Goal: Contribute content: Contribute content

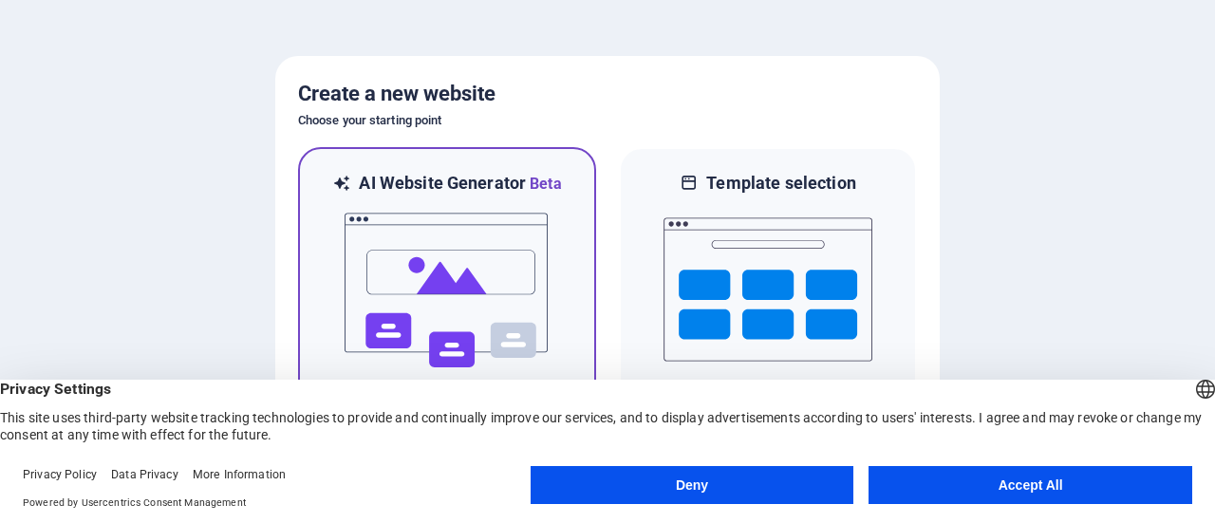
click at [439, 251] on img at bounding box center [447, 290] width 209 height 190
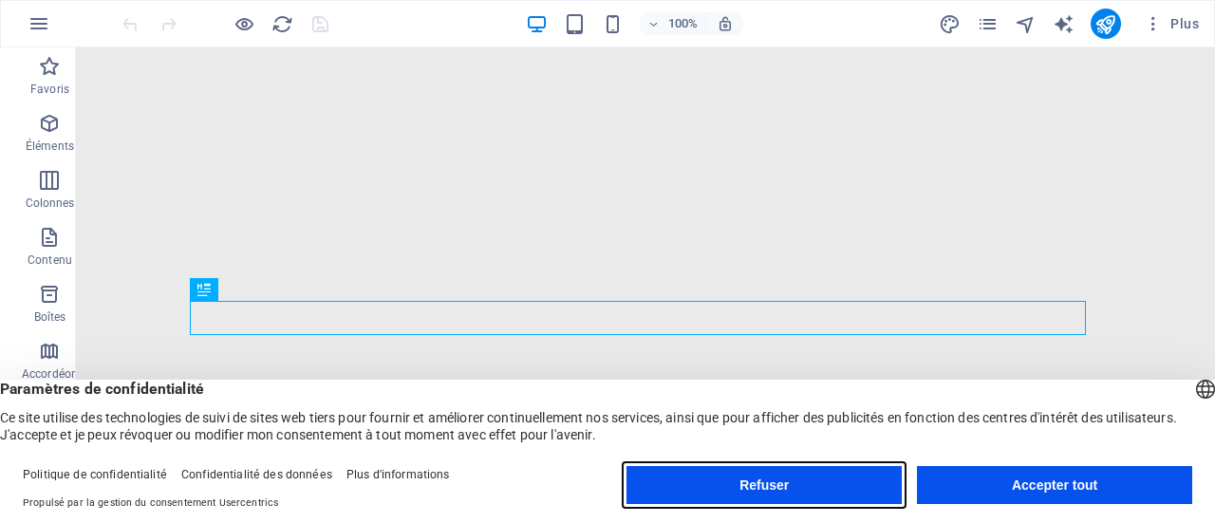
click at [862, 473] on button "Refuser" at bounding box center [763, 485] width 275 height 38
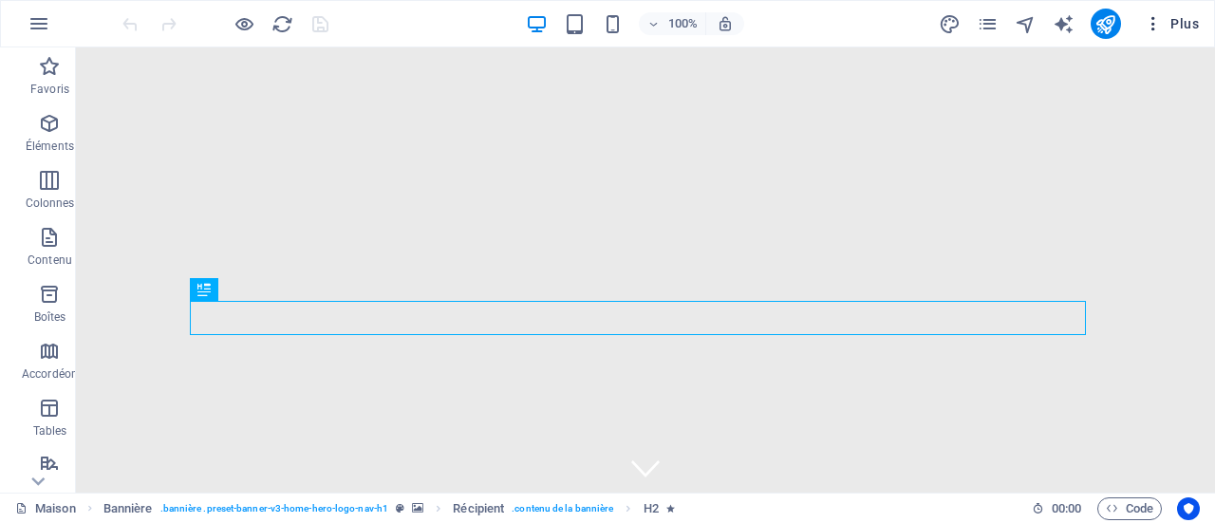
click at [1158, 37] on button "Plus" at bounding box center [1171, 24] width 70 height 30
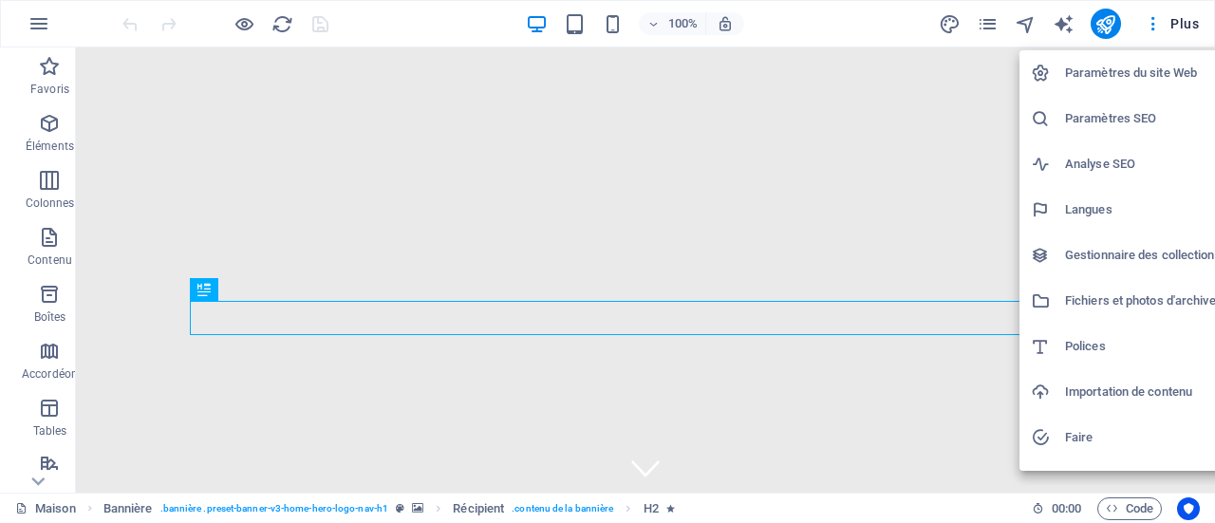
click at [1157, 27] on div at bounding box center [607, 261] width 1215 height 523
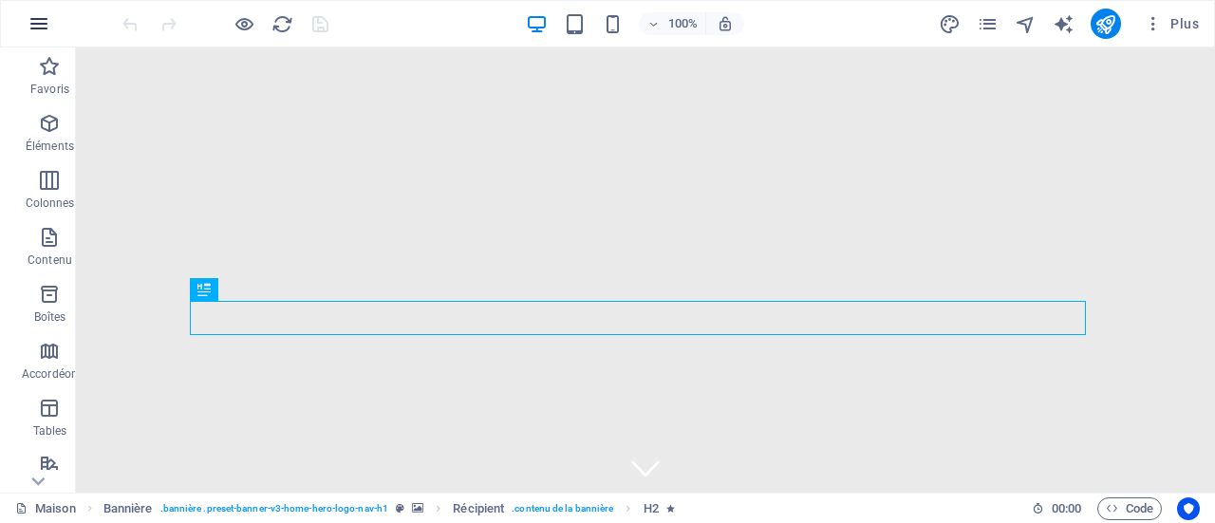
click at [40, 19] on icon "button" at bounding box center [39, 23] width 23 height 23
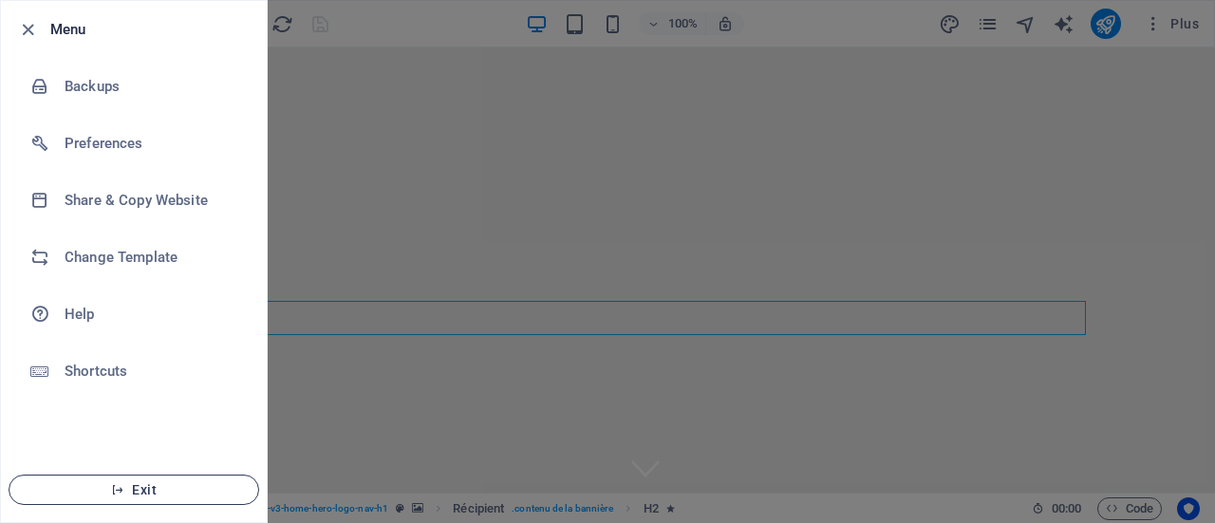
click at [168, 490] on span "Exit" at bounding box center [134, 489] width 218 height 15
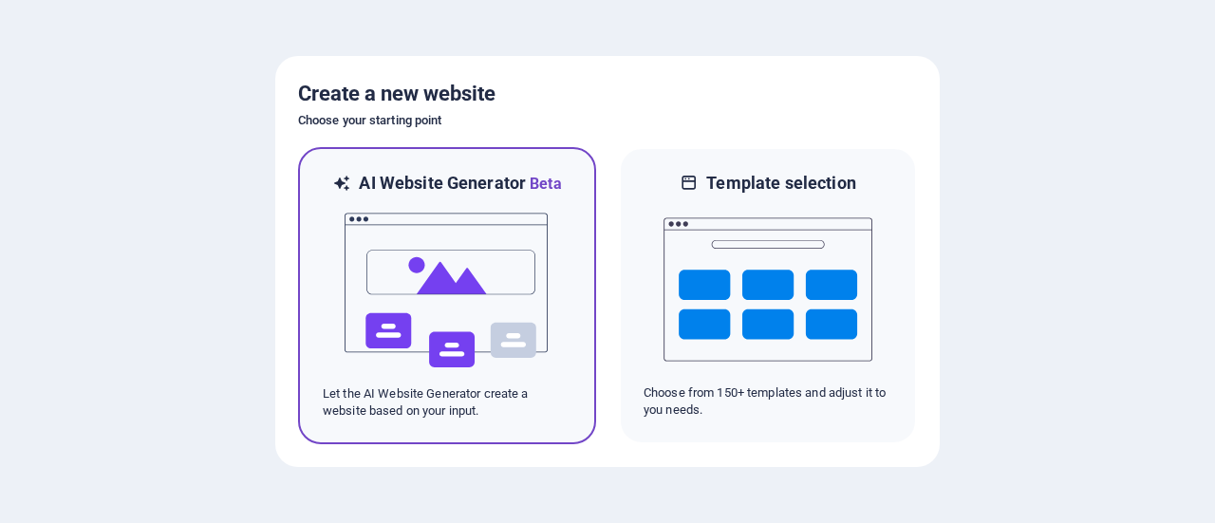
click at [387, 212] on img at bounding box center [447, 290] width 209 height 190
click at [532, 354] on img at bounding box center [447, 290] width 209 height 190
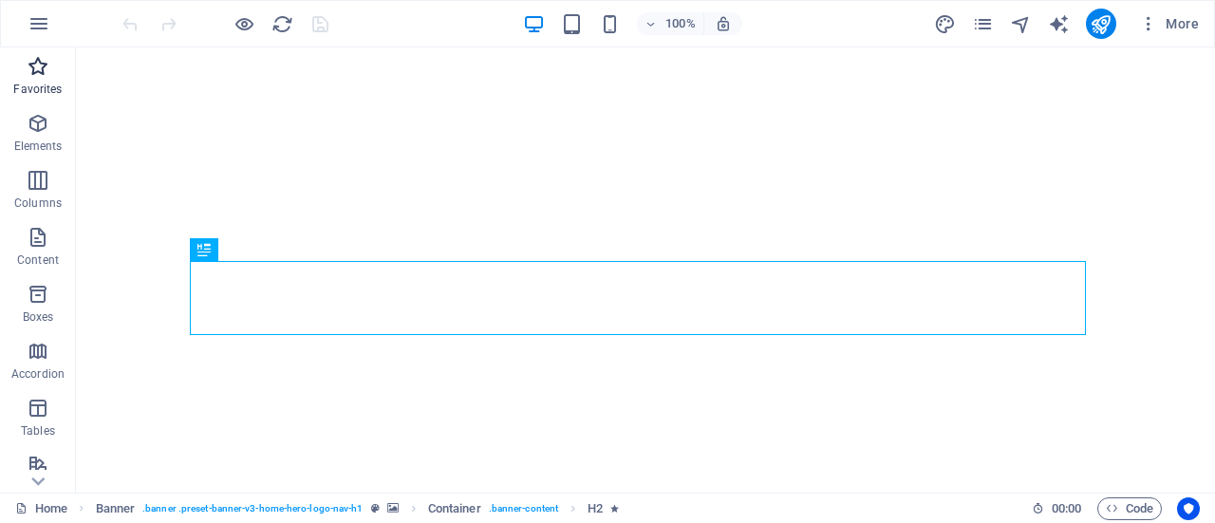
click at [26, 84] on p "Favorites" at bounding box center [37, 89] width 48 height 15
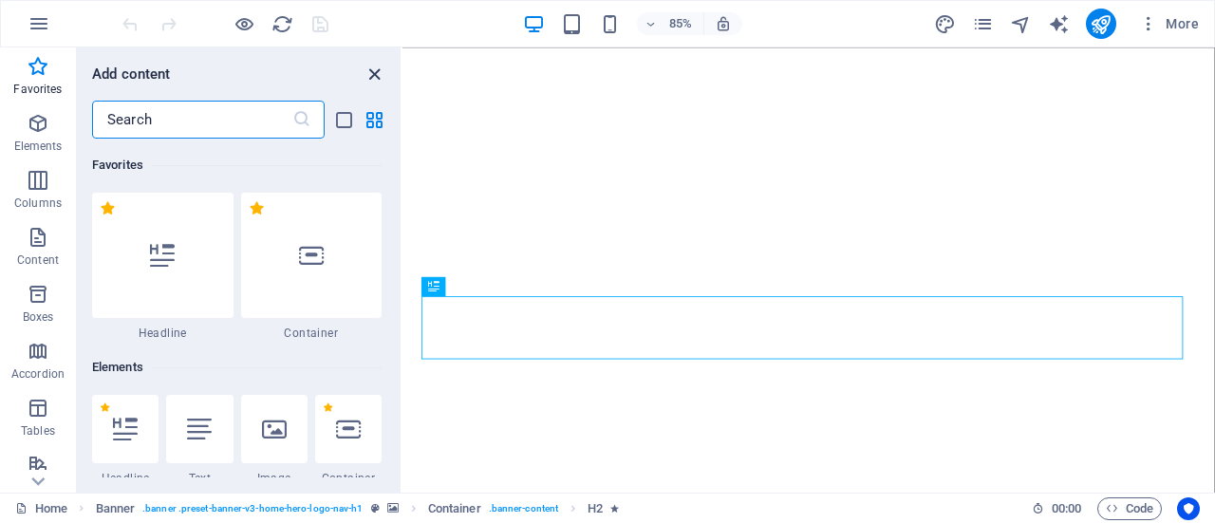
click at [372, 71] on icon "close panel" at bounding box center [374, 75] width 22 height 22
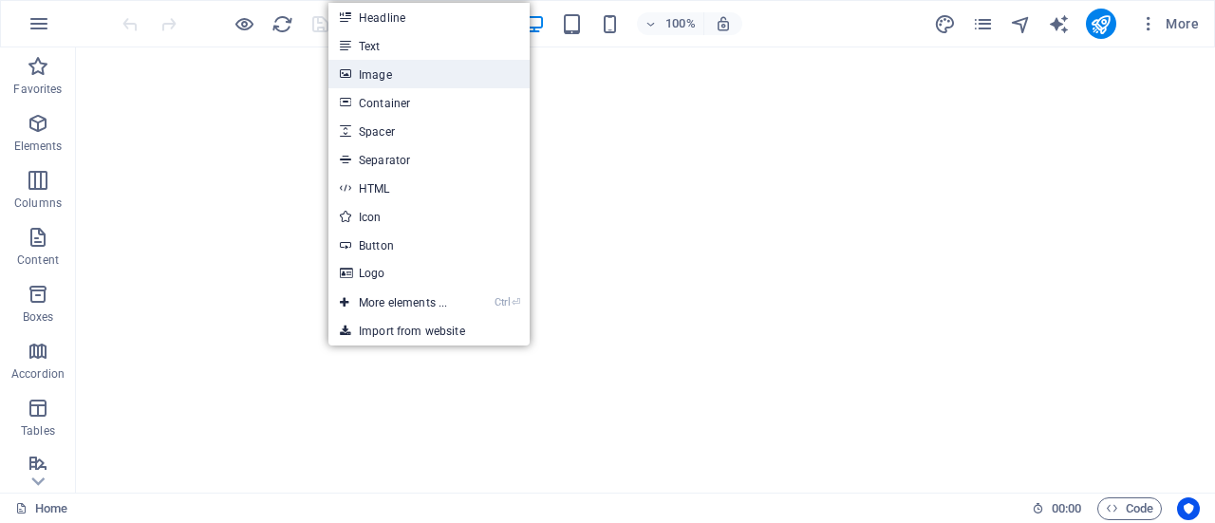
click at [423, 78] on link "Image" at bounding box center [428, 74] width 201 height 28
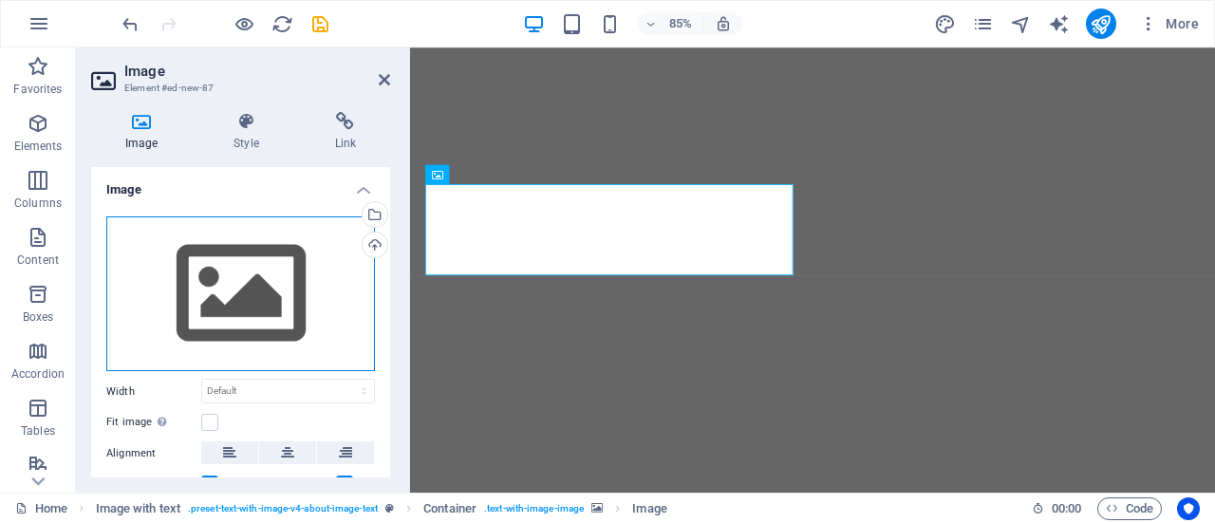
click at [266, 303] on div "Drag files here, click to choose files or select files from Files or our free s…" at bounding box center [240, 294] width 269 height 156
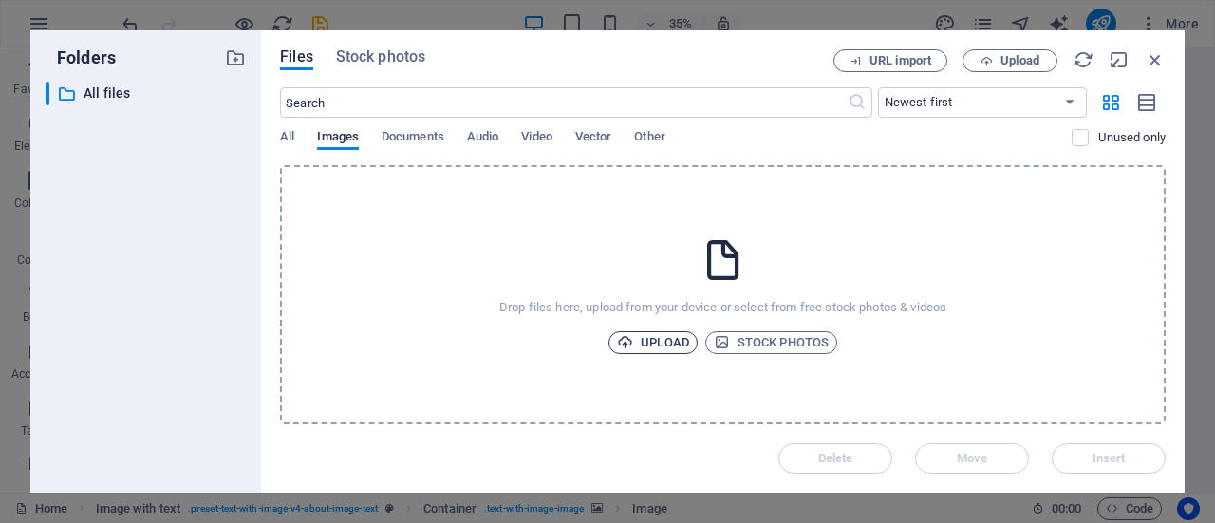
click at [638, 343] on span "Upload" at bounding box center [653, 342] width 72 height 23
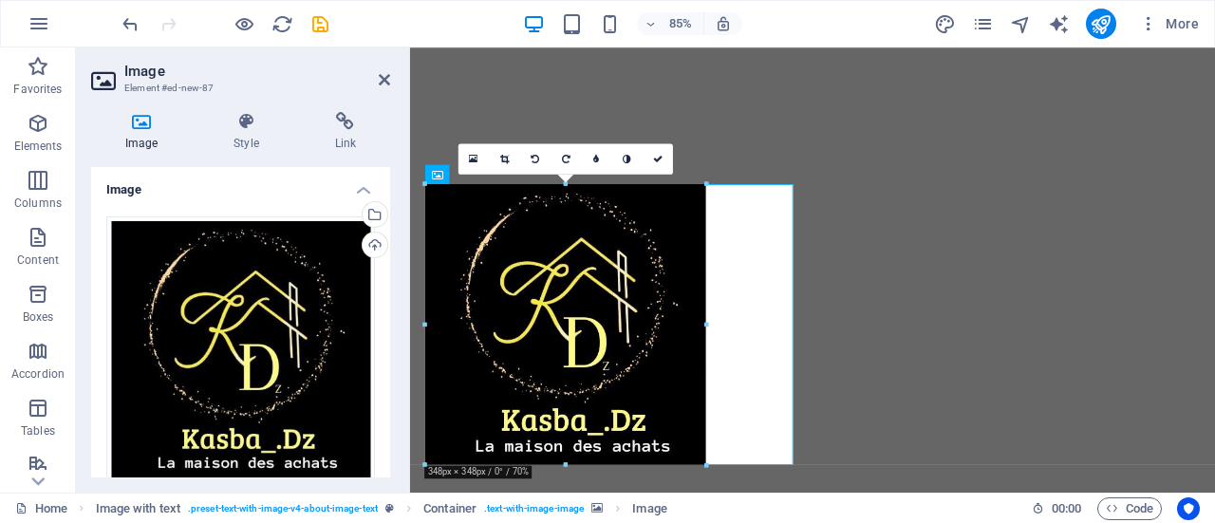
drag, startPoint x: 625, startPoint y: 386, endPoint x: 722, endPoint y: 447, distance: 114.3
type input "348"
select select "px"
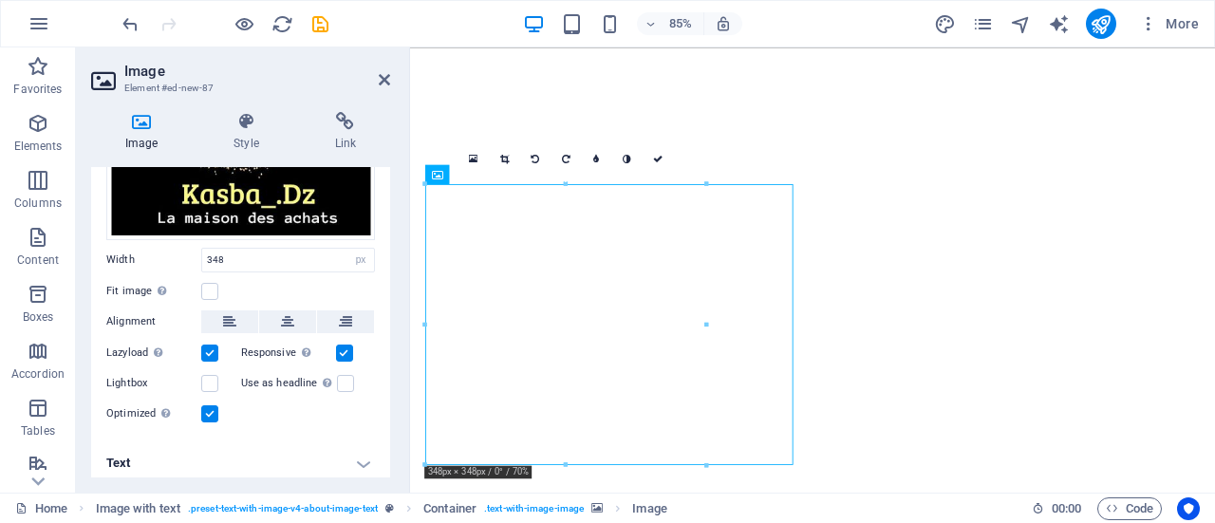
scroll to position [247, 0]
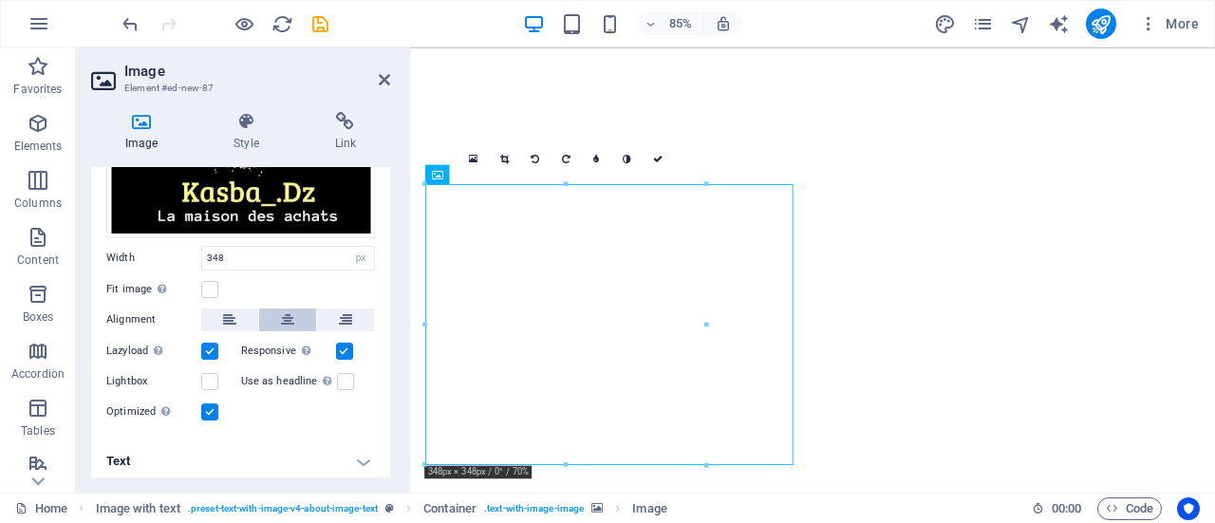
click at [288, 316] on icon at bounding box center [287, 319] width 13 height 23
click at [521, 160] on icon at bounding box center [516, 159] width 9 height 11
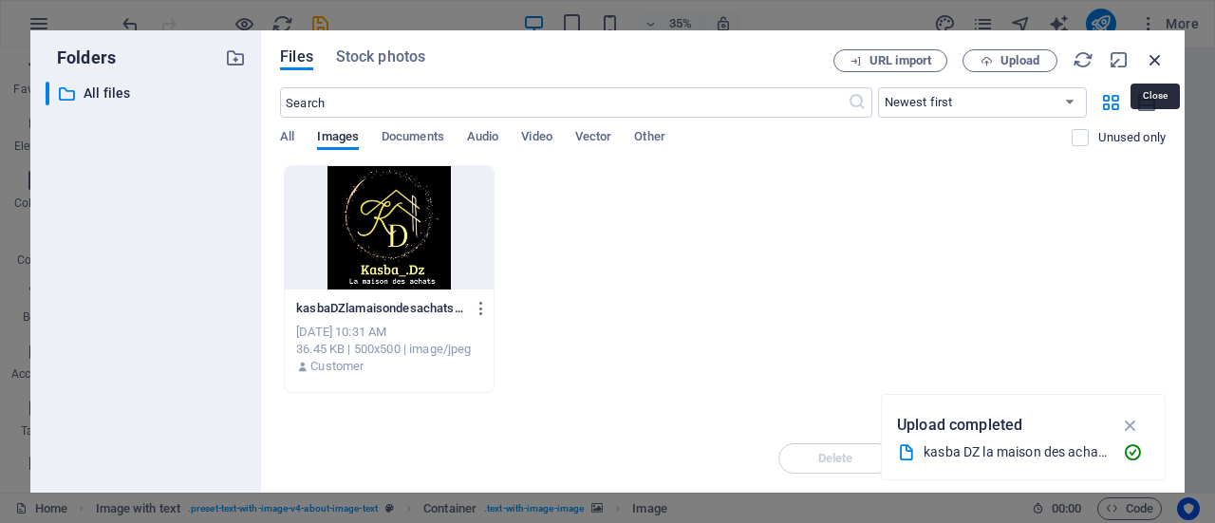
click at [1153, 64] on icon "button" at bounding box center [1154, 59] width 21 height 21
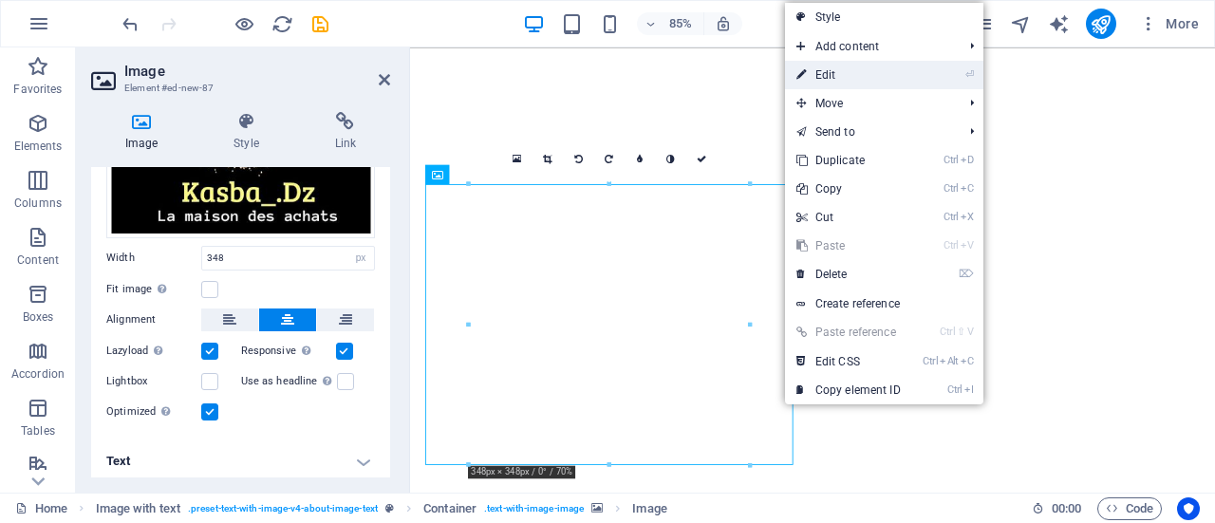
click at [837, 80] on link "⏎ Edit" at bounding box center [848, 75] width 127 height 28
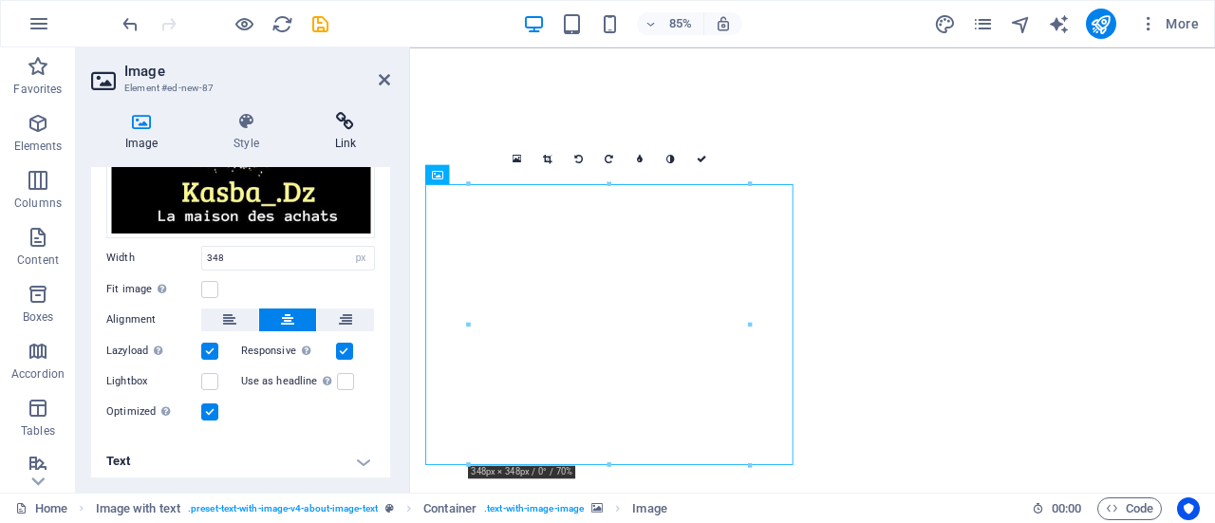
click at [343, 134] on h4 "Link" at bounding box center [345, 132] width 89 height 40
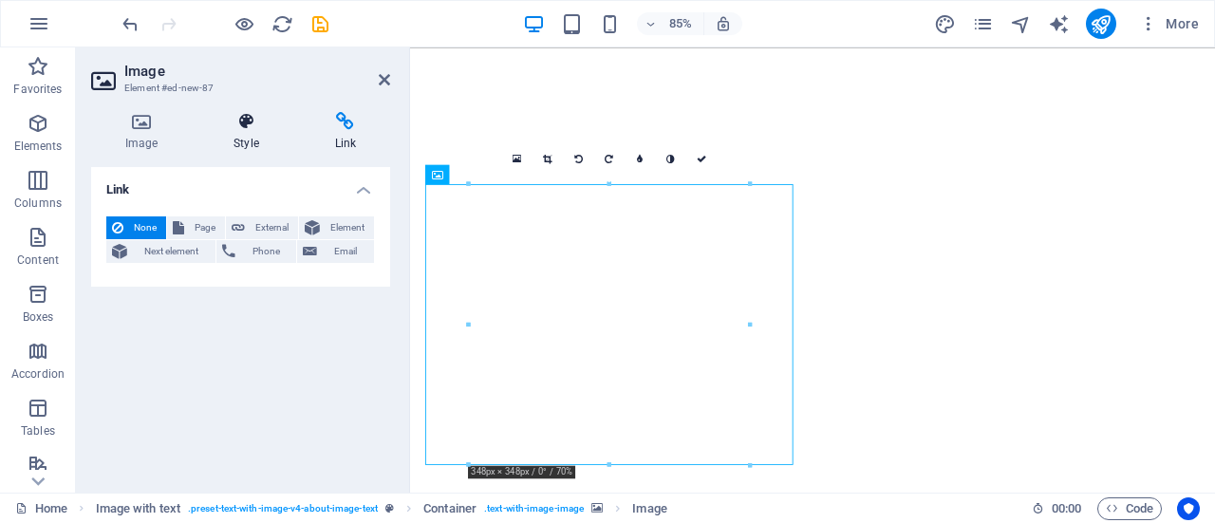
click at [243, 128] on icon at bounding box center [245, 121] width 93 height 19
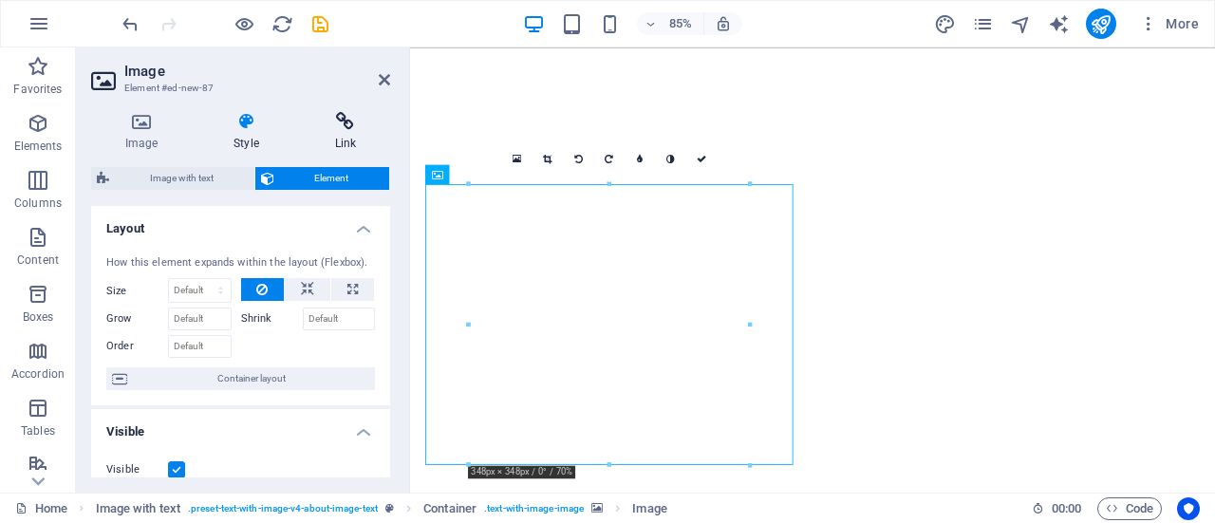
click at [347, 126] on icon at bounding box center [345, 121] width 89 height 19
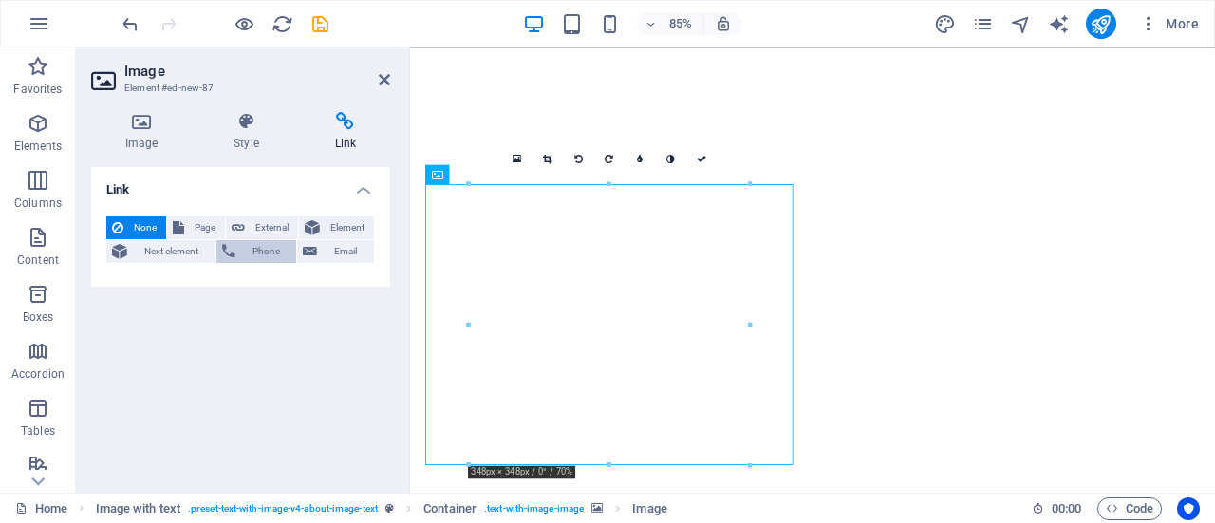
click at [285, 244] on span "Phone" at bounding box center [266, 251] width 50 height 23
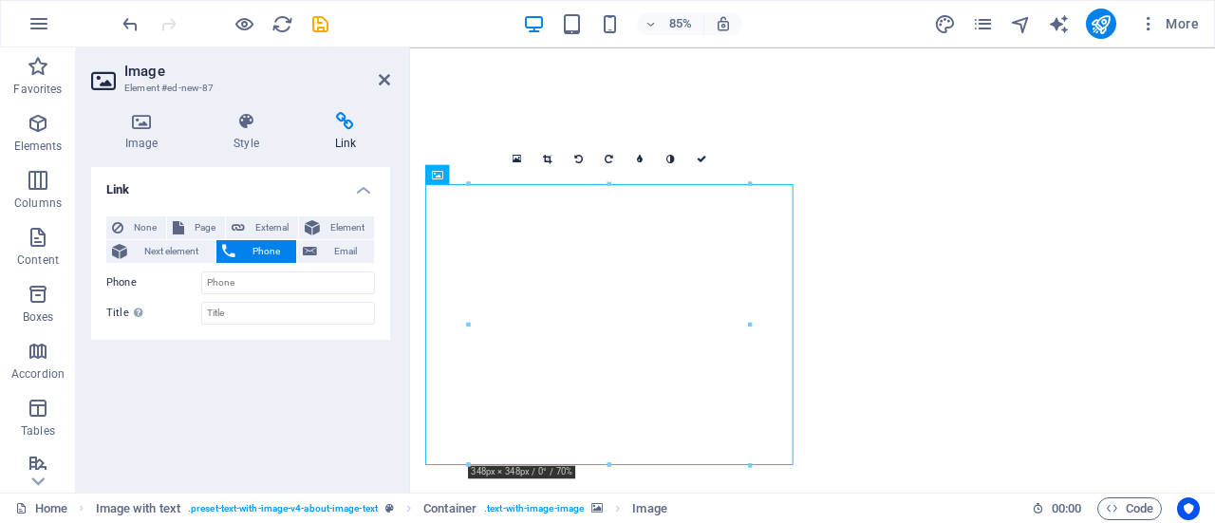
click at [285, 244] on span "Phone" at bounding box center [266, 251] width 50 height 23
click at [146, 225] on span "None" at bounding box center [144, 227] width 31 height 23
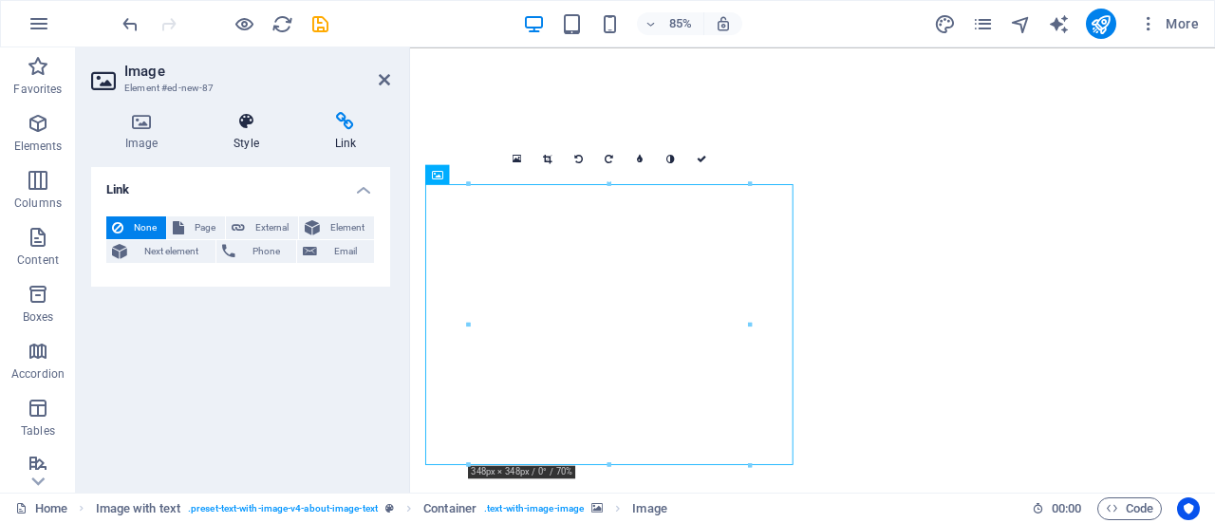
click at [241, 124] on icon at bounding box center [245, 121] width 93 height 19
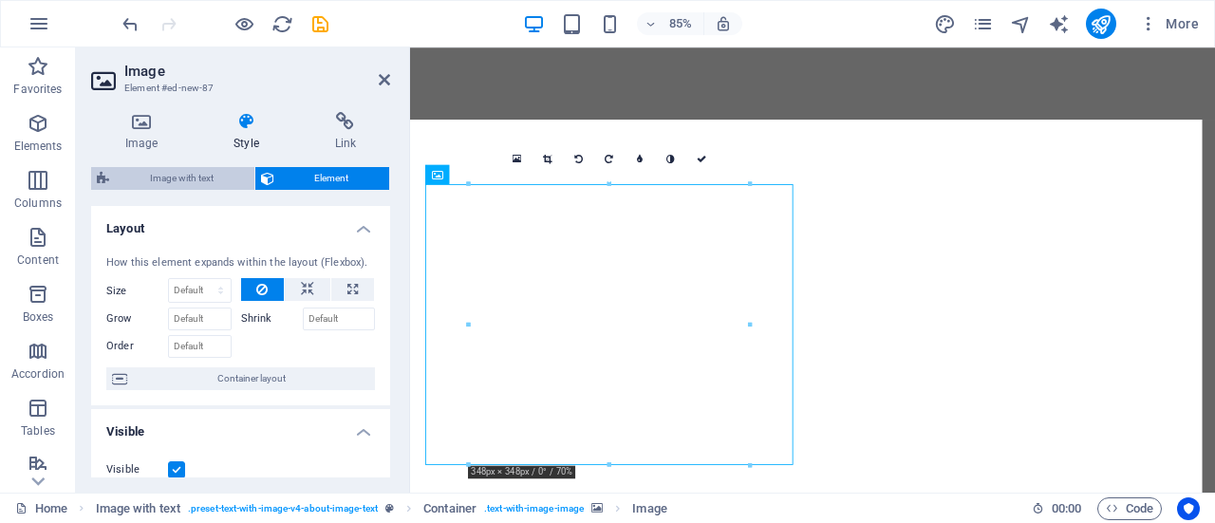
click at [213, 168] on span "Image with text" at bounding box center [182, 178] width 134 height 23
select select "rem"
select select "px"
select select "preset-text-with-image-v4-about-image-text"
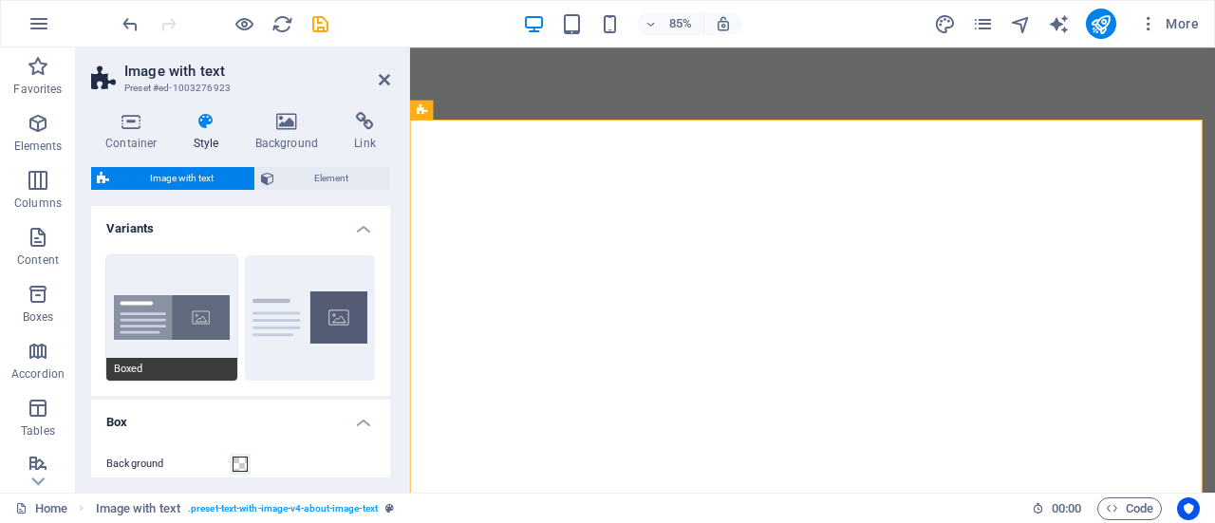
click at [220, 299] on button "Boxed" at bounding box center [171, 317] width 131 height 125
type input "0"
type input "2.5"
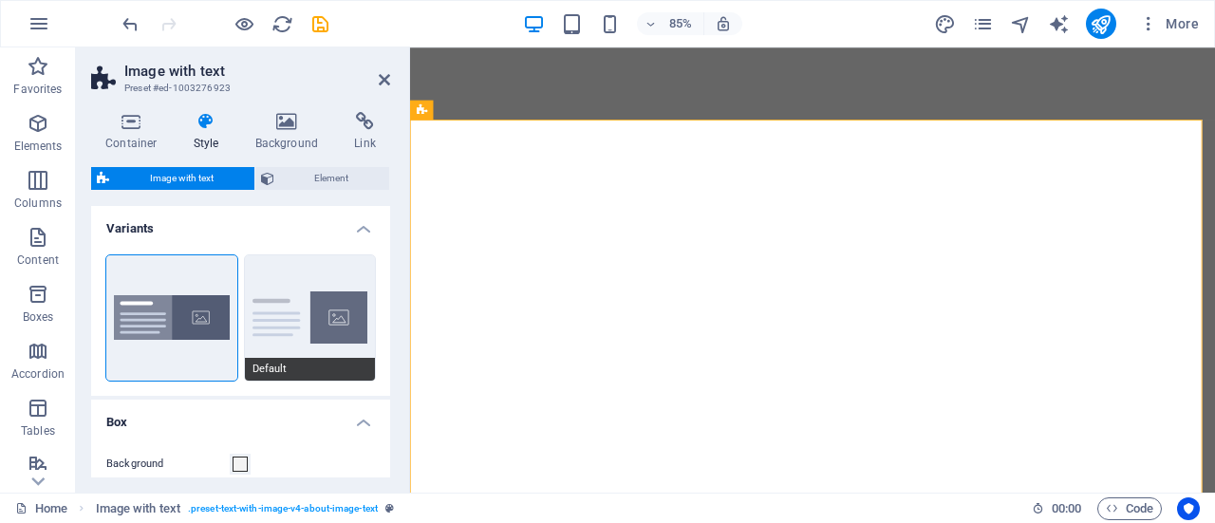
click at [287, 339] on button "Default" at bounding box center [310, 317] width 131 height 125
type input "2"
type input "0"
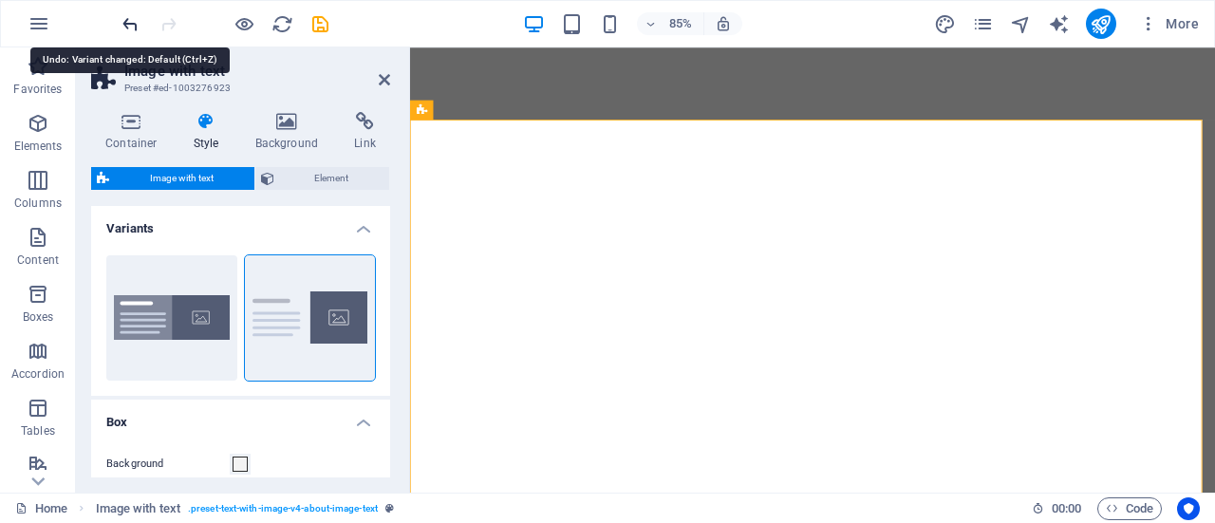
click at [135, 23] on icon "undo" at bounding box center [131, 24] width 22 height 22
type input "0"
type input "2.5"
click at [168, 27] on icon "redo" at bounding box center [169, 24] width 22 height 22
type input "2"
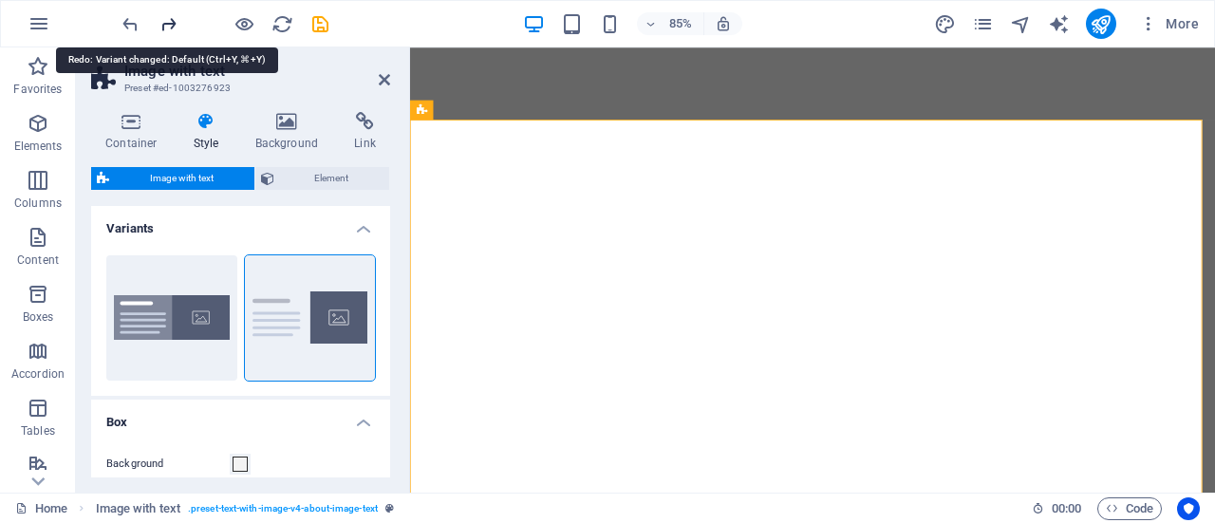
type input "0"
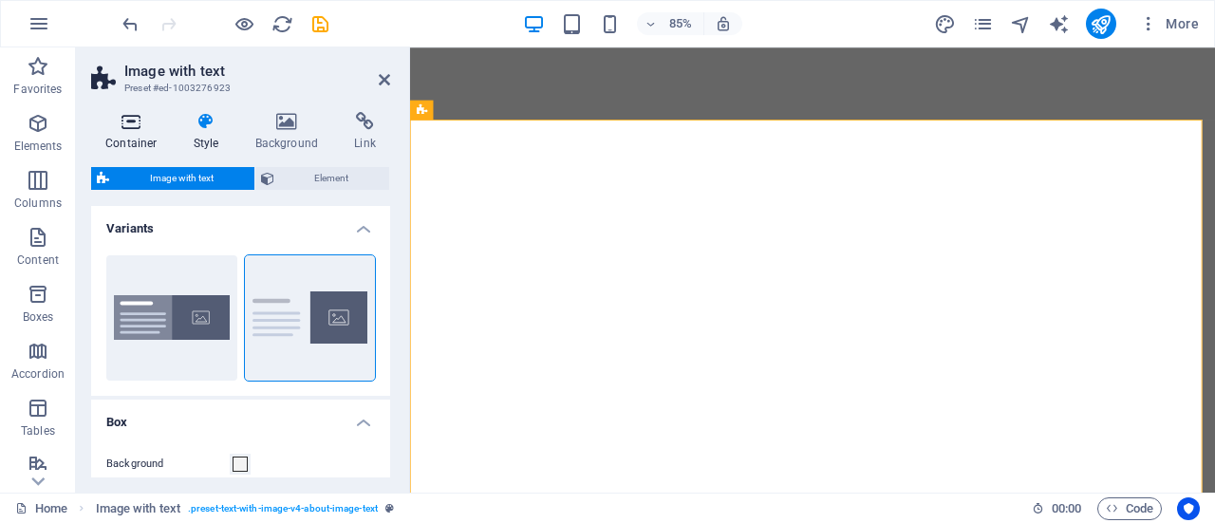
click at [137, 143] on h4 "Container" at bounding box center [135, 132] width 88 height 40
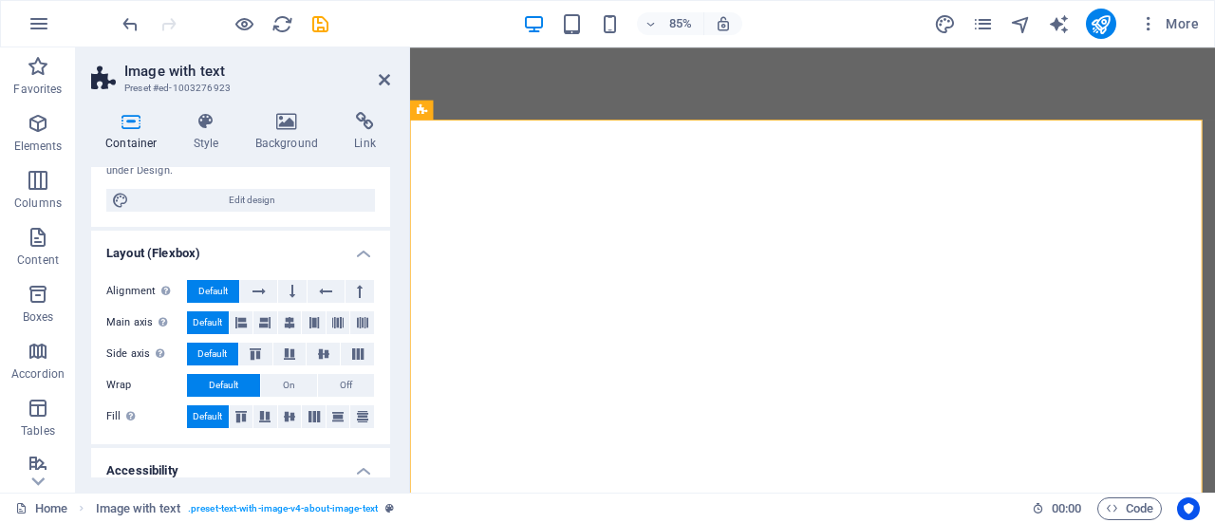
scroll to position [196, 0]
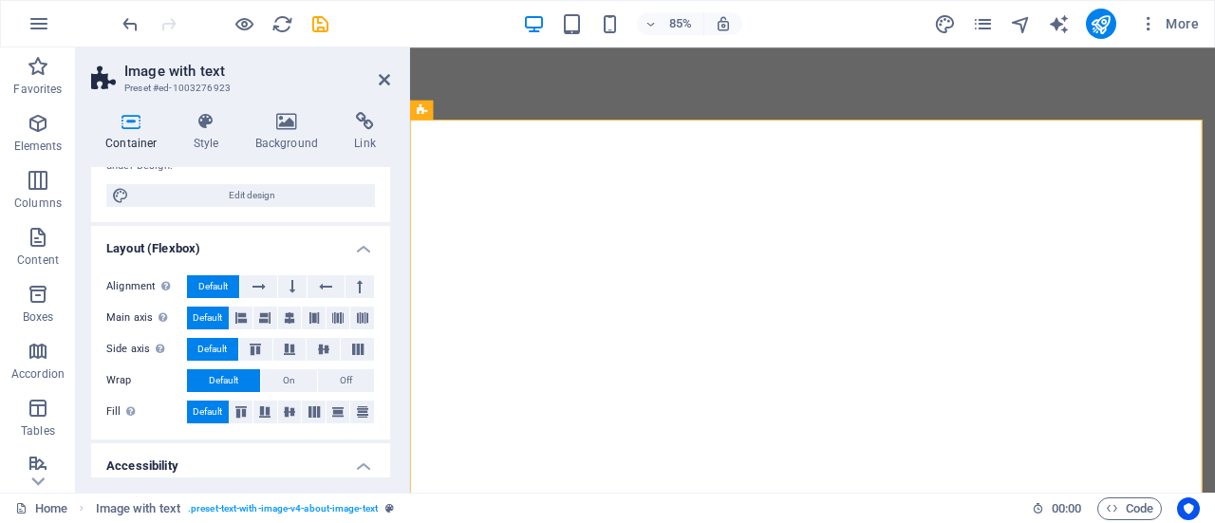
drag, startPoint x: 385, startPoint y: 295, endPoint x: 386, endPoint y: 337, distance: 41.8
click at [386, 337] on div "Size Height Default px rem % vh vw Min. height None px rem % vh vw Width Defaul…" at bounding box center [240, 322] width 299 height 310
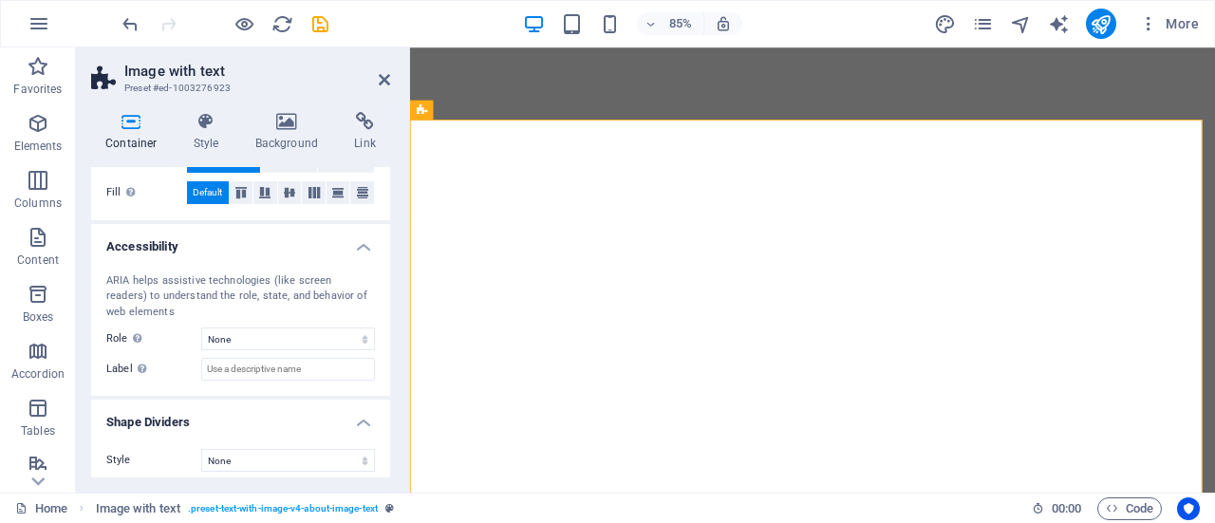
scroll to position [423, 0]
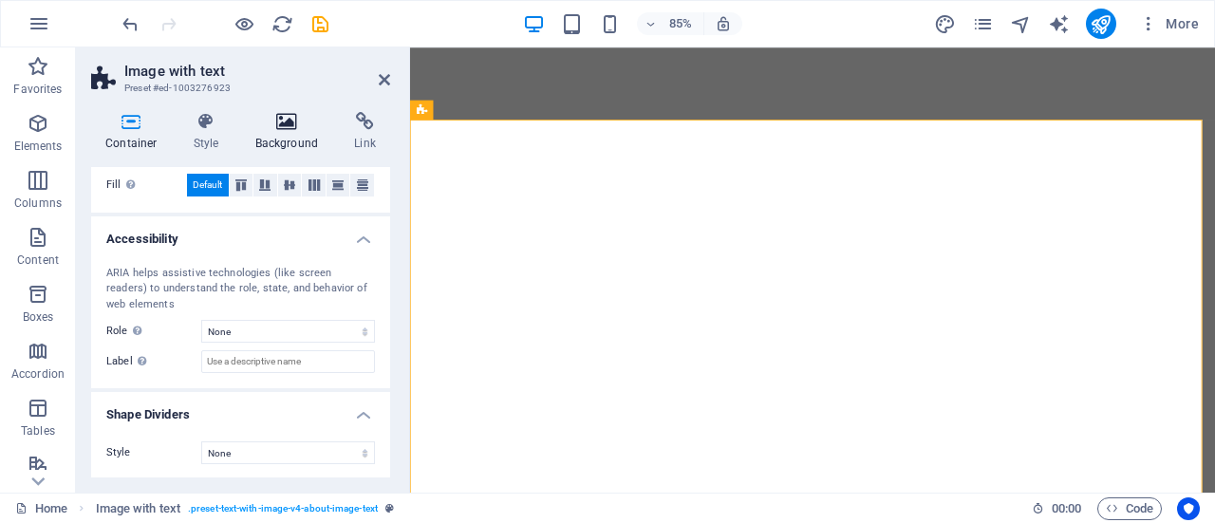
click at [289, 145] on h4 "Background" at bounding box center [291, 132] width 100 height 40
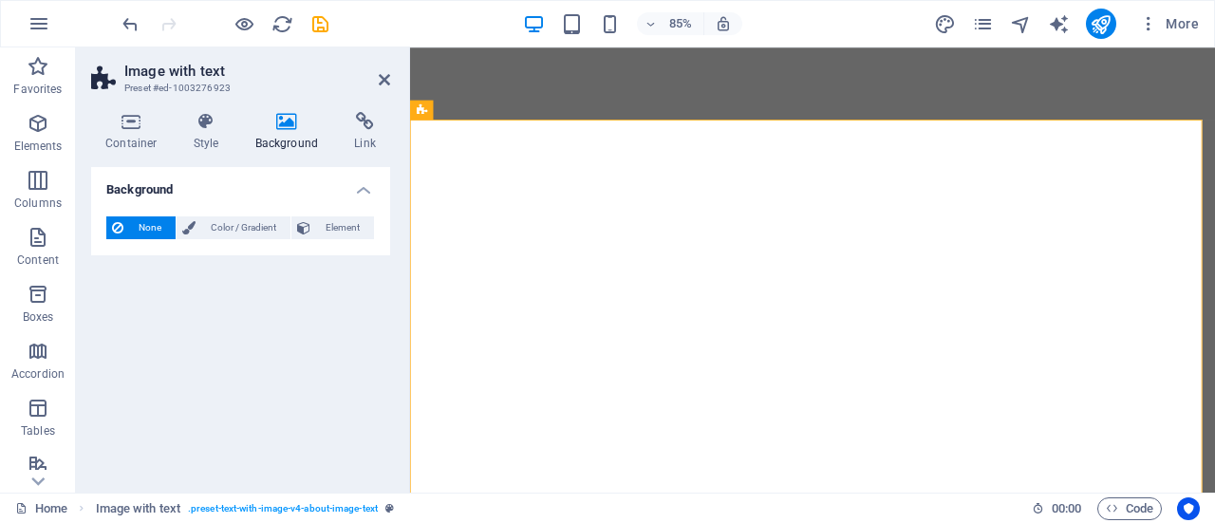
click at [164, 221] on span "None" at bounding box center [149, 227] width 41 height 23
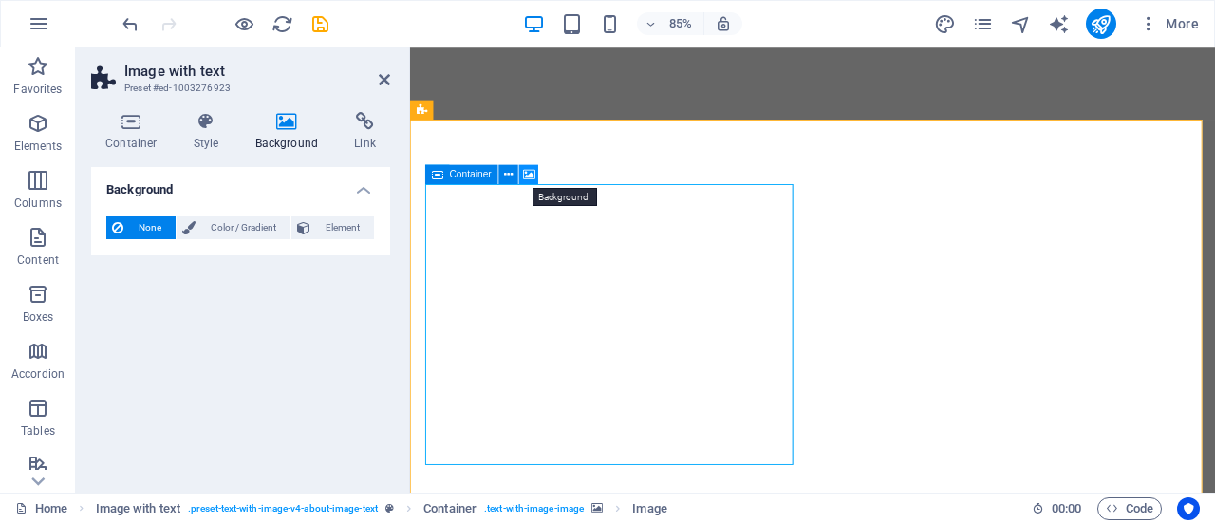
click at [524, 174] on icon at bounding box center [529, 174] width 12 height 17
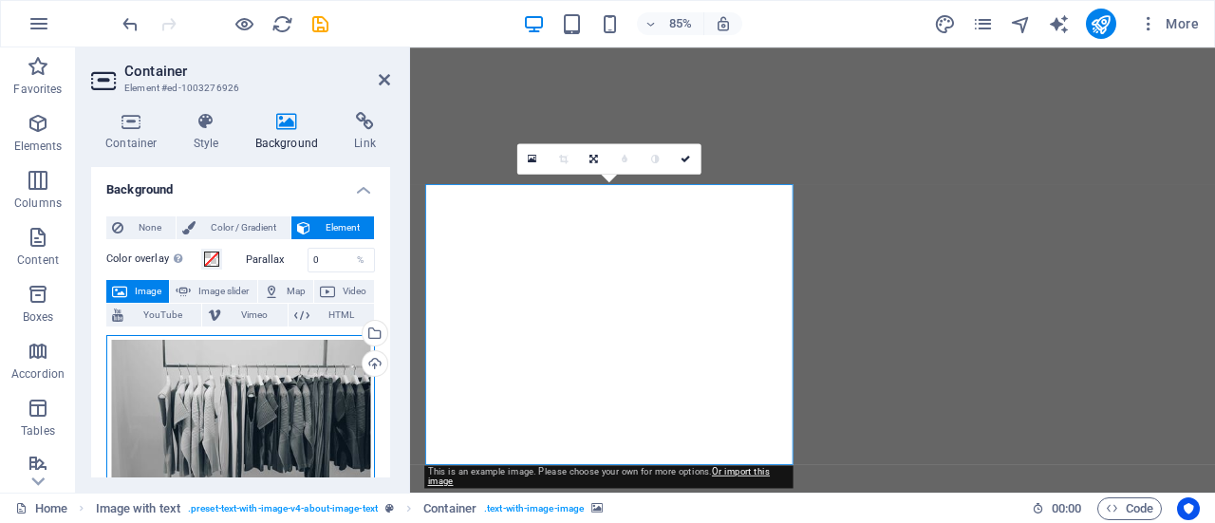
drag, startPoint x: 298, startPoint y: 393, endPoint x: 268, endPoint y: 393, distance: 30.4
click at [268, 393] on div "Drag files here, click to choose files or select files from Files or our free s…" at bounding box center [240, 426] width 269 height 182
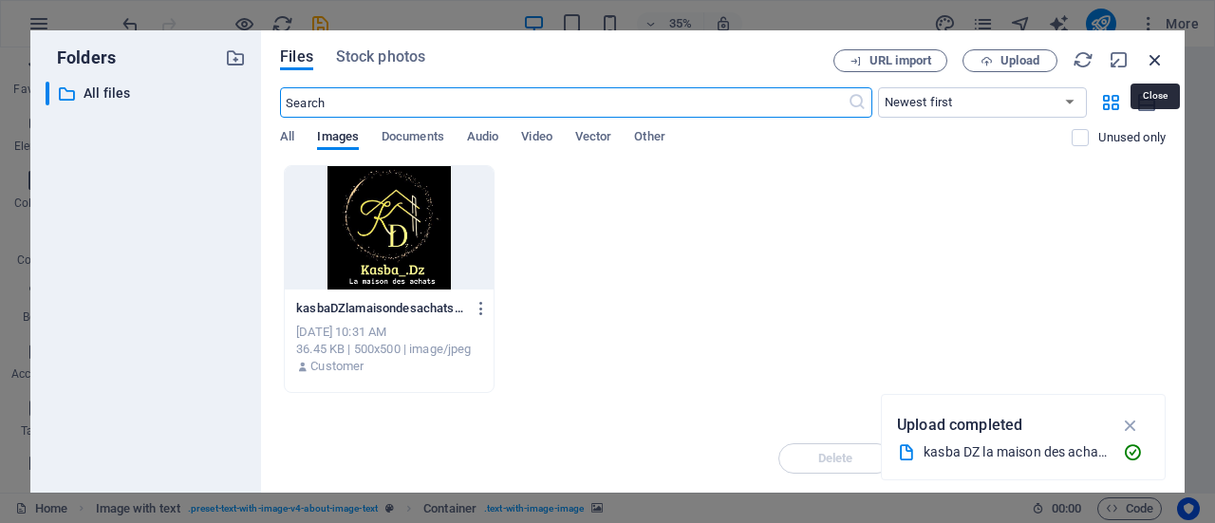
click at [1158, 62] on icon "button" at bounding box center [1154, 59] width 21 height 21
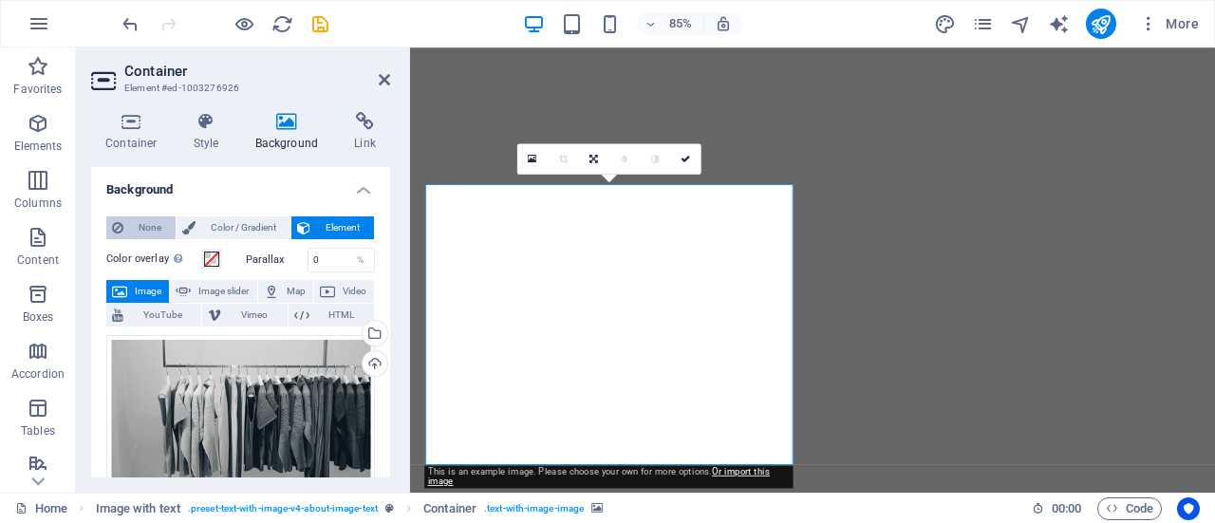
click at [142, 224] on span "None" at bounding box center [149, 227] width 41 height 23
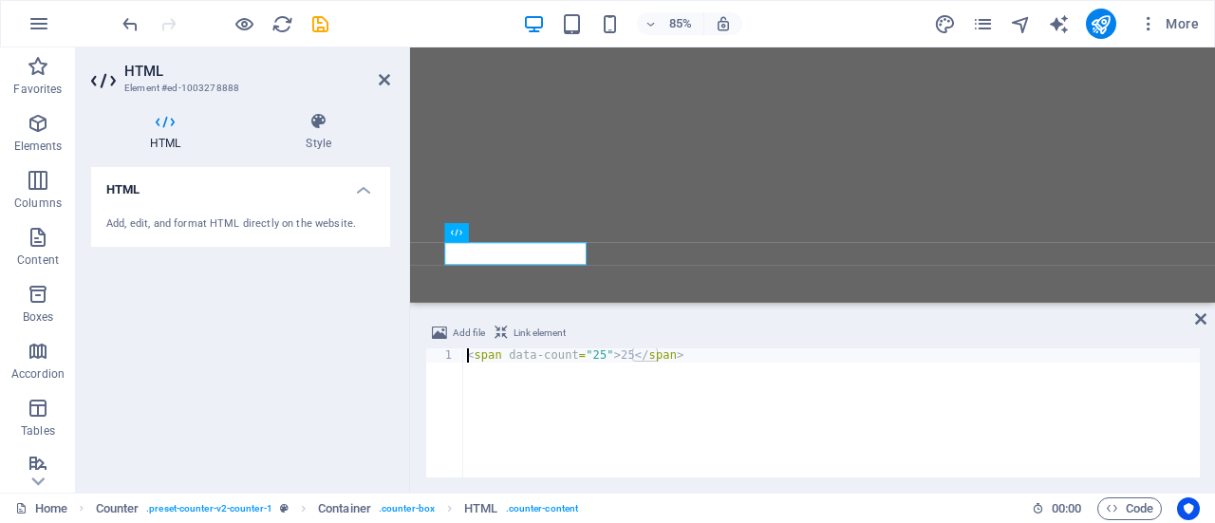
click at [261, 255] on div "HTML Add, edit, and format HTML directly on the website." at bounding box center [240, 322] width 299 height 310
click at [1198, 313] on icon at bounding box center [1200, 318] width 11 height 15
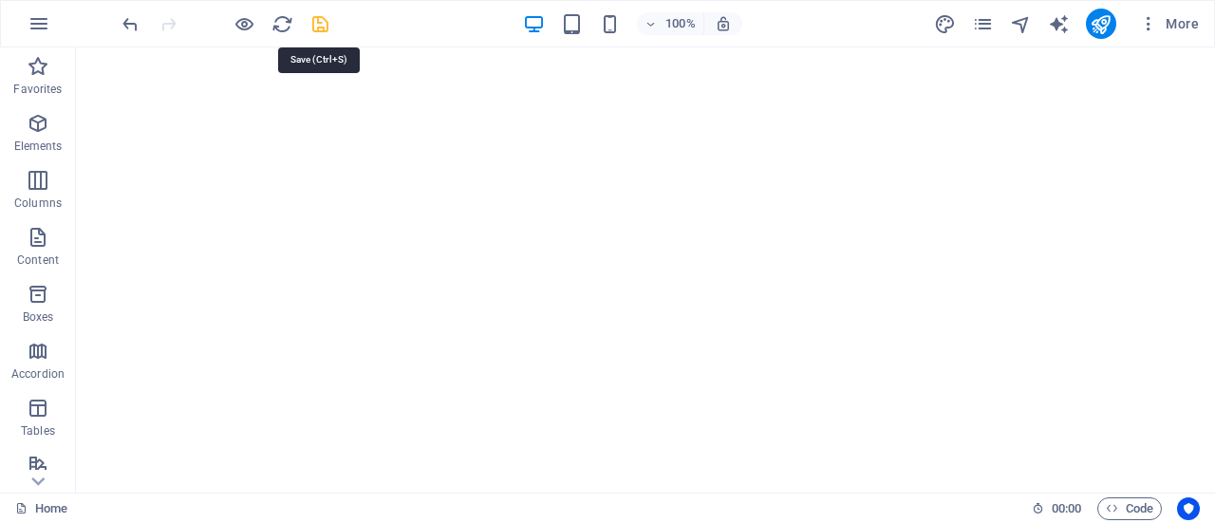
click at [324, 21] on icon "save" at bounding box center [320, 24] width 22 height 22
click at [29, 255] on p "Content" at bounding box center [38, 259] width 42 height 15
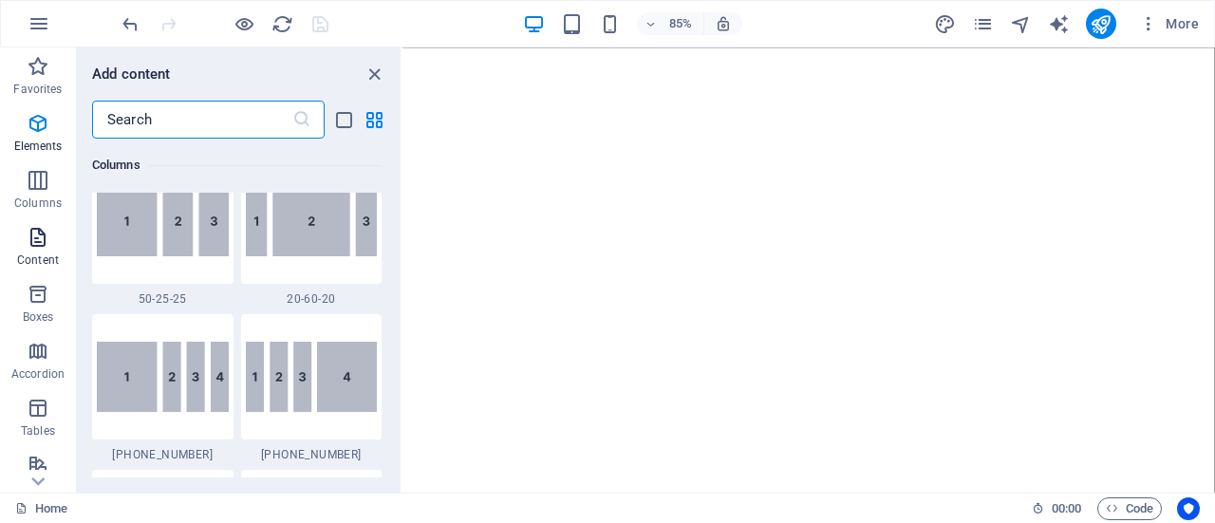
scroll to position [3320, 0]
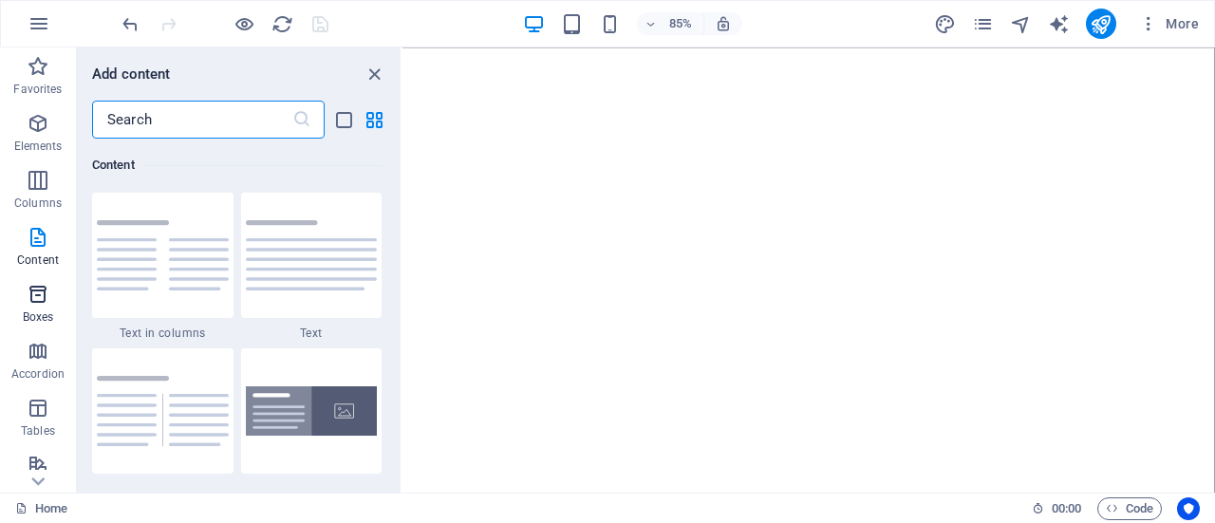
click at [27, 297] on icon "button" at bounding box center [38, 294] width 23 height 23
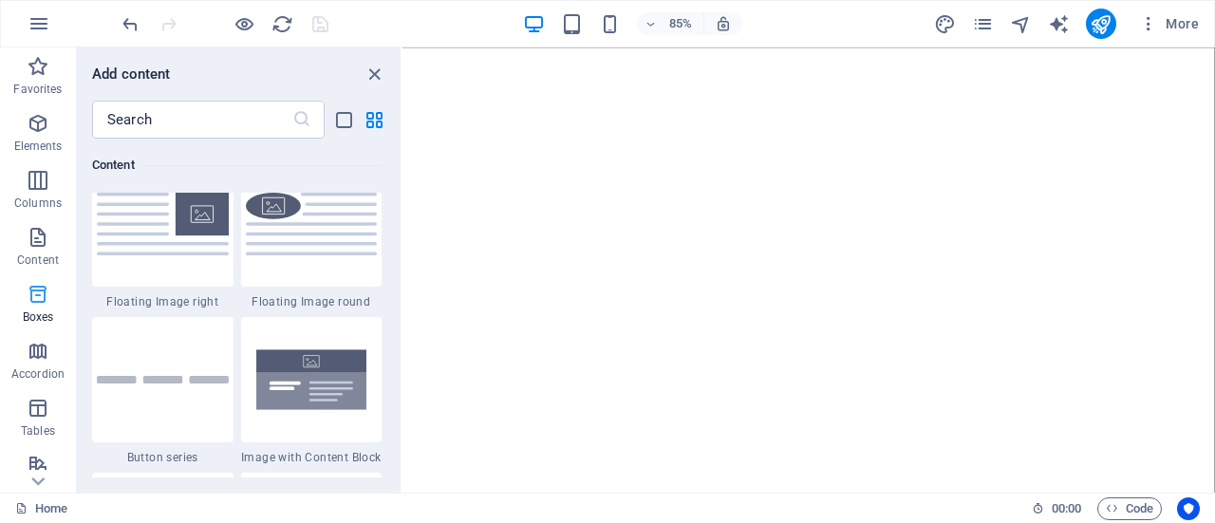
scroll to position [5234, 0]
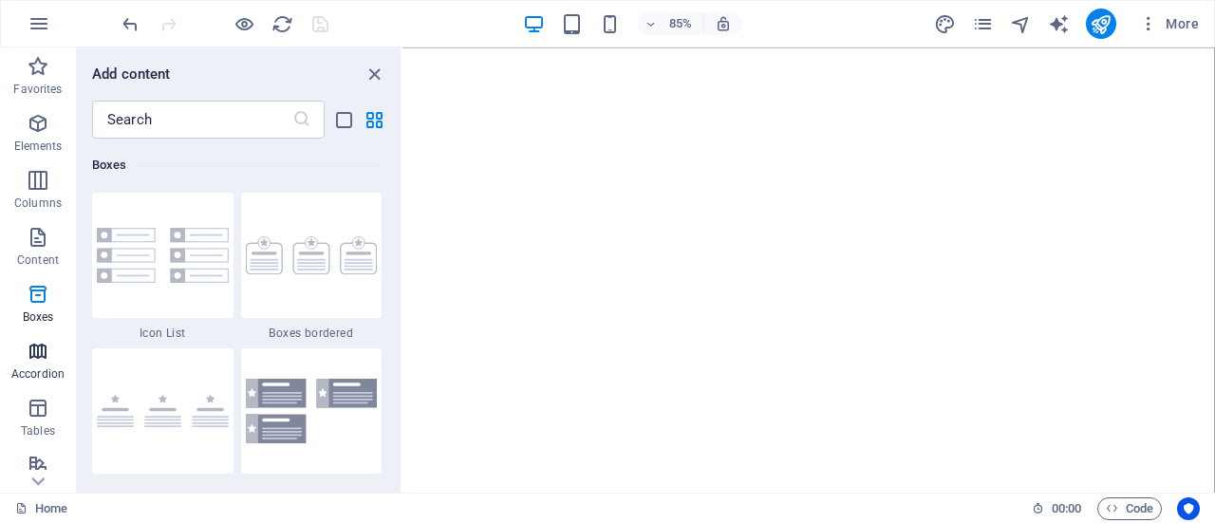
click at [38, 356] on icon "button" at bounding box center [38, 351] width 23 height 23
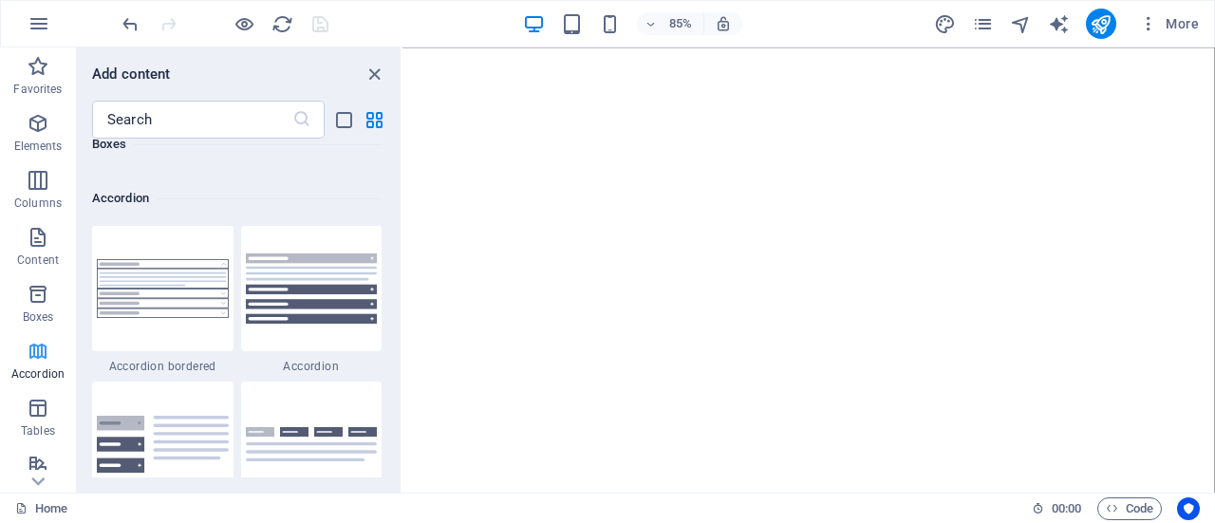
scroll to position [6058, 0]
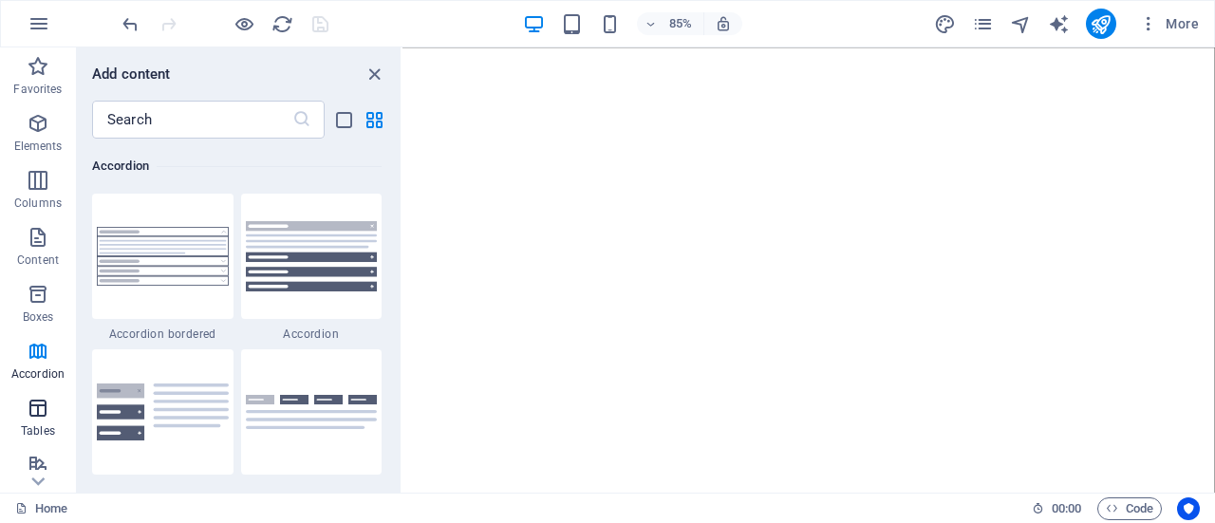
click at [33, 407] on icon "button" at bounding box center [38, 408] width 23 height 23
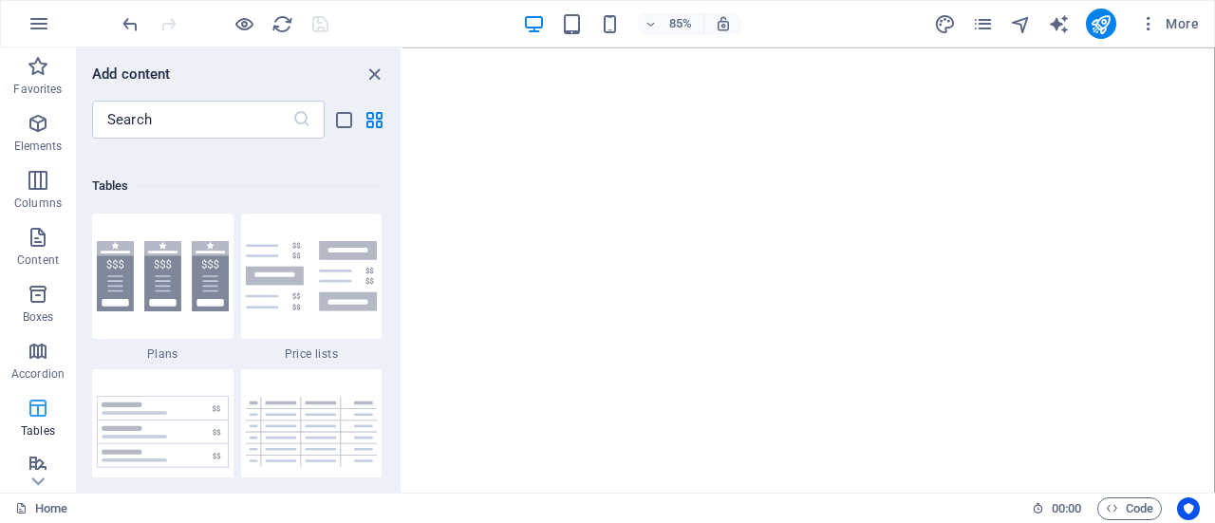
scroll to position [6572, 0]
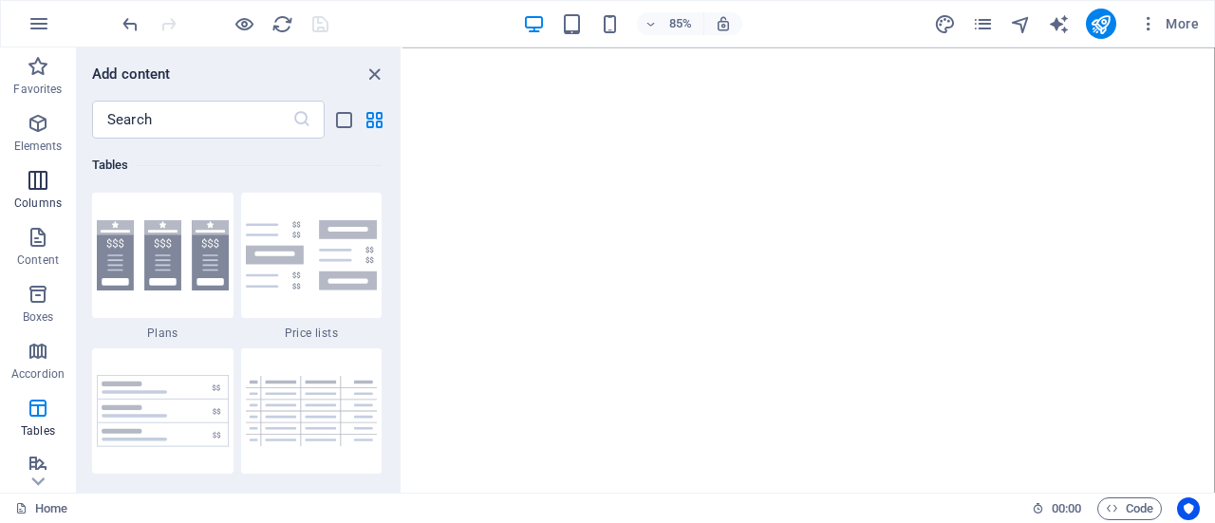
click at [40, 176] on icon "button" at bounding box center [38, 180] width 23 height 23
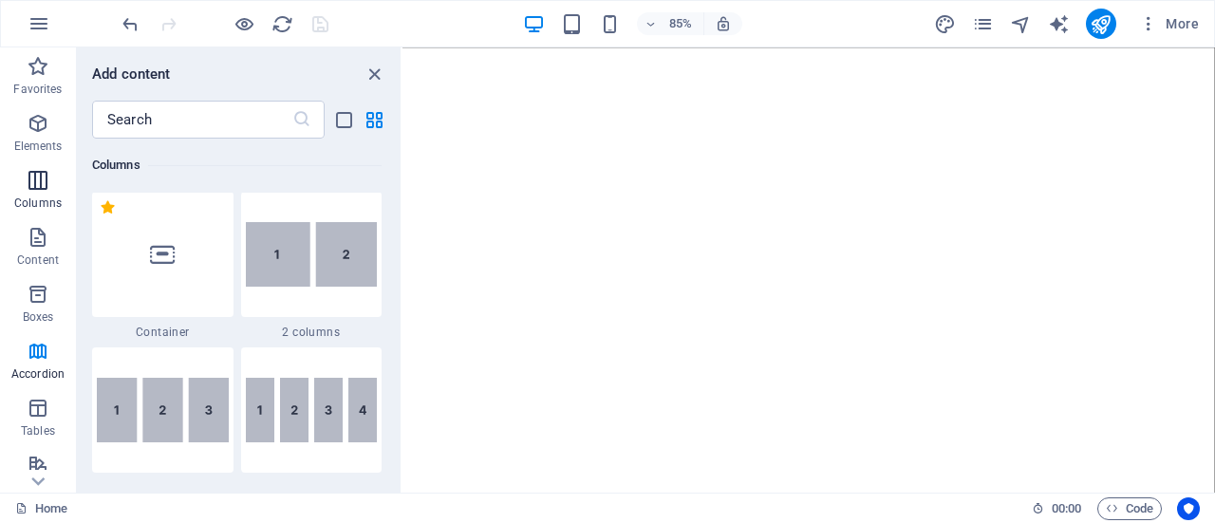
scroll to position [939, 0]
click at [38, 130] on icon "button" at bounding box center [38, 123] width 23 height 23
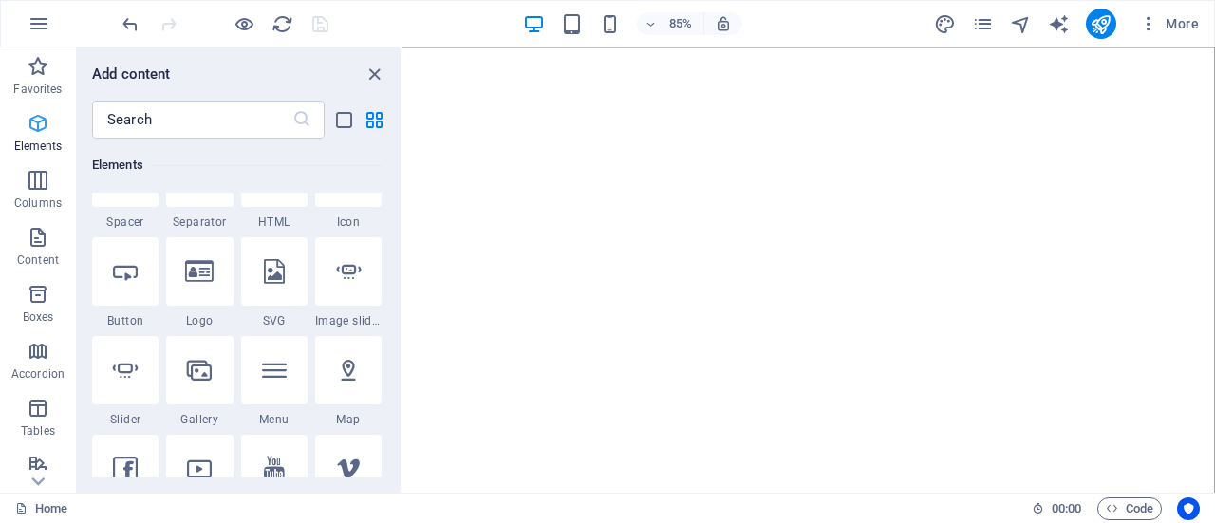
scroll to position [202, 0]
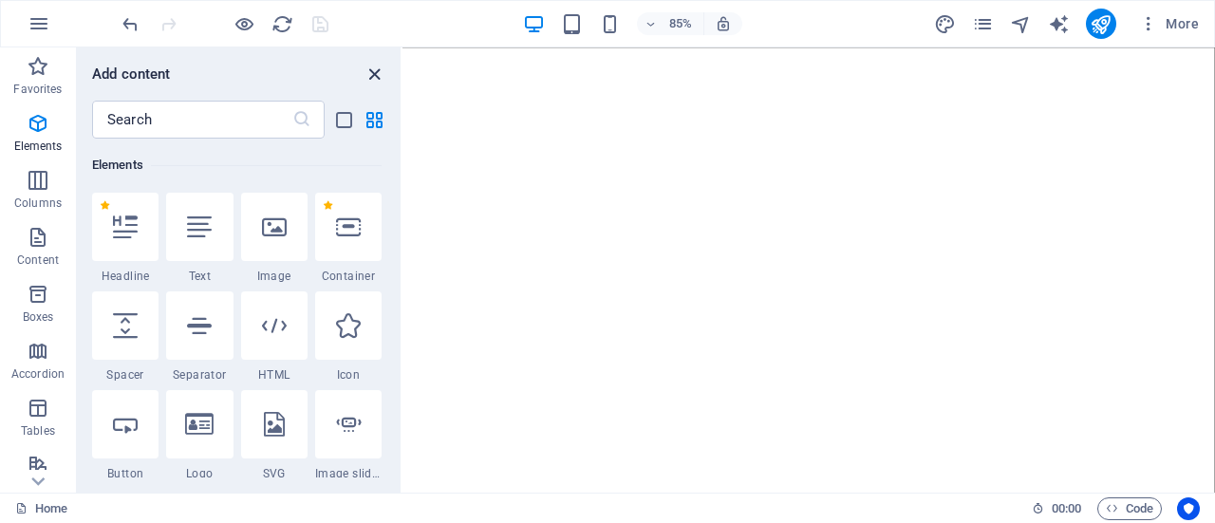
click at [374, 79] on icon "close panel" at bounding box center [374, 75] width 22 height 22
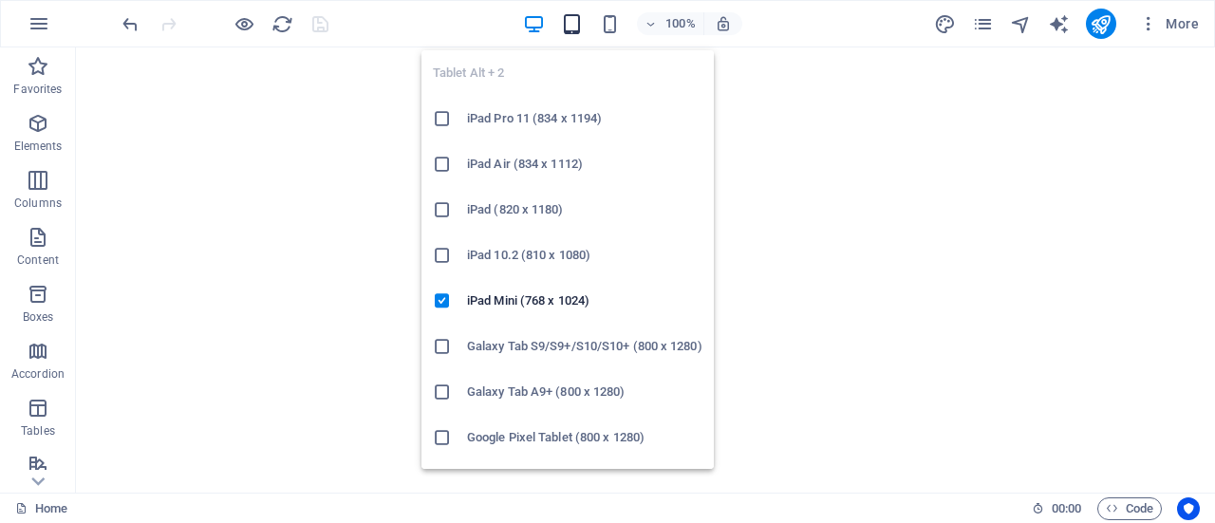
click at [580, 29] on icon "button" at bounding box center [572, 24] width 22 height 22
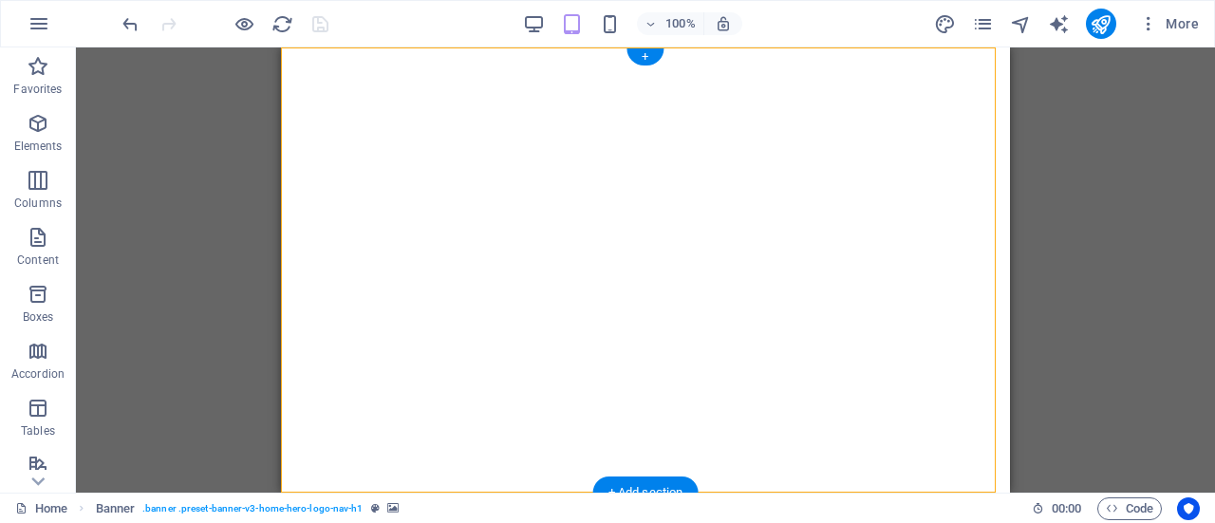
select select "vh"
select select "header"
select select "ms"
select select "s"
select select "progressive"
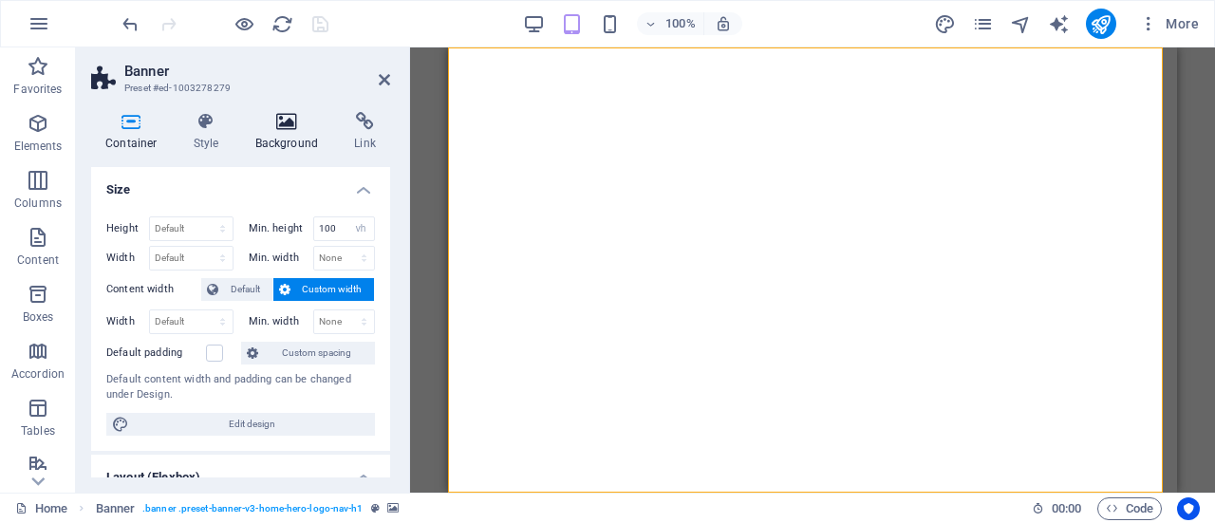
click at [288, 135] on h4 "Background" at bounding box center [291, 132] width 100 height 40
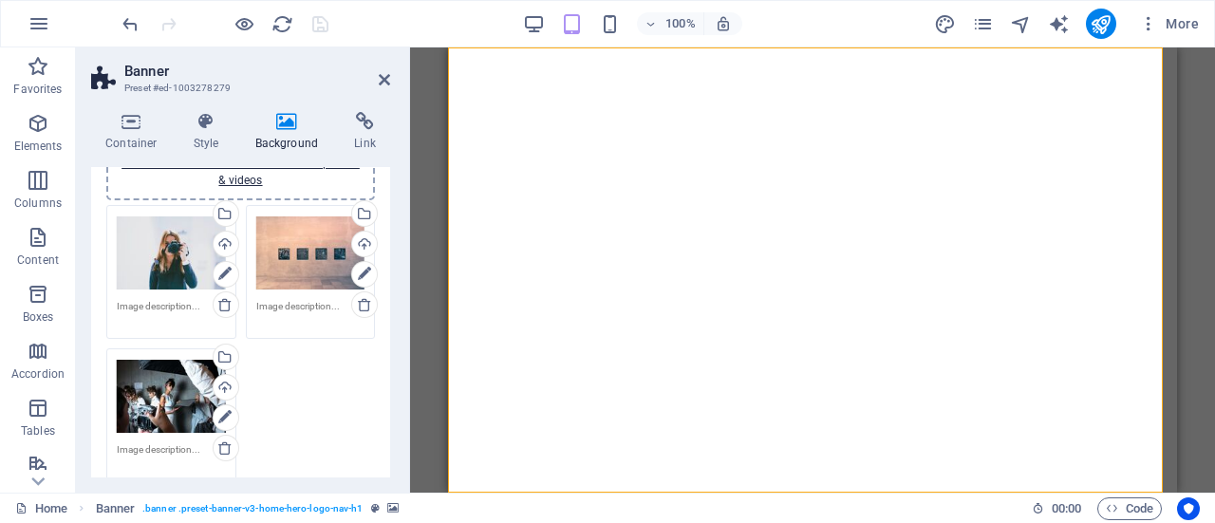
scroll to position [207, 0]
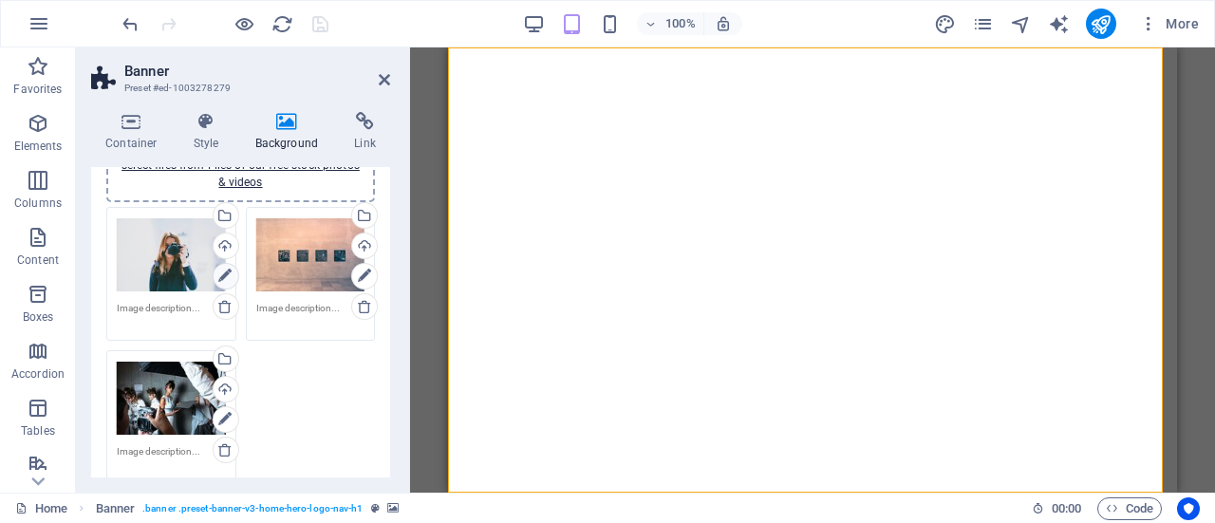
click at [226, 270] on icon at bounding box center [224, 276] width 13 height 23
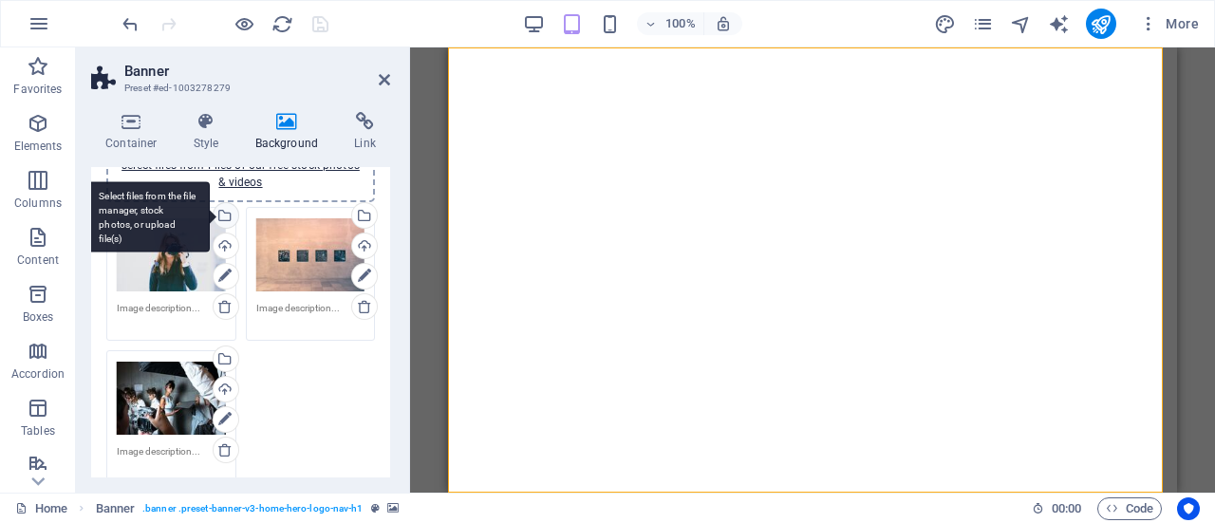
click at [224, 217] on div "Select files from the file manager, stock photos, or upload file(s)" at bounding box center [224, 217] width 28 height 28
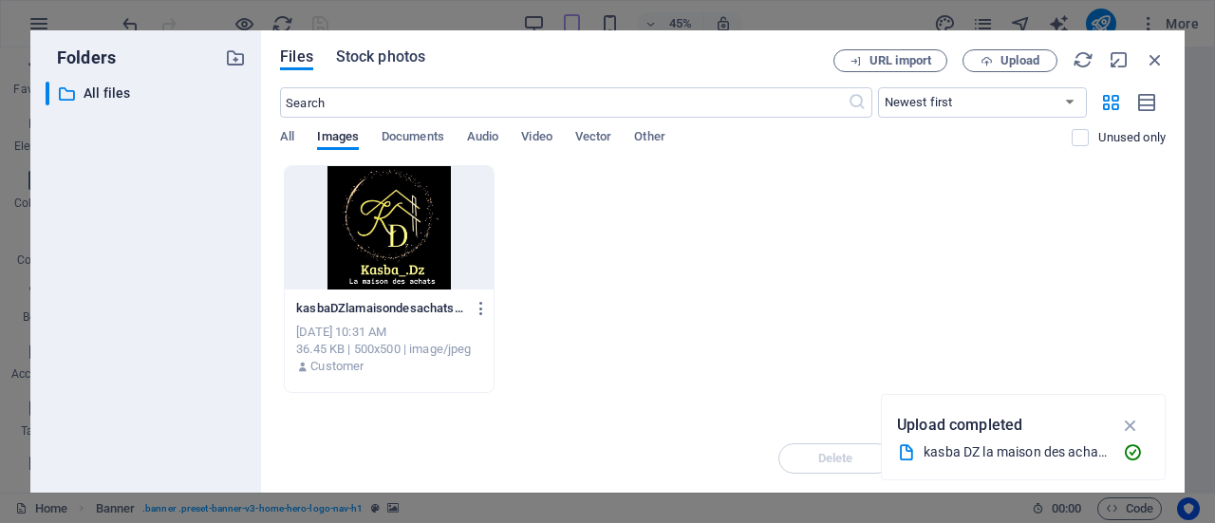
click at [361, 56] on span "Stock photos" at bounding box center [380, 57] width 89 height 23
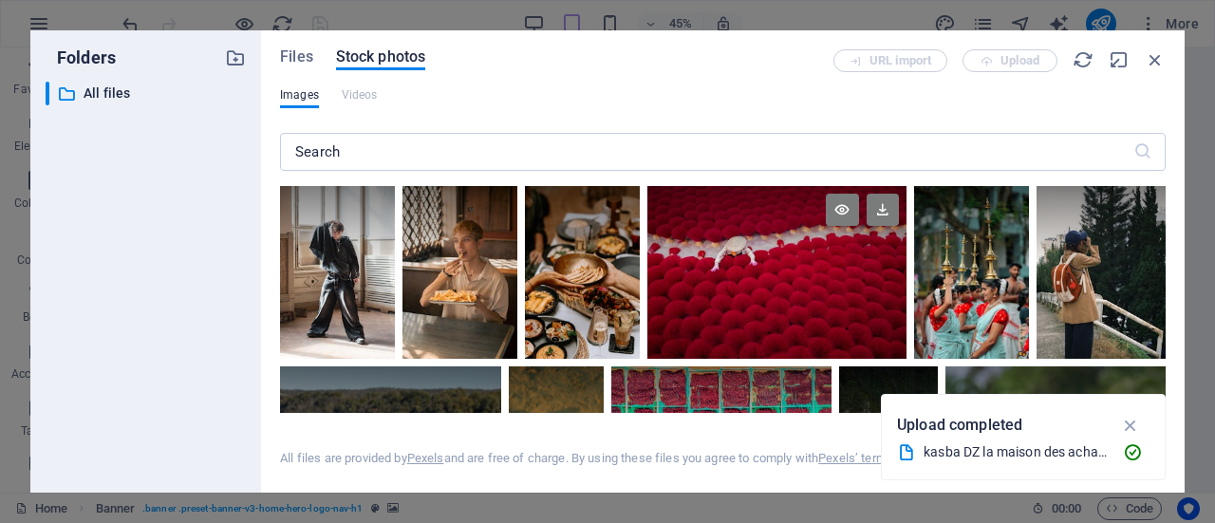
click at [847, 250] on div at bounding box center [776, 229] width 258 height 86
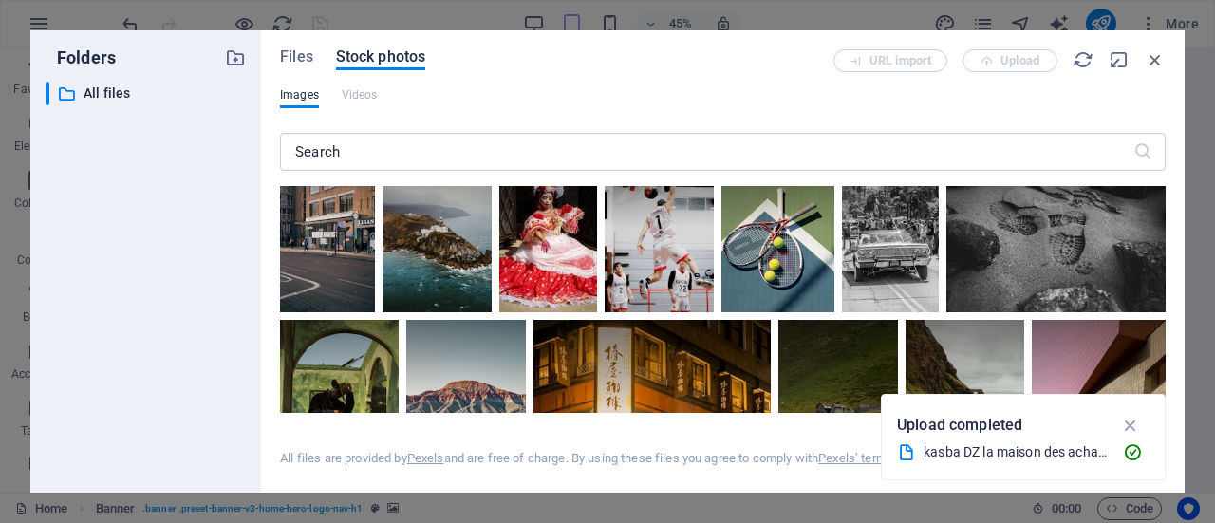
scroll to position [359, 0]
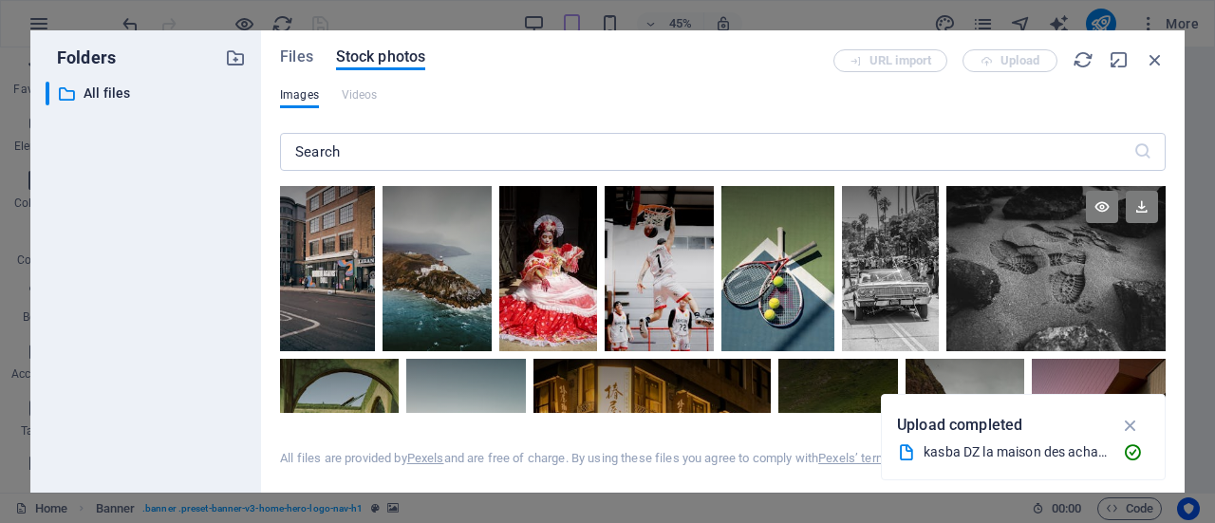
click at [1086, 257] on div at bounding box center [1055, 225] width 219 height 84
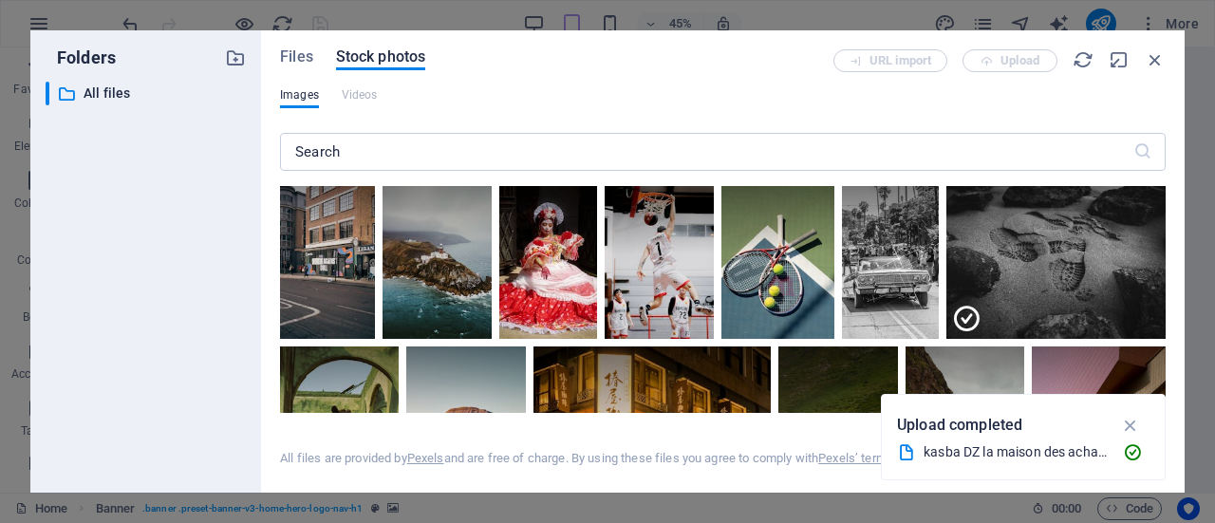
scroll to position [372, 0]
click at [1128, 421] on icon "button" at bounding box center [1131, 425] width 22 height 21
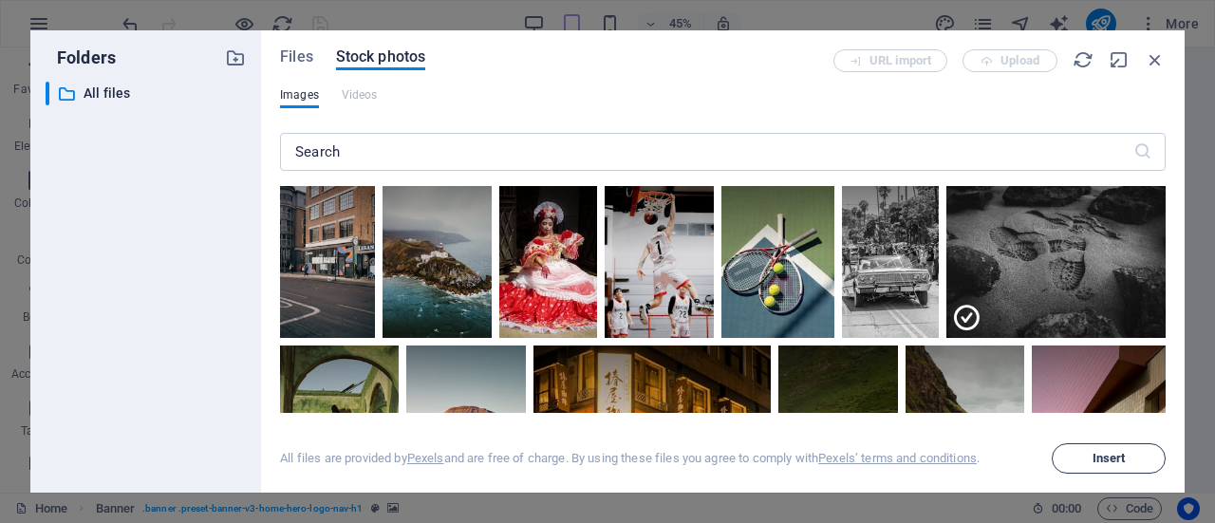
click at [1128, 453] on span "Insert" at bounding box center [1108, 458] width 97 height 11
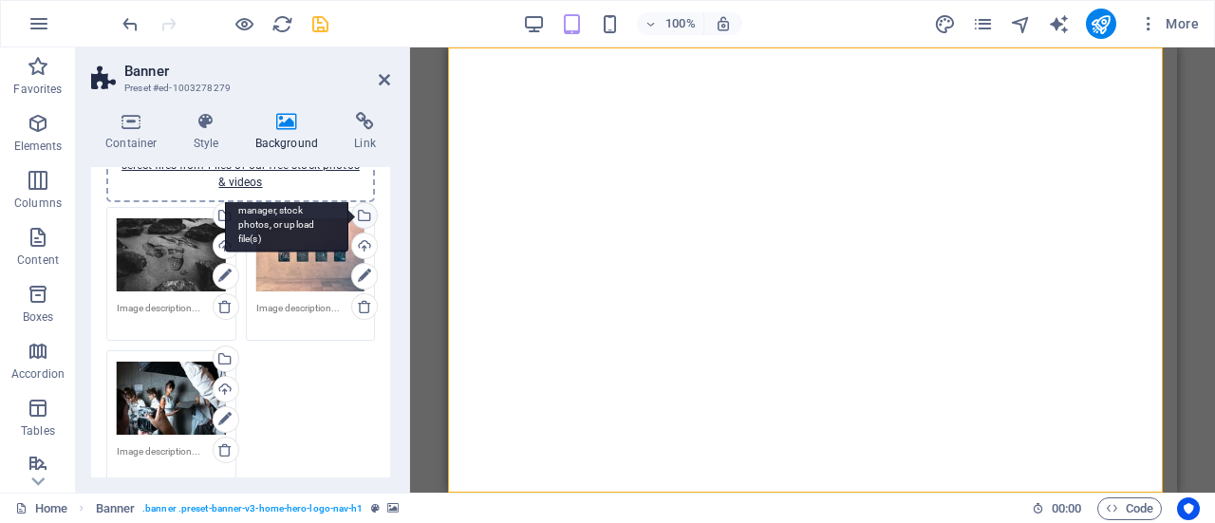
click at [361, 215] on div "Select files from the file manager, stock photos, or upload file(s)" at bounding box center [362, 217] width 28 height 28
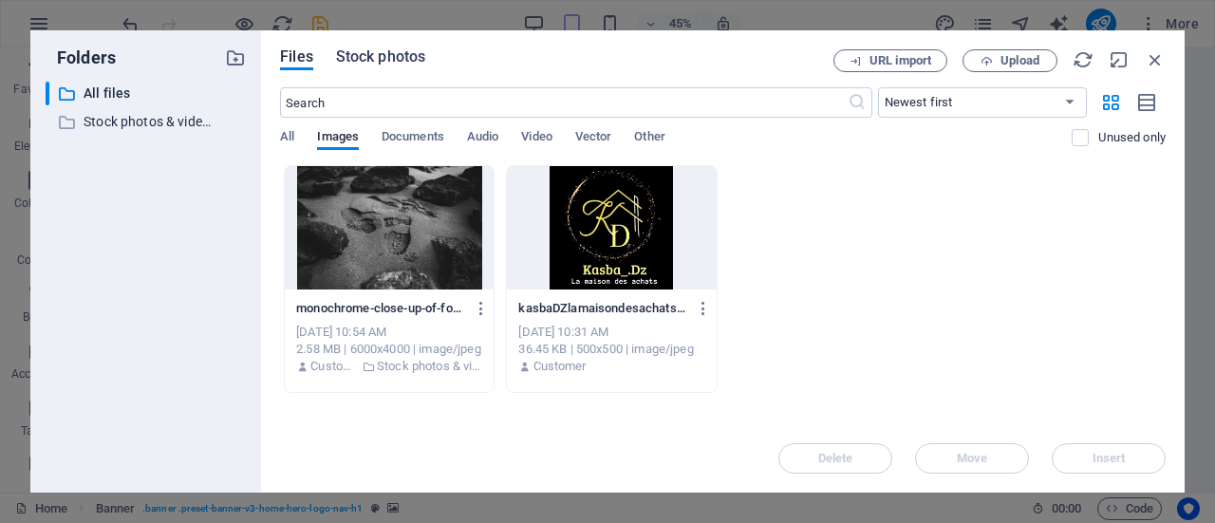
click at [374, 60] on span "Stock photos" at bounding box center [380, 57] width 89 height 23
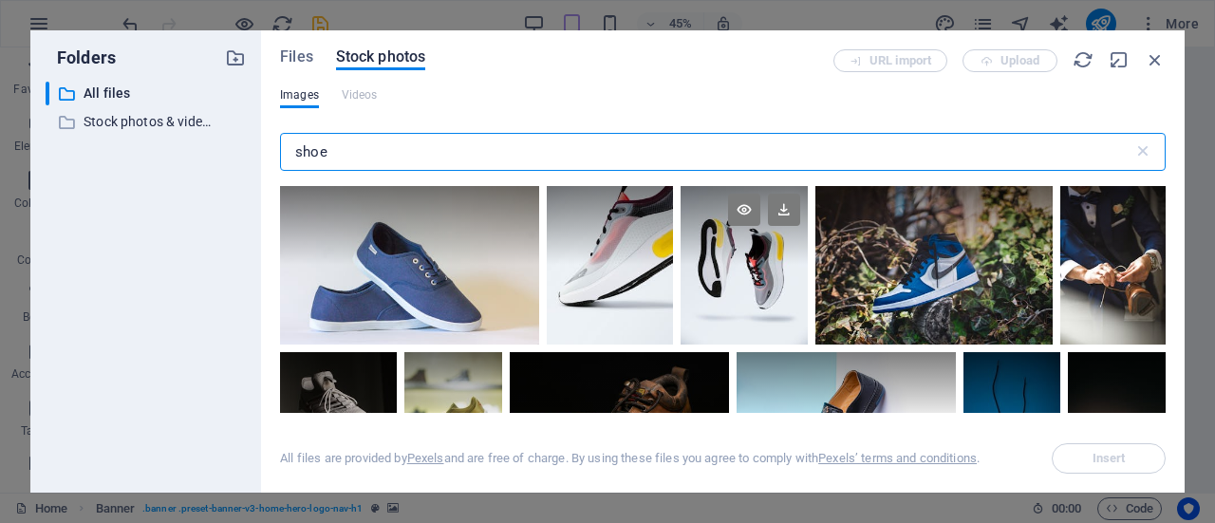
type input "shoe"
click at [737, 293] on div at bounding box center [743, 265] width 126 height 158
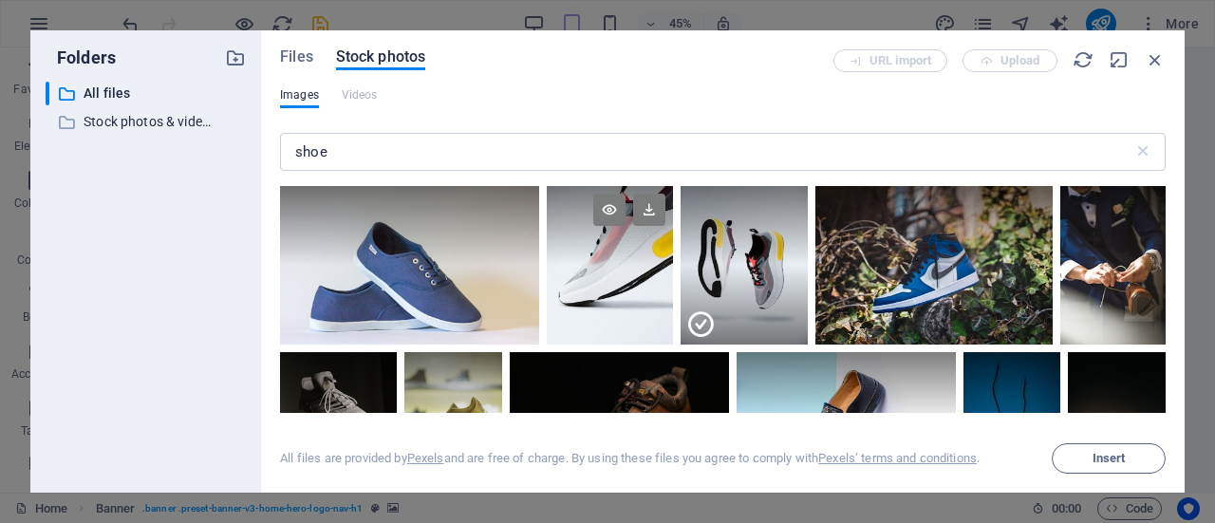
click at [624, 267] on div at bounding box center [610, 265] width 126 height 158
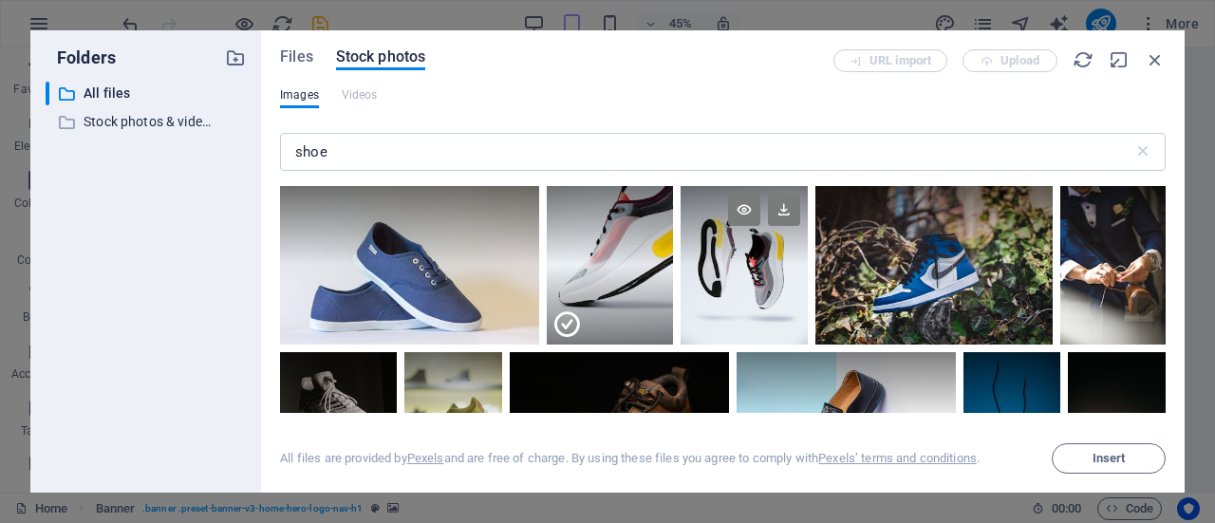
click at [738, 258] on div at bounding box center [743, 225] width 126 height 79
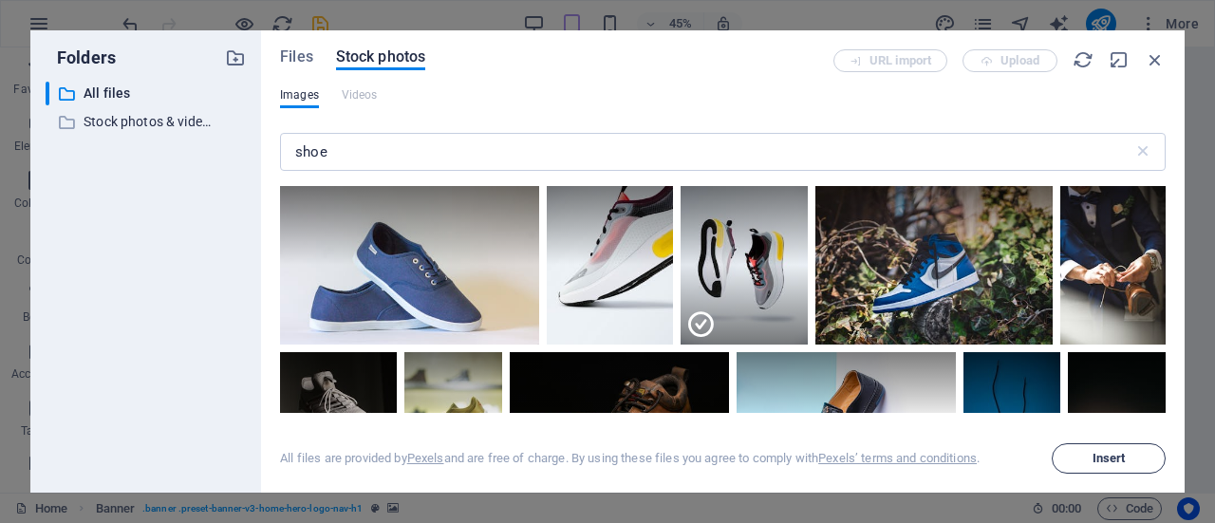
click at [1099, 468] on button "Insert" at bounding box center [1108, 458] width 114 height 30
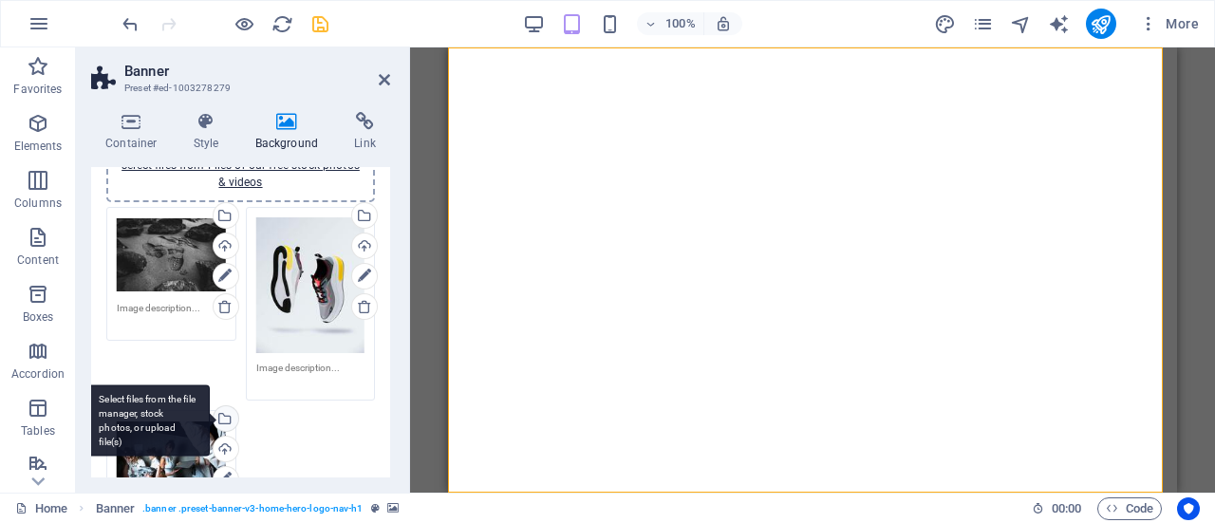
click at [228, 406] on div "Select files from the file manager, stock photos, or upload file(s)" at bounding box center [224, 420] width 28 height 28
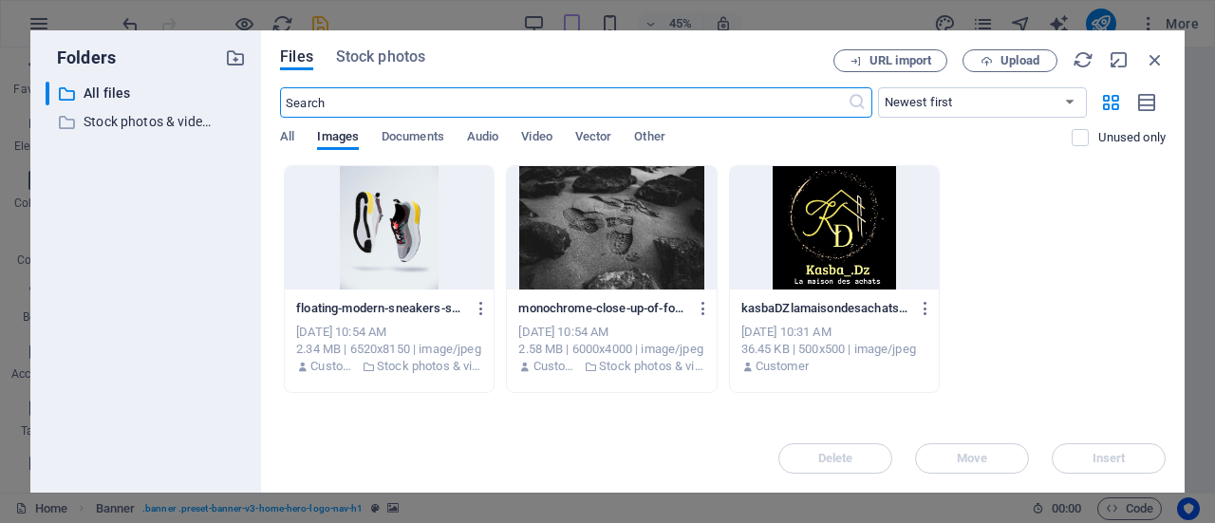
click at [471, 90] on input "text" at bounding box center [563, 102] width 566 height 30
click at [385, 54] on span "Stock photos" at bounding box center [380, 57] width 89 height 23
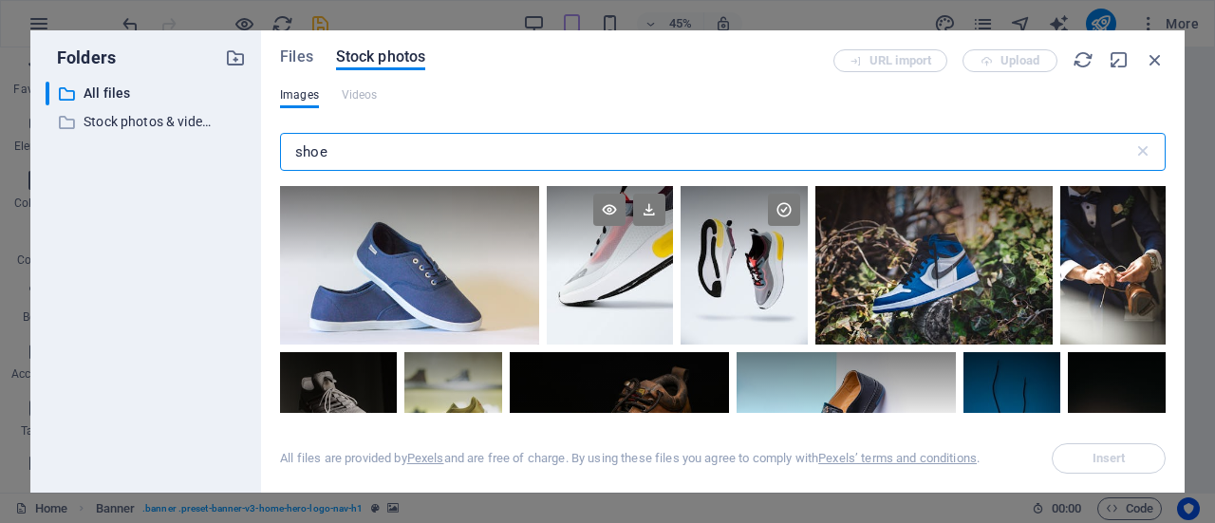
click at [630, 289] on div at bounding box center [610, 265] width 126 height 158
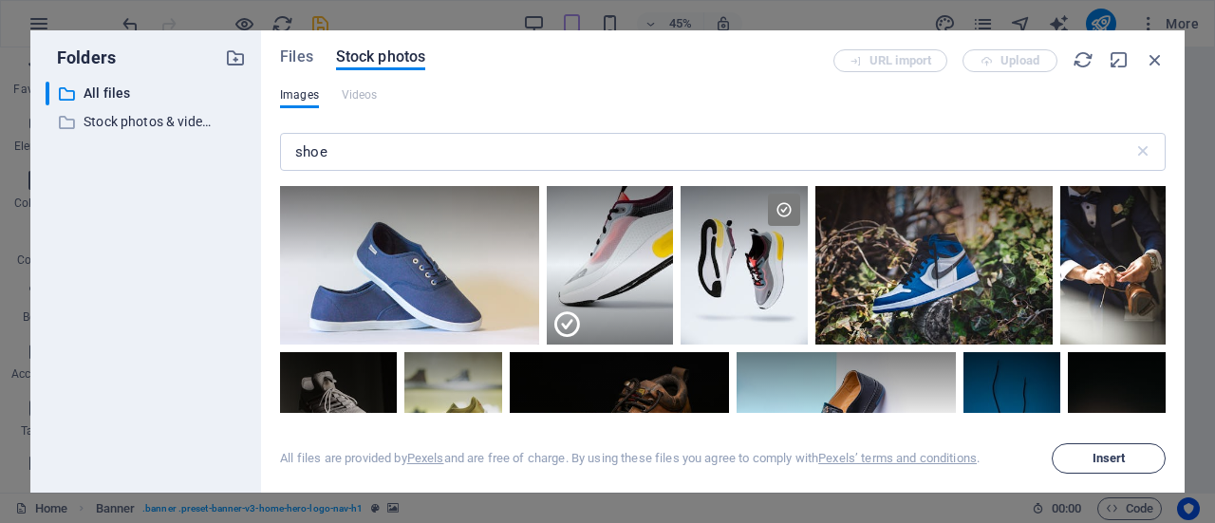
click at [1093, 464] on span "Insert" at bounding box center [1108, 458] width 33 height 11
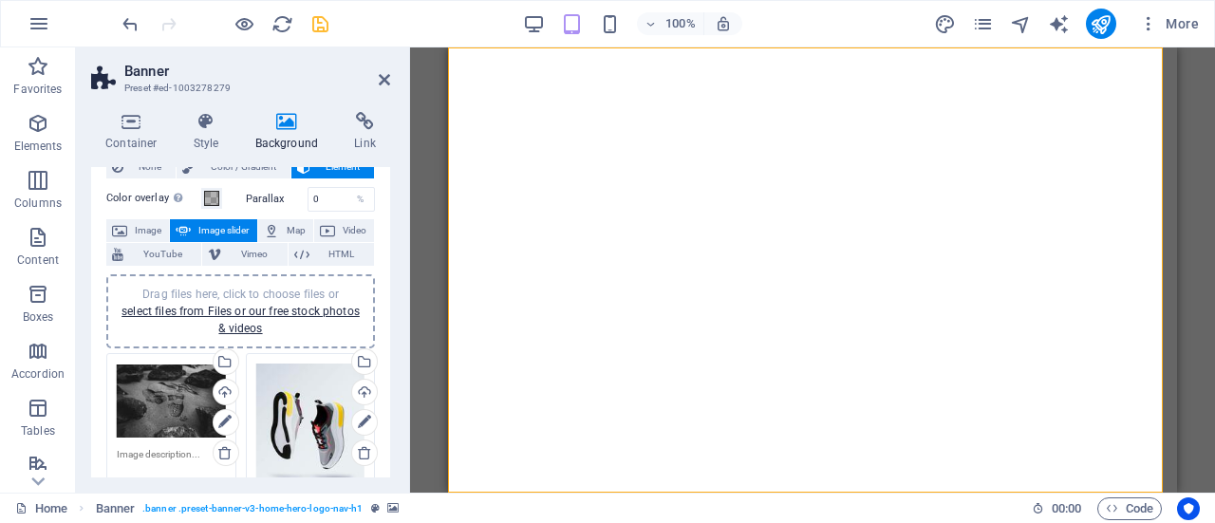
scroll to position [49, 0]
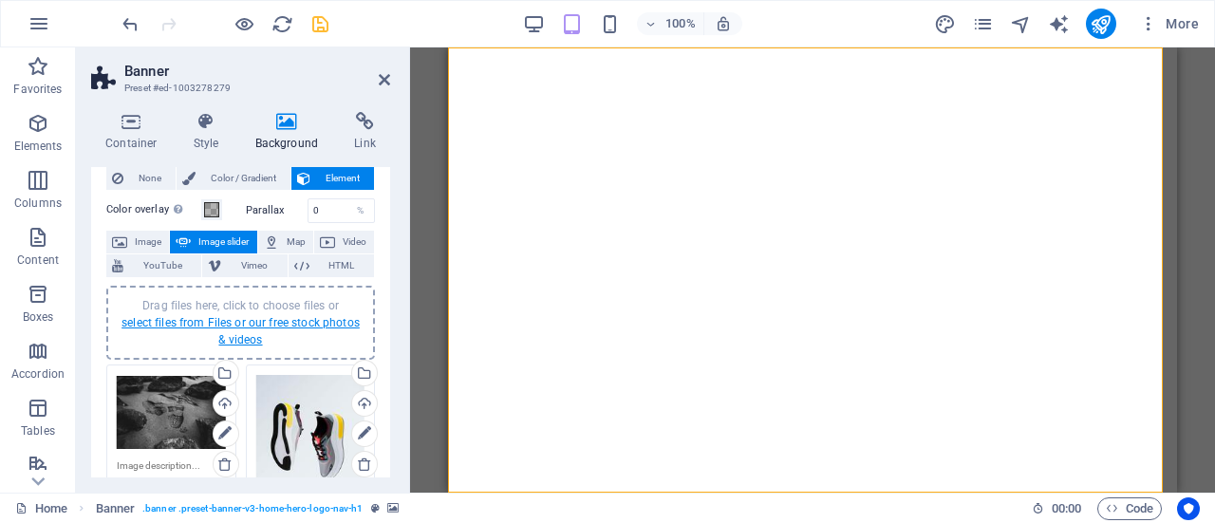
click at [240, 322] on link "select files from Files or our free stock photos & videos" at bounding box center [240, 331] width 238 height 30
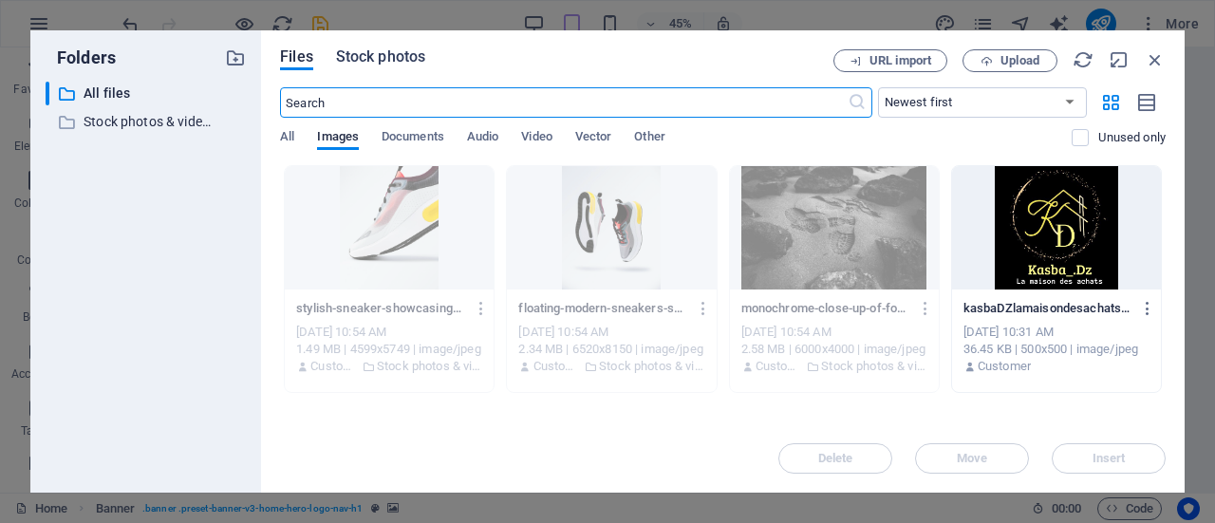
click at [368, 67] on button "Stock photos" at bounding box center [380, 59] width 89 height 21
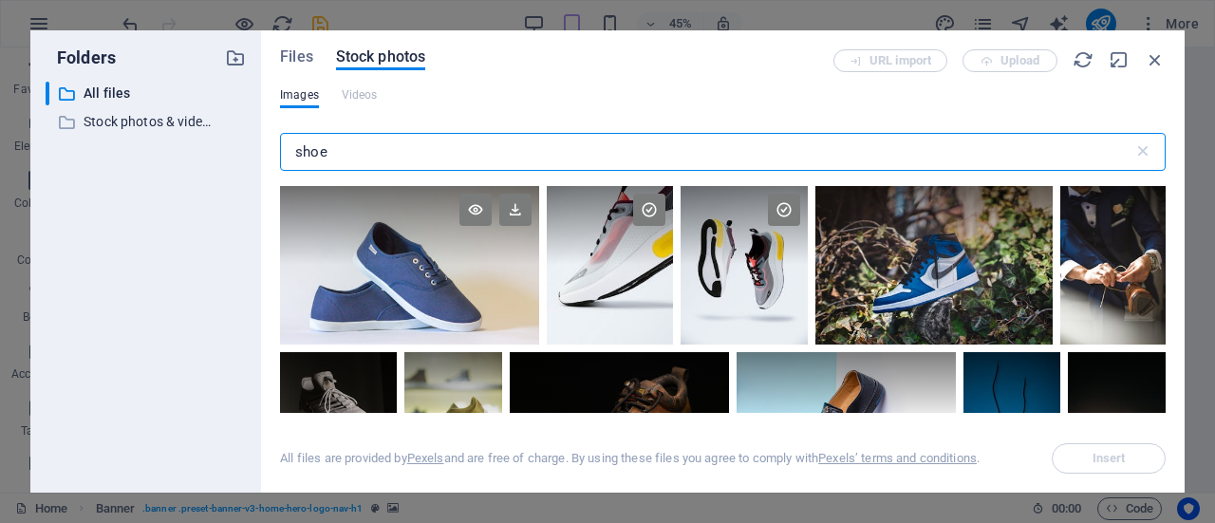
click at [445, 294] on div at bounding box center [409, 265] width 259 height 158
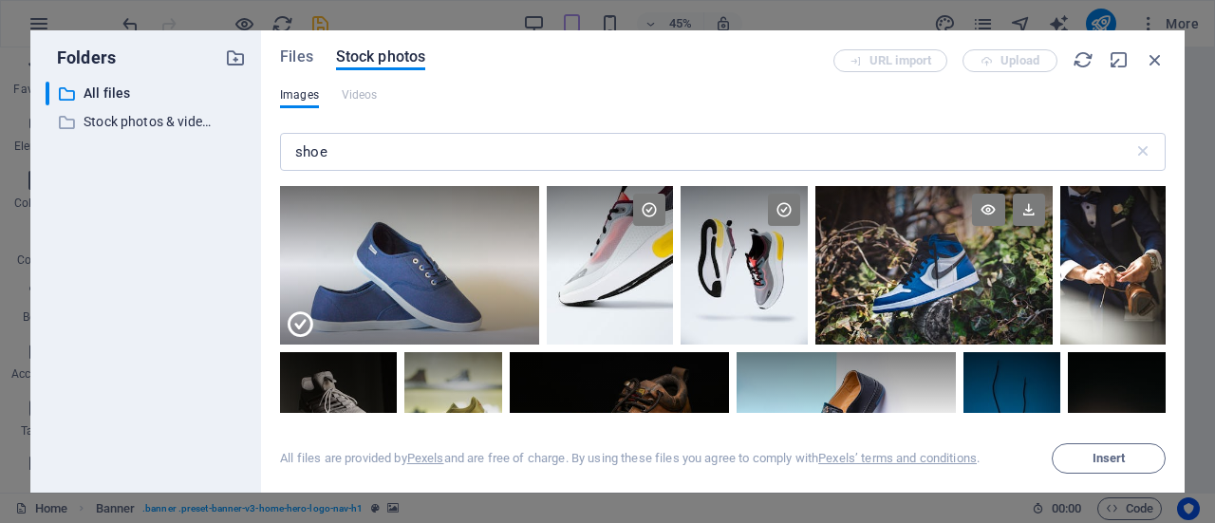
click at [863, 315] on div at bounding box center [933, 265] width 237 height 158
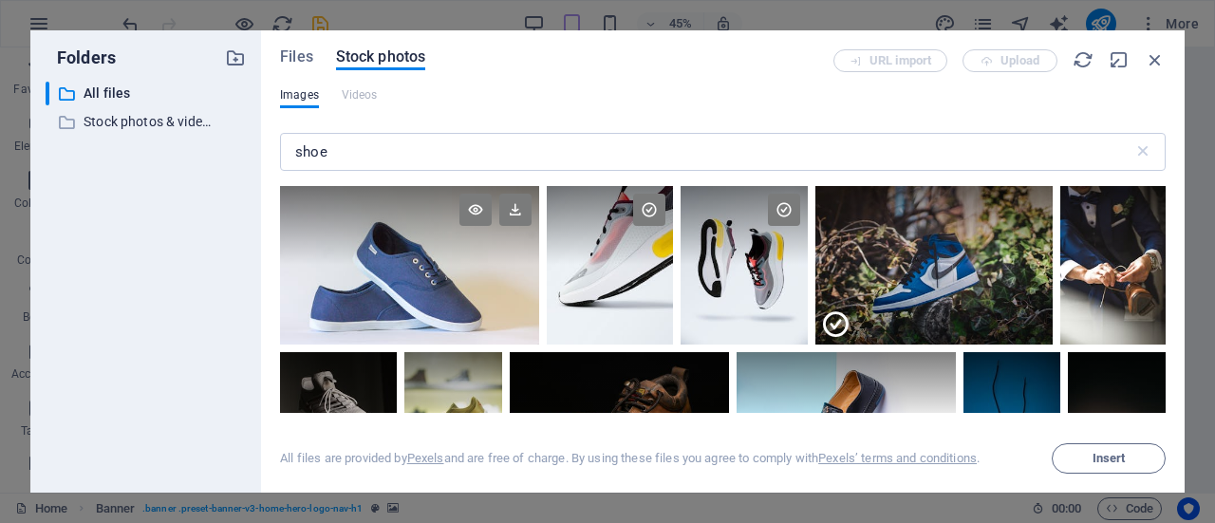
click at [318, 326] on div at bounding box center [409, 265] width 259 height 158
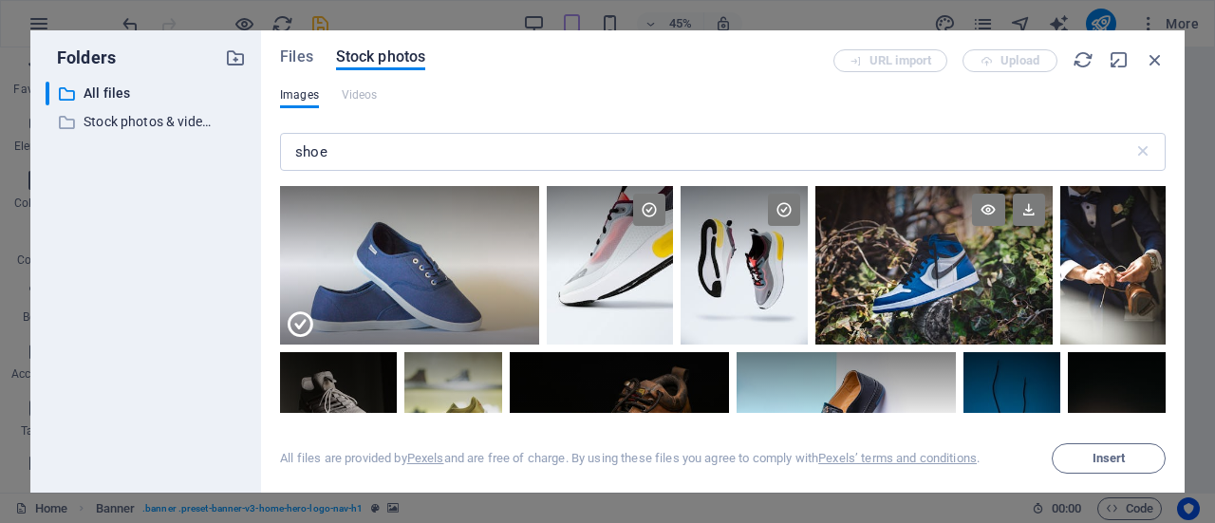
click at [963, 301] on div at bounding box center [933, 265] width 237 height 158
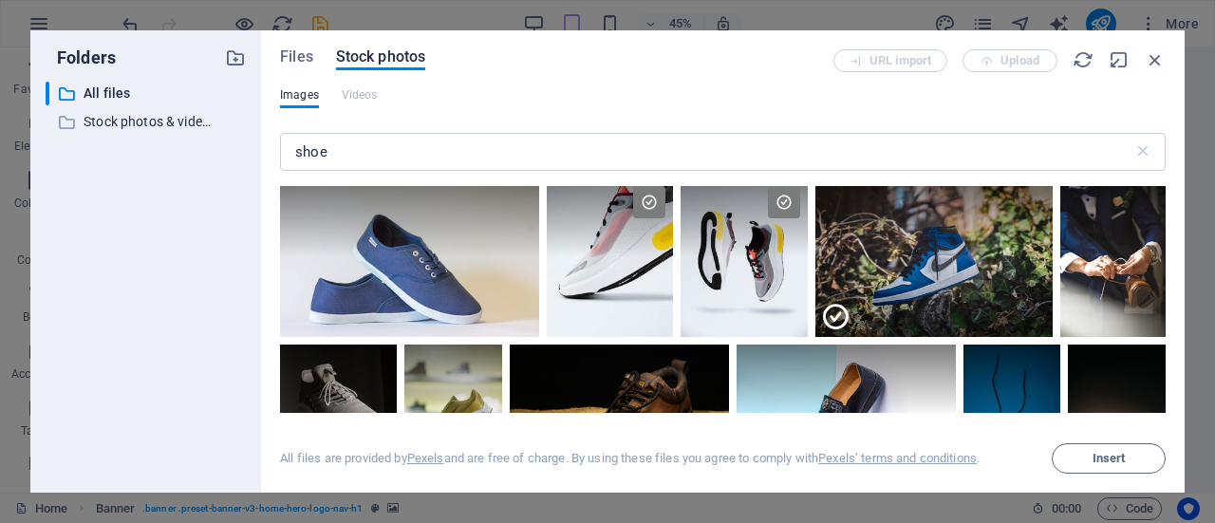
scroll to position [0, 0]
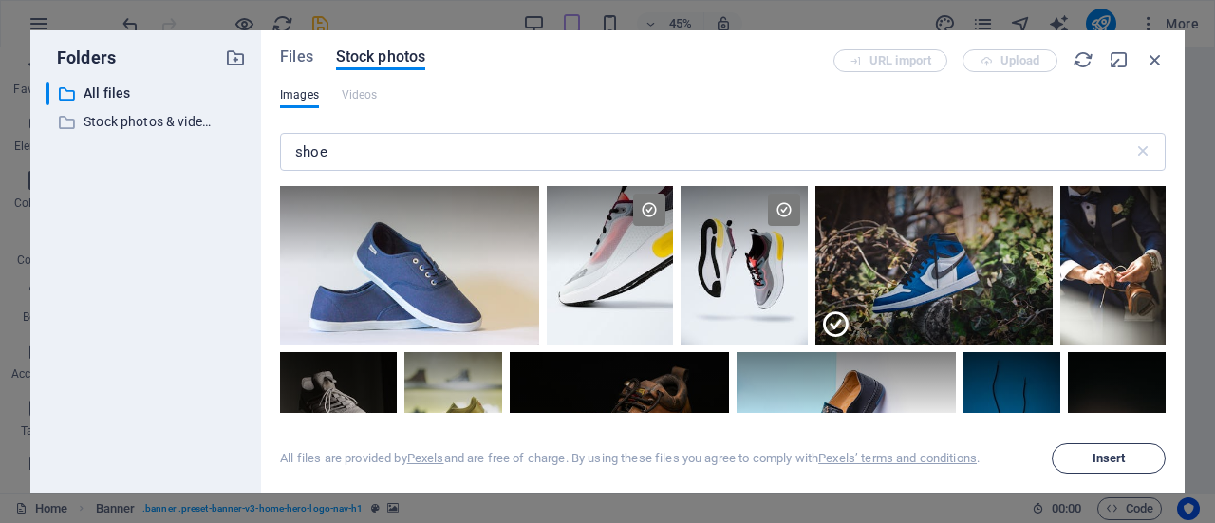
click at [1121, 462] on span "Insert" at bounding box center [1108, 458] width 33 height 11
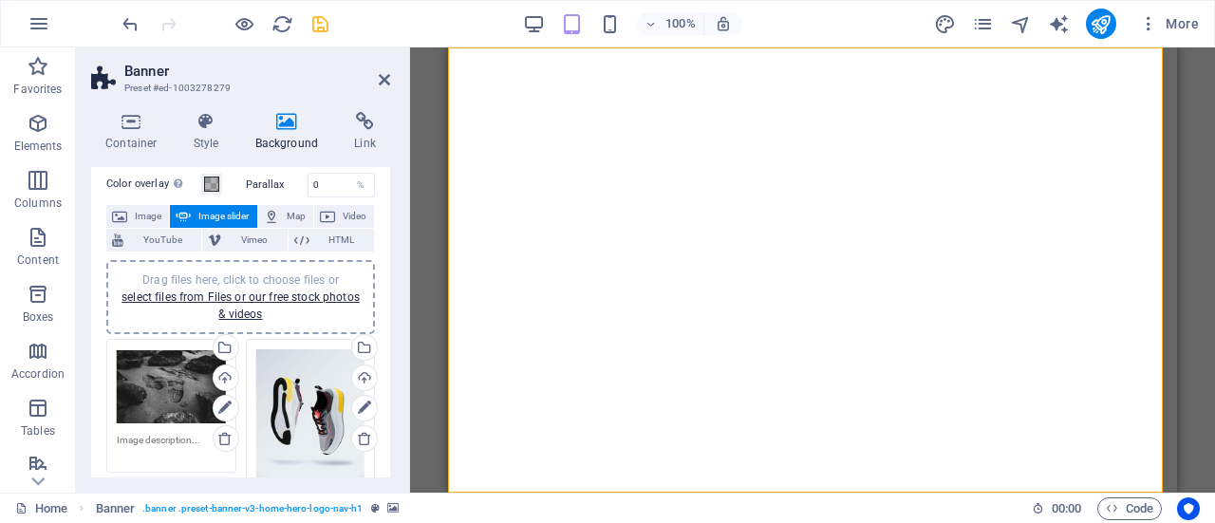
scroll to position [66, 0]
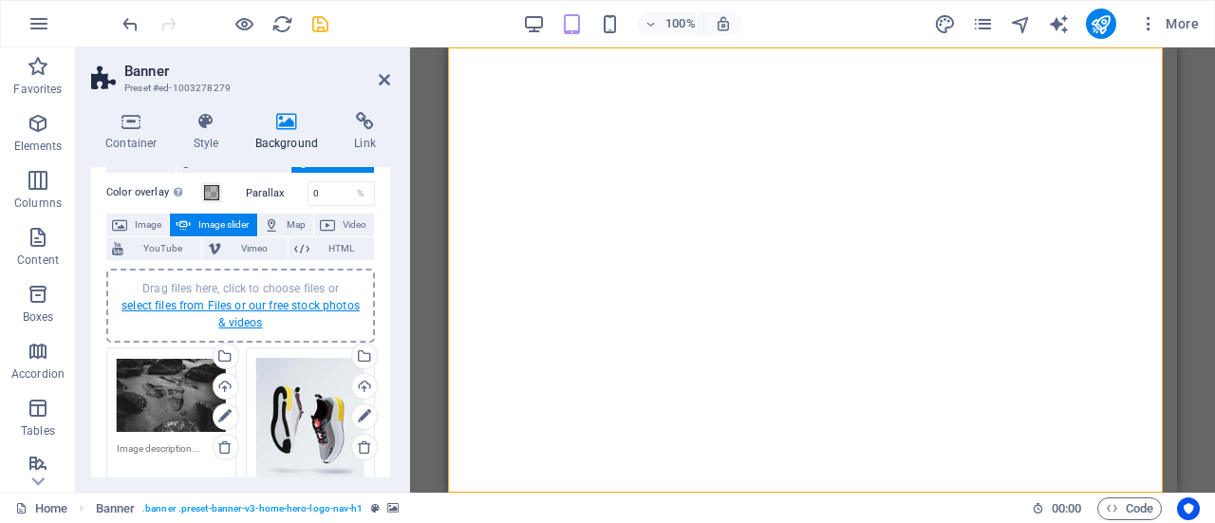
click at [265, 308] on link "select files from Files or our free stock photos & videos" at bounding box center [240, 314] width 238 height 30
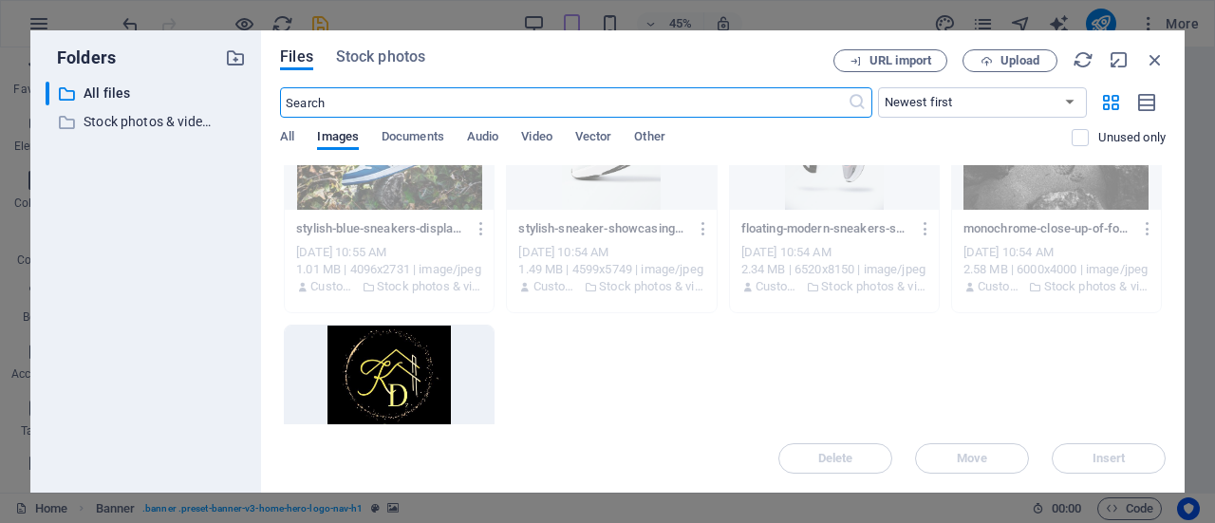
scroll to position [0, 0]
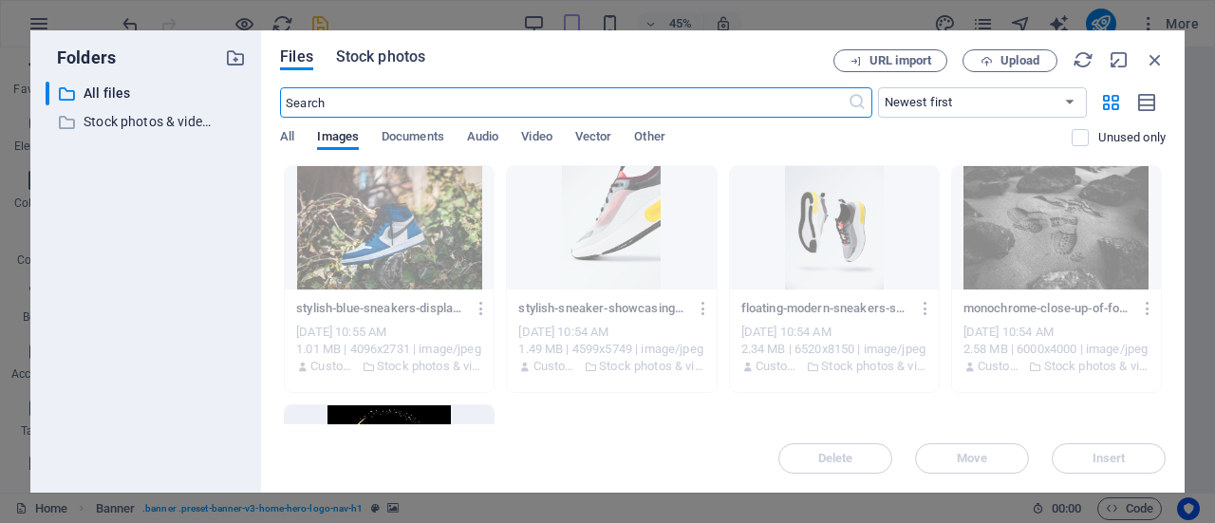
click at [425, 59] on span "Stock photos" at bounding box center [380, 57] width 89 height 23
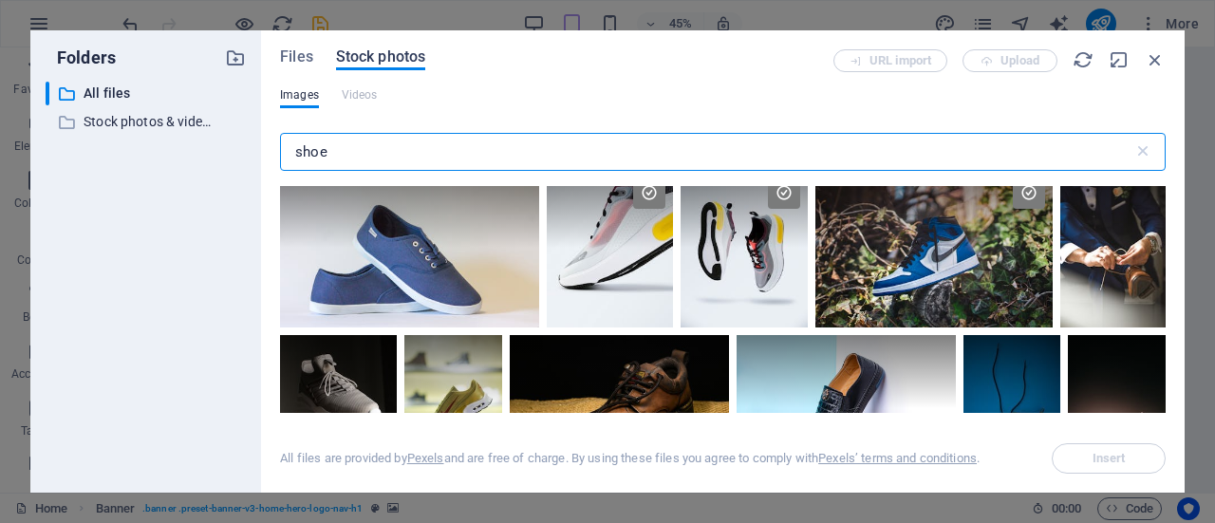
scroll to position [18, 0]
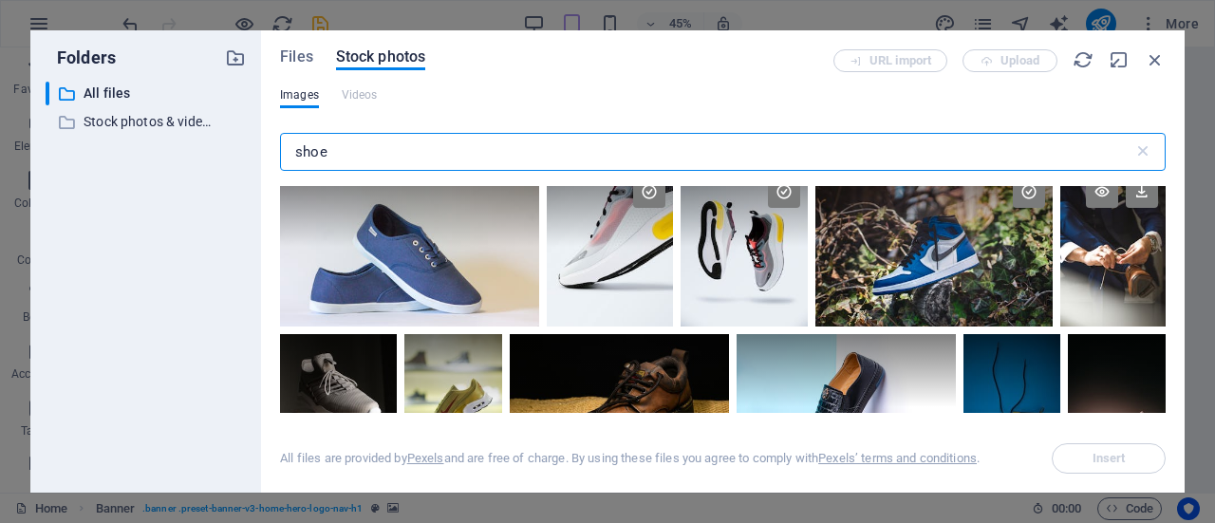
click at [1124, 281] on div at bounding box center [1112, 247] width 105 height 158
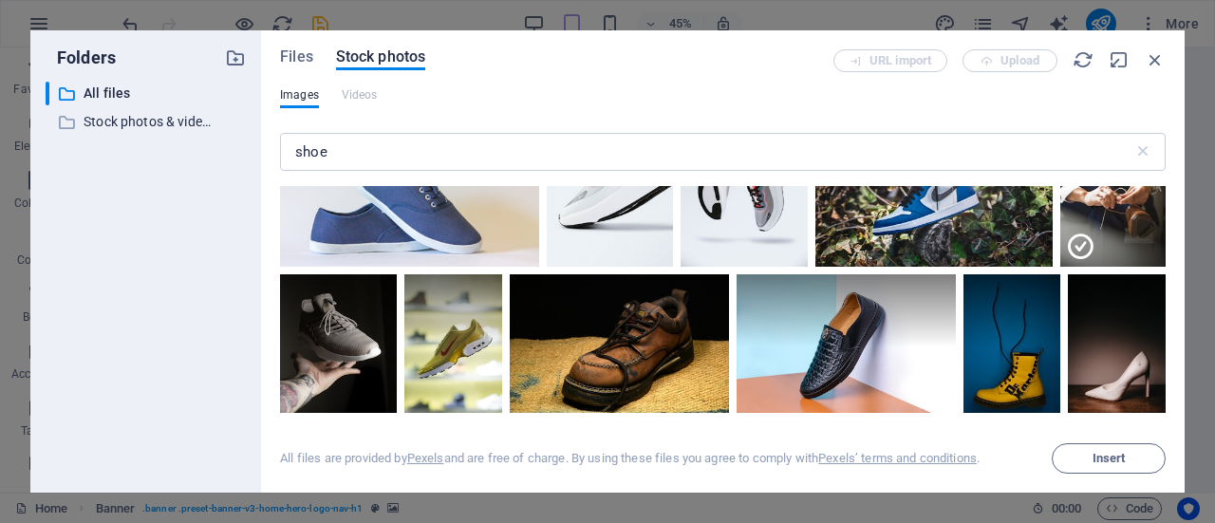
scroll to position [82, 0]
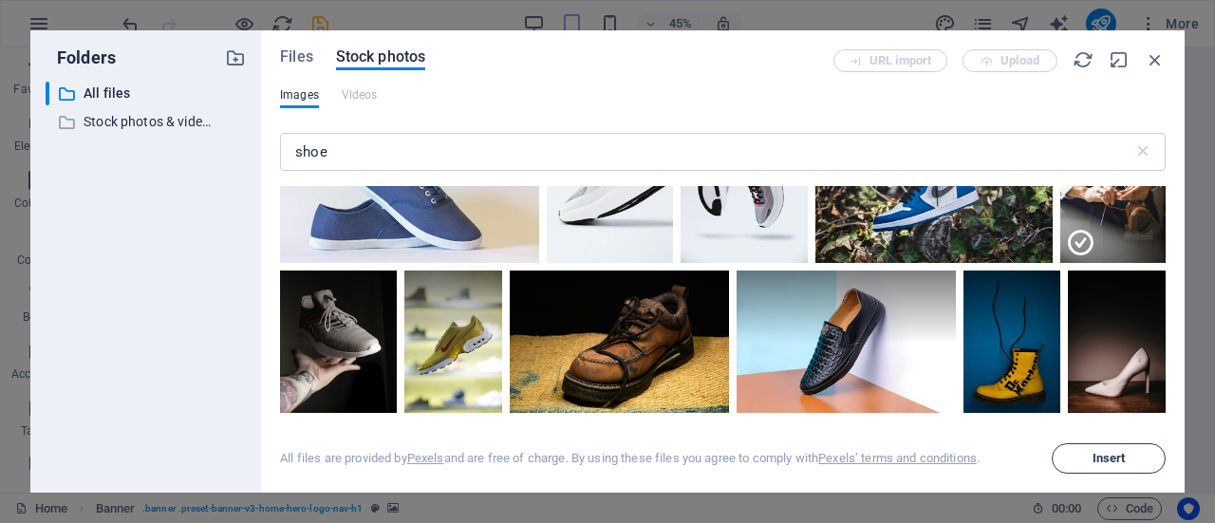
click at [1119, 460] on span "Insert" at bounding box center [1108, 458] width 33 height 11
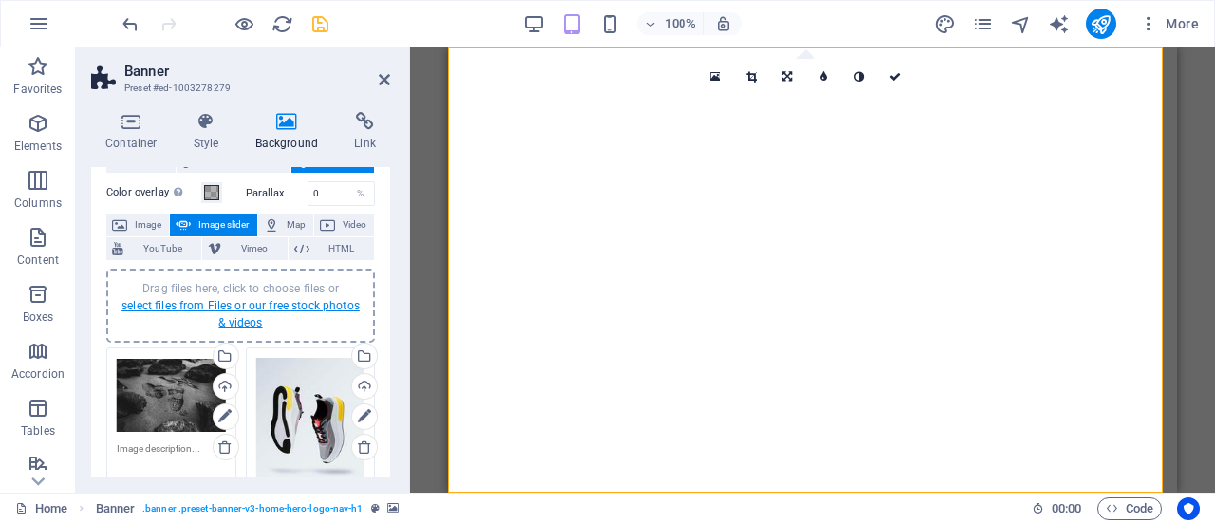
click at [266, 306] on link "select files from Files or our free stock photos & videos" at bounding box center [240, 314] width 238 height 30
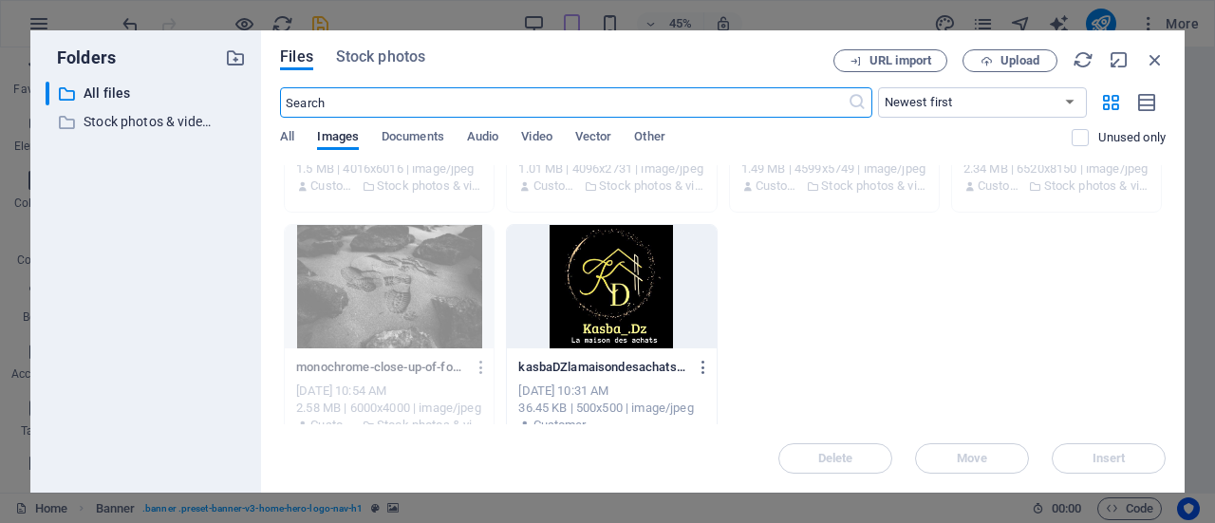
scroll to position [201, 0]
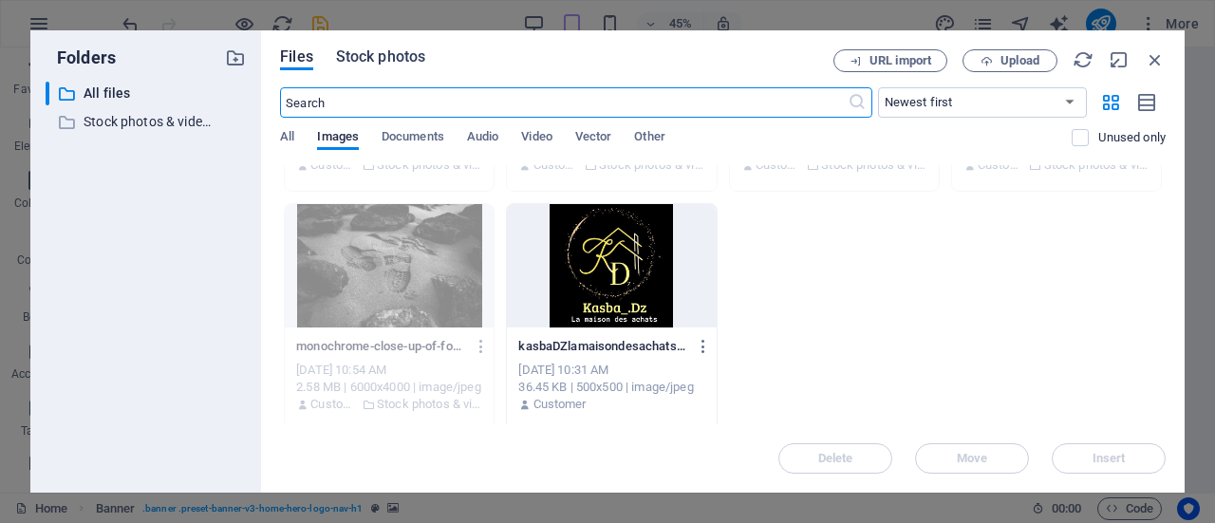
click at [422, 66] on span "Stock photos" at bounding box center [380, 57] width 89 height 23
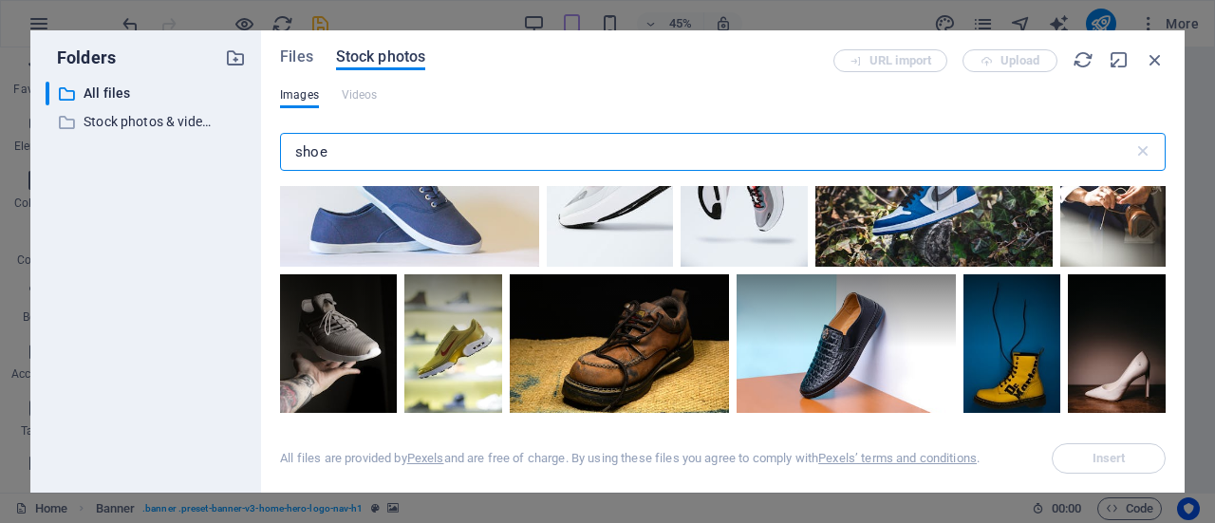
scroll to position [111, 0]
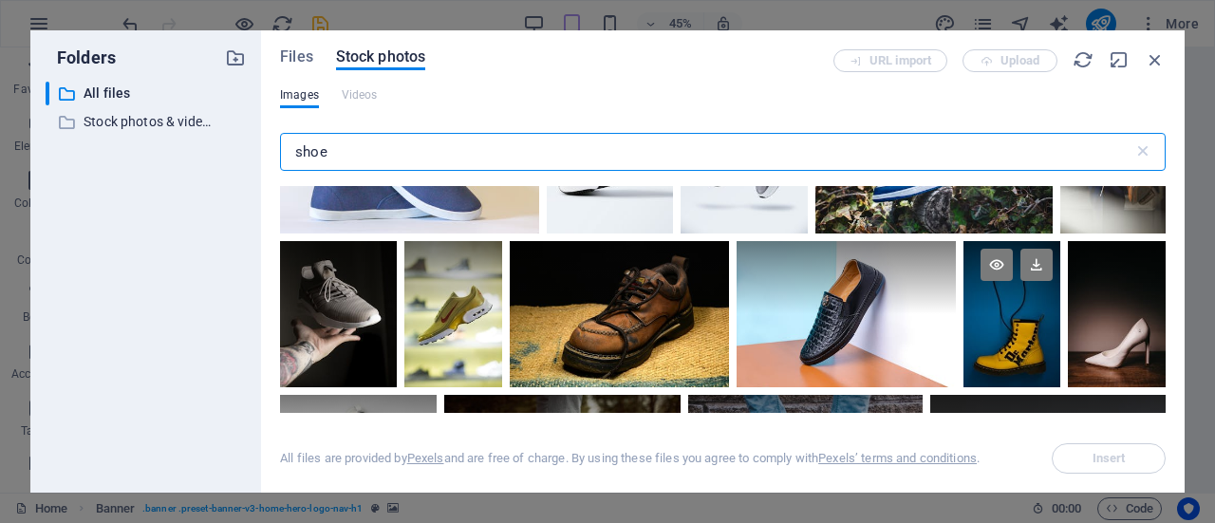
click at [998, 323] on div at bounding box center [1012, 314] width 98 height 146
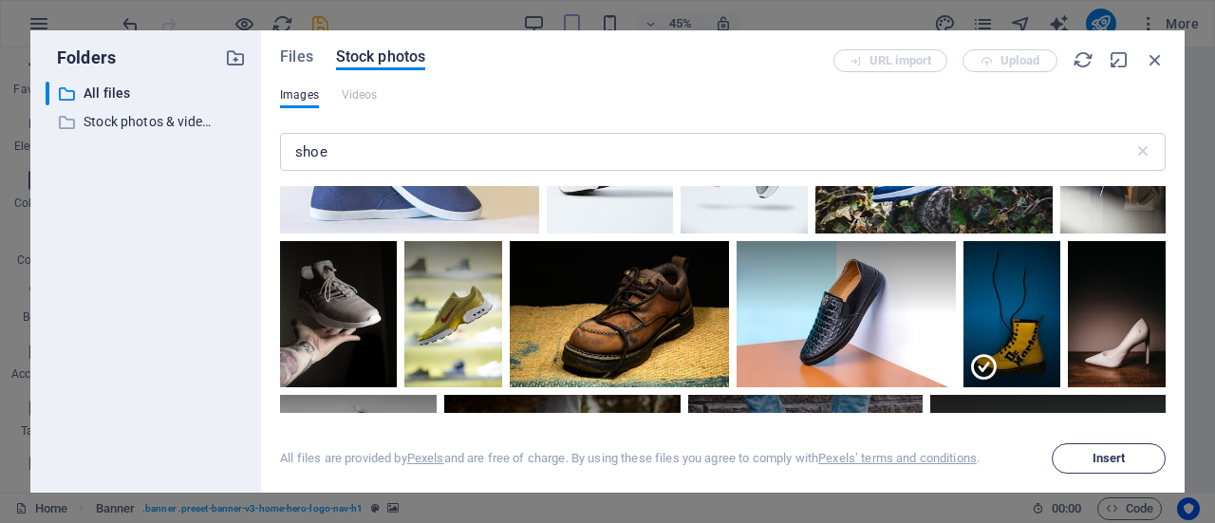
click at [1141, 463] on span "Insert" at bounding box center [1108, 458] width 97 height 11
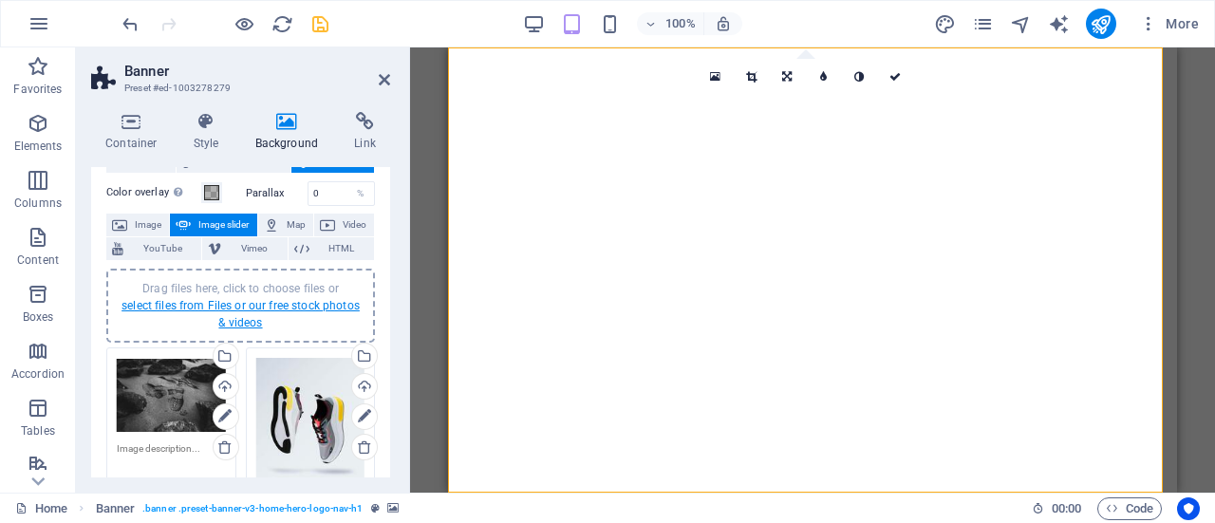
click at [298, 308] on link "select files from Files or our free stock photos & videos" at bounding box center [240, 314] width 238 height 30
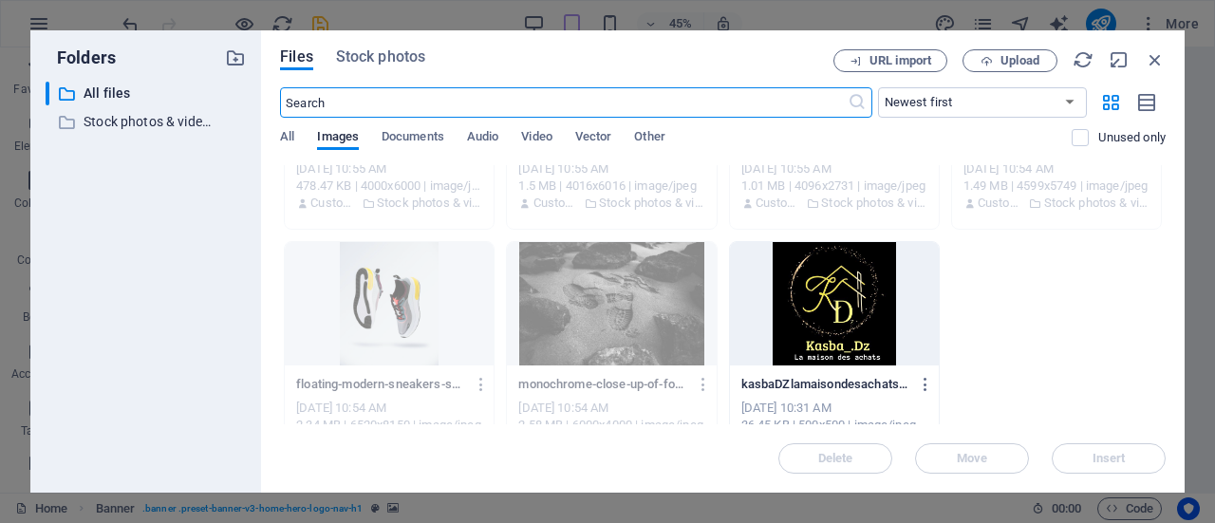
scroll to position [207, 0]
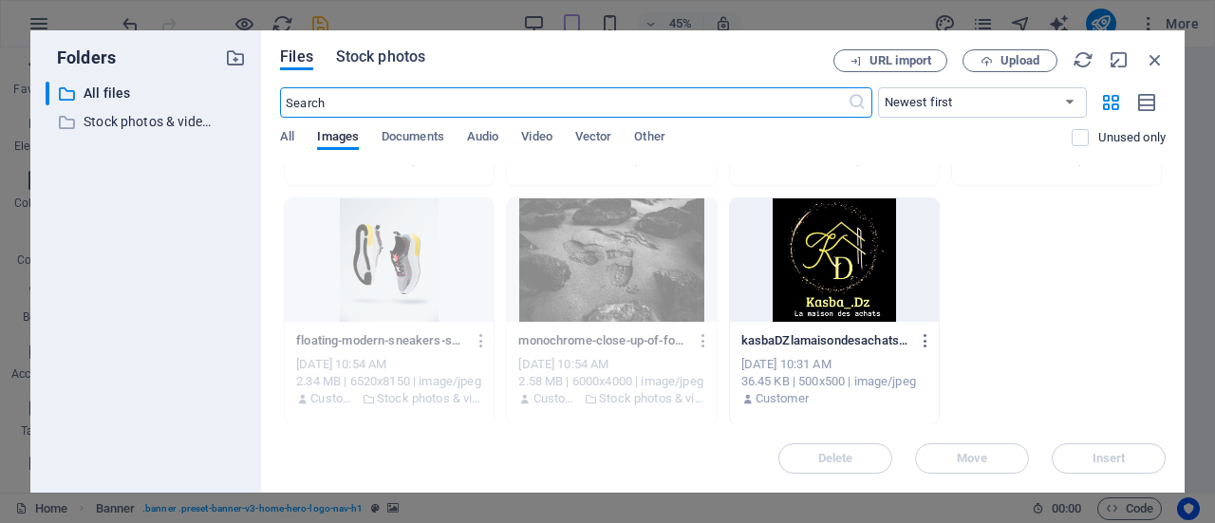
click at [398, 49] on span "Stock photos" at bounding box center [380, 57] width 89 height 23
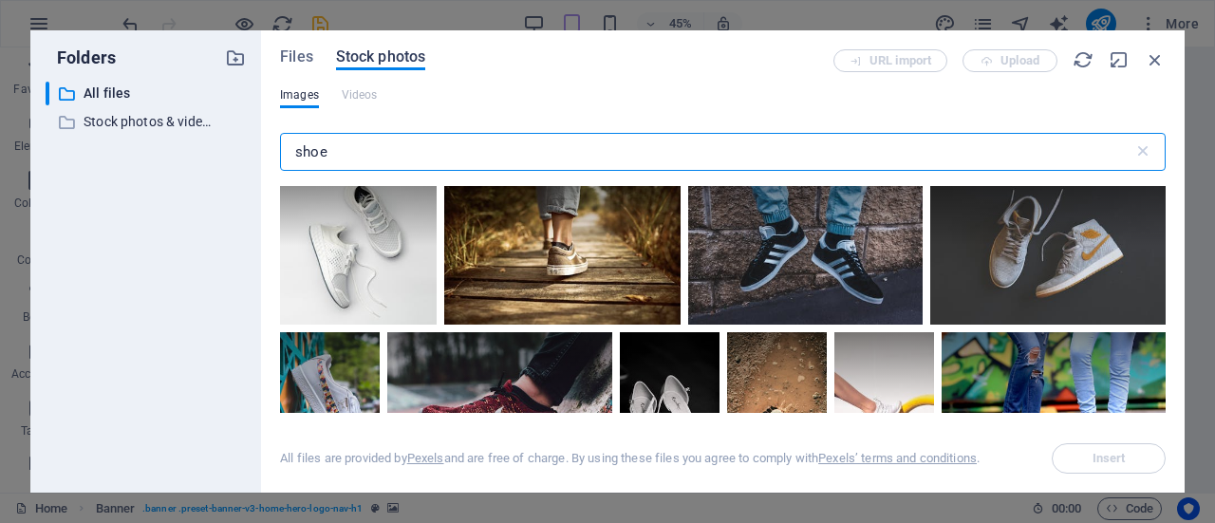
scroll to position [337, 0]
click at [590, 262] on div at bounding box center [561, 247] width 235 height 157
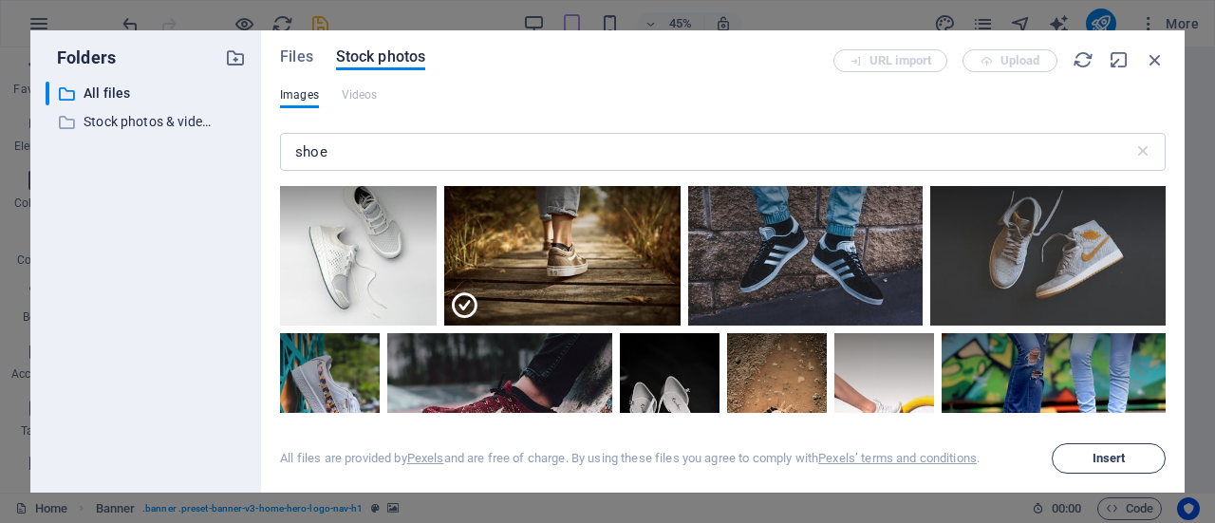
click at [1120, 459] on span "Insert" at bounding box center [1108, 458] width 33 height 11
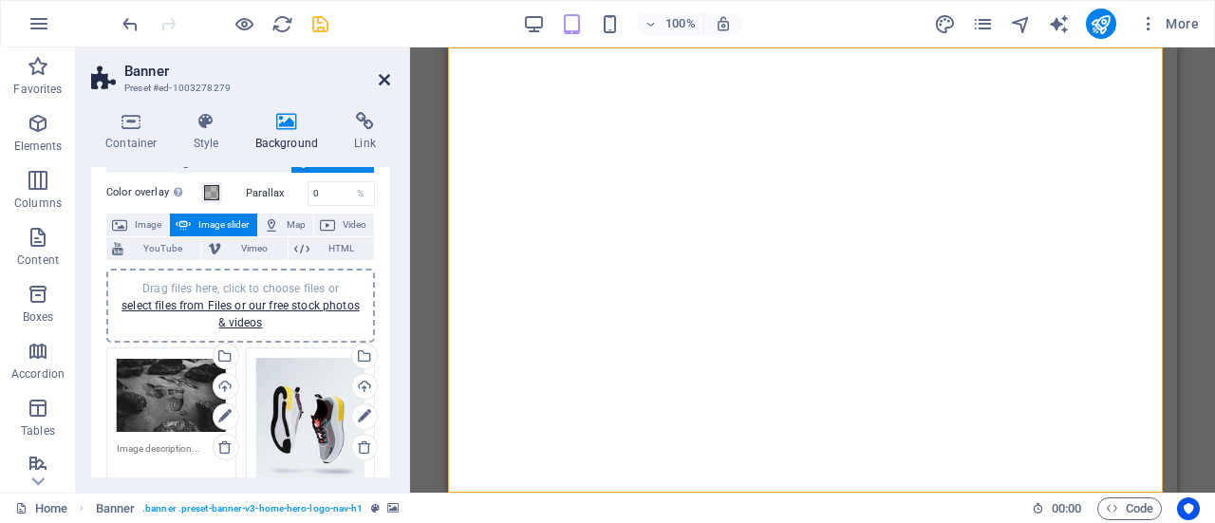
click at [381, 78] on icon at bounding box center [384, 79] width 11 height 15
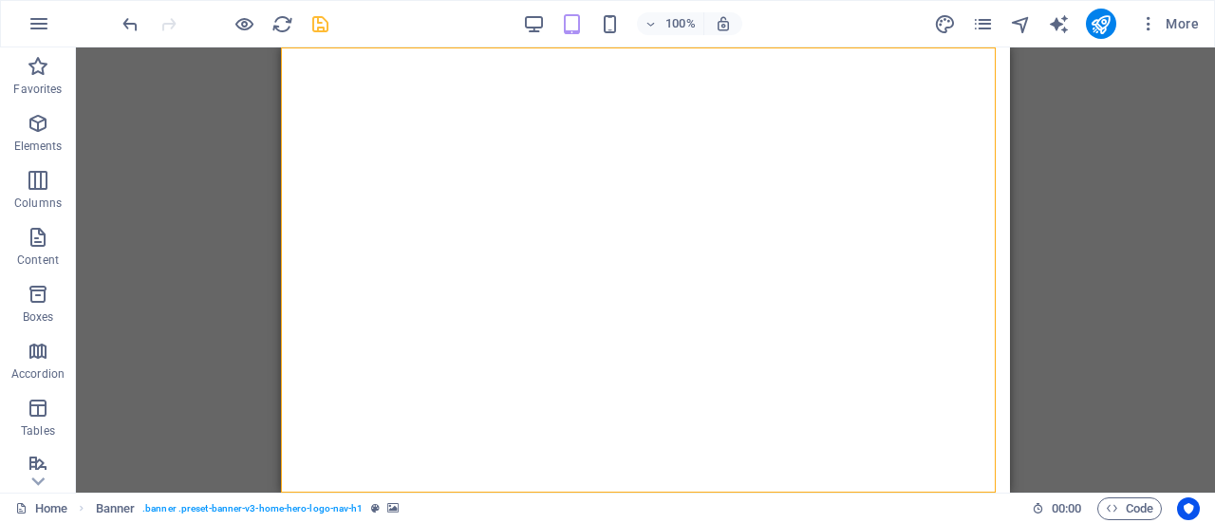
click at [1103, 246] on div "Drag here to replace the existing content. Press “Ctrl” if you want to create a…" at bounding box center [645, 269] width 1139 height 445
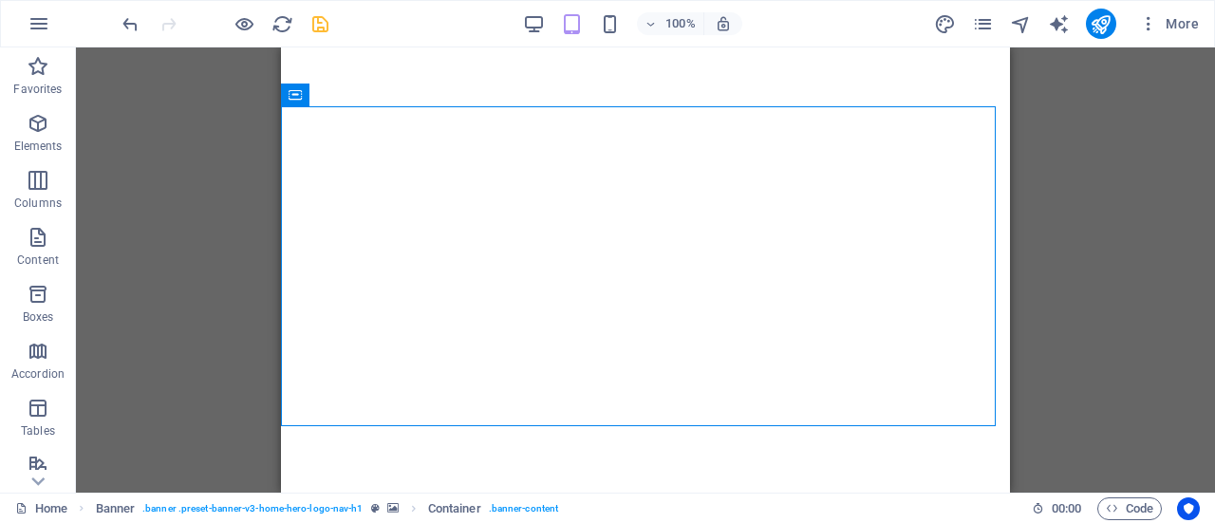
click at [1105, 301] on div "Drag here to replace the existing content. Press “Ctrl” if you want to create a…" at bounding box center [645, 269] width 1139 height 445
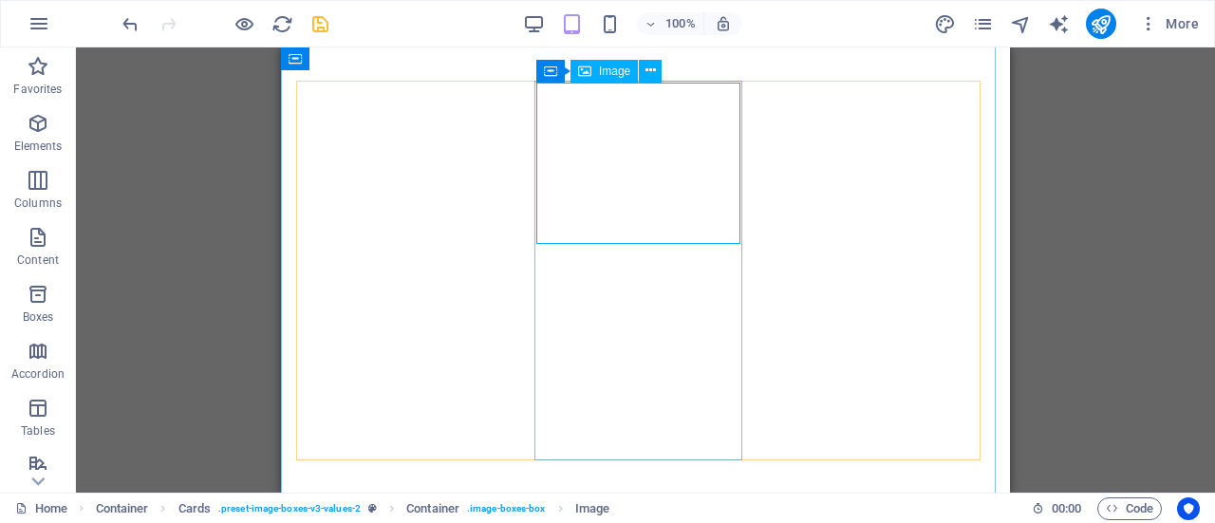
click at [592, 70] on div "Image" at bounding box center [603, 71] width 67 height 23
select select "vw"
select select "px"
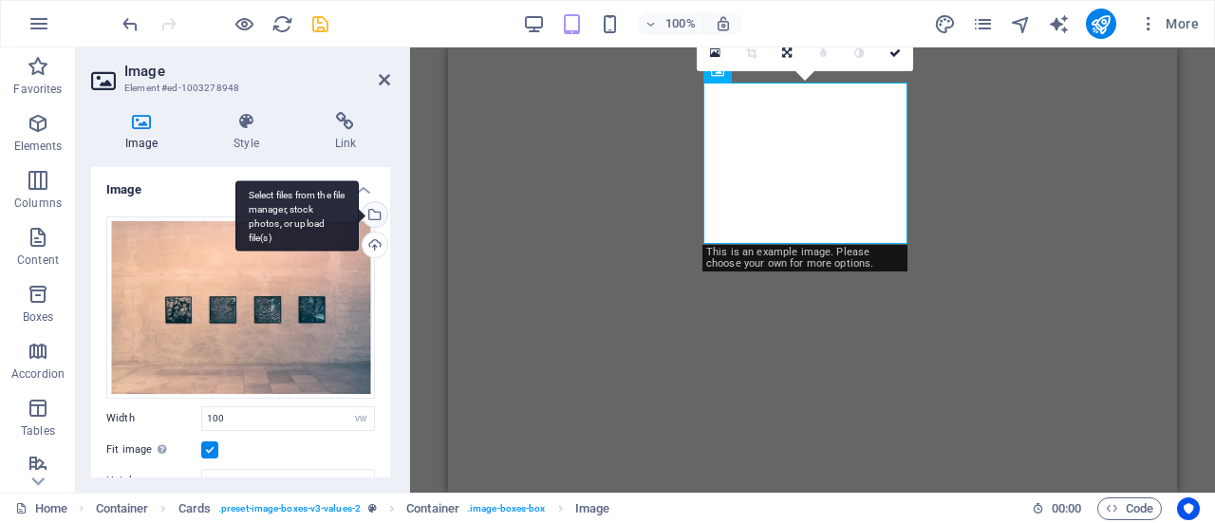
click at [374, 215] on div "Select files from the file manager, stock photos, or upload file(s)" at bounding box center [373, 216] width 28 height 28
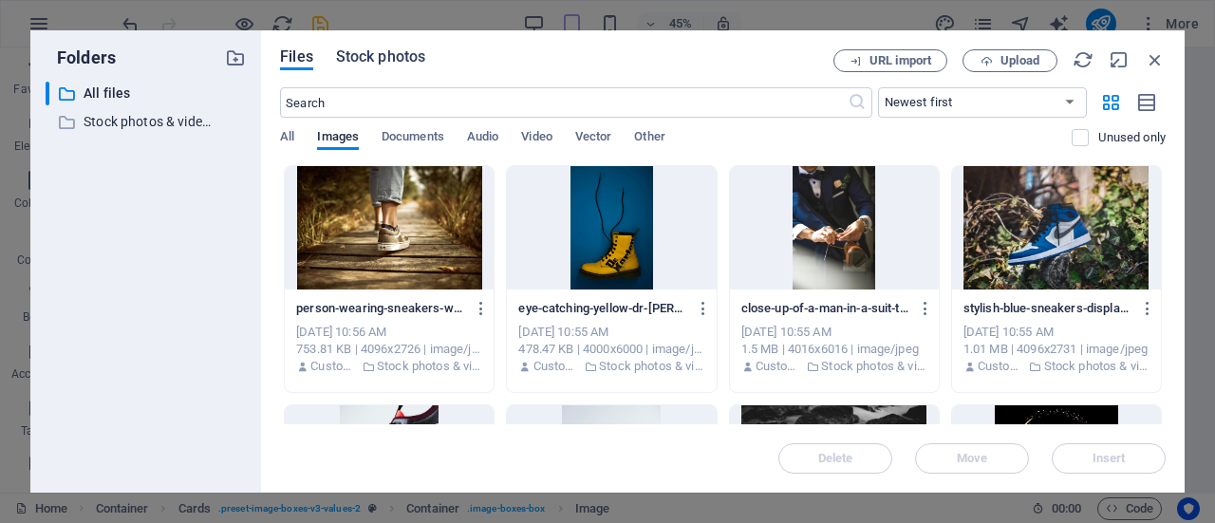
click at [409, 62] on span "Stock photos" at bounding box center [380, 57] width 89 height 23
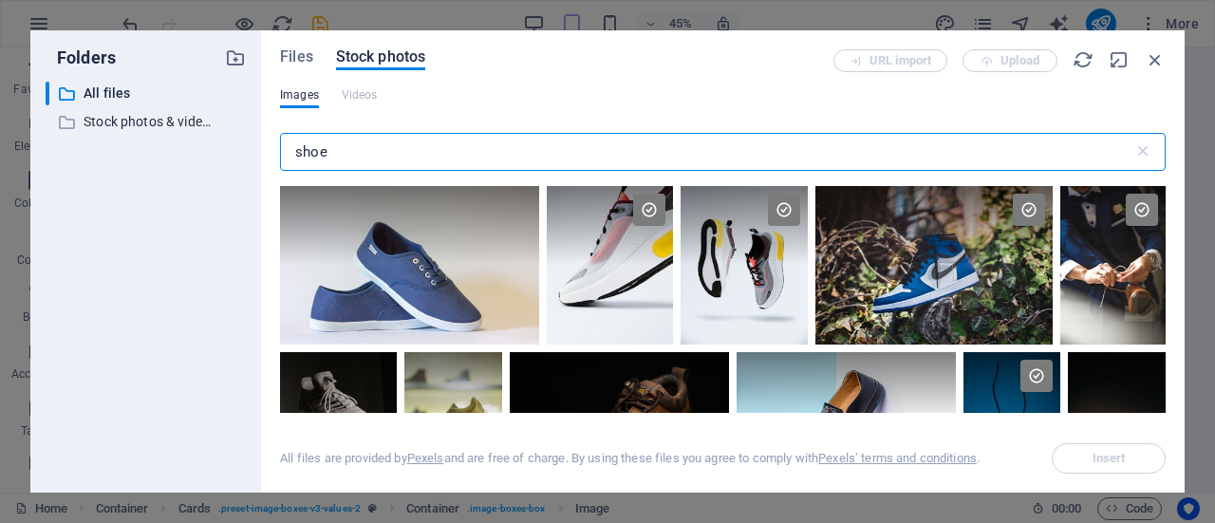
drag, startPoint x: 279, startPoint y: 191, endPoint x: 218, endPoint y: 185, distance: 61.0
click at [218, 185] on div "Folders ​ All files All files ​ Stock photos & videos Stock photos & videos Fil…" at bounding box center [607, 261] width 1154 height 462
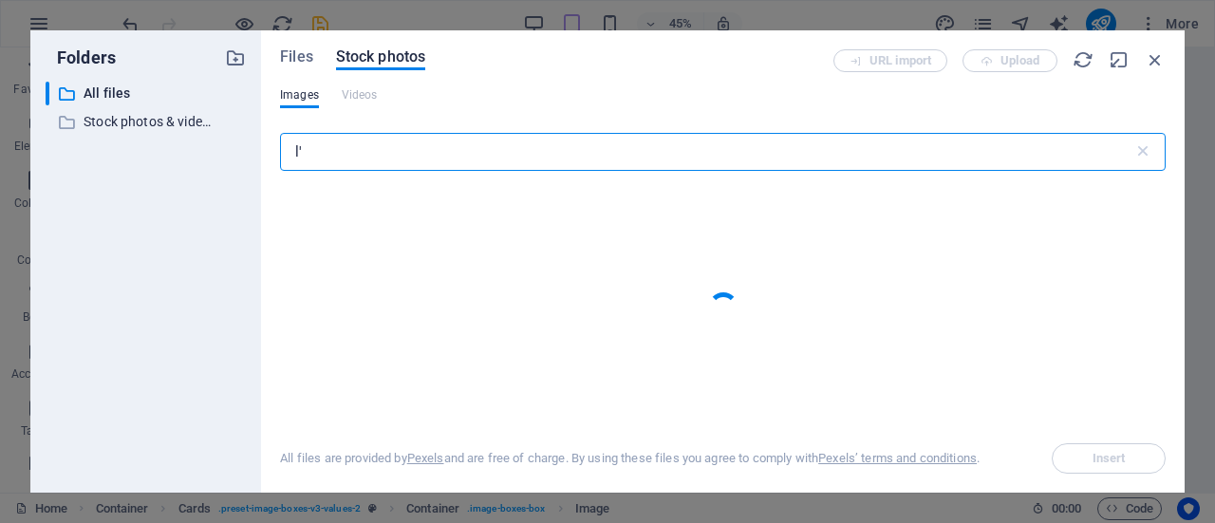
type input "l"
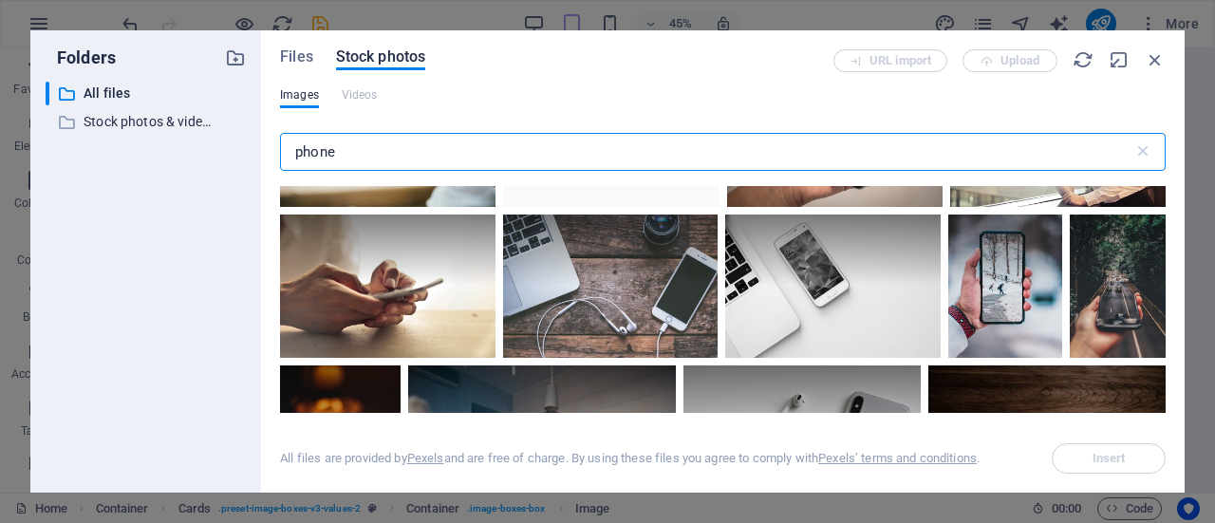
scroll to position [827, 0]
type input "phone"
click at [824, 285] on div at bounding box center [832, 285] width 214 height 143
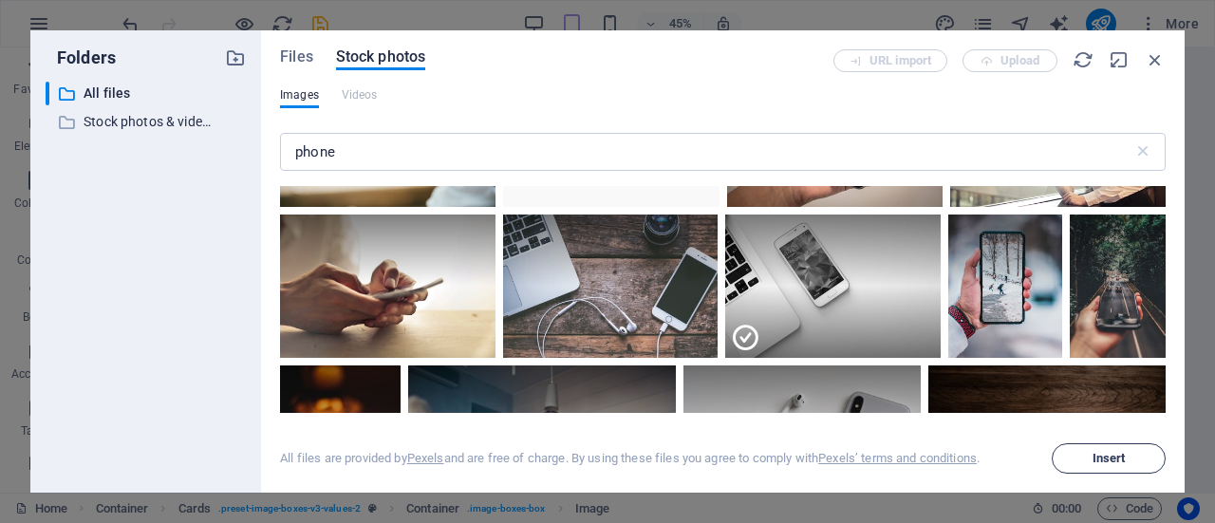
click at [1100, 454] on span "Insert" at bounding box center [1108, 458] width 33 height 11
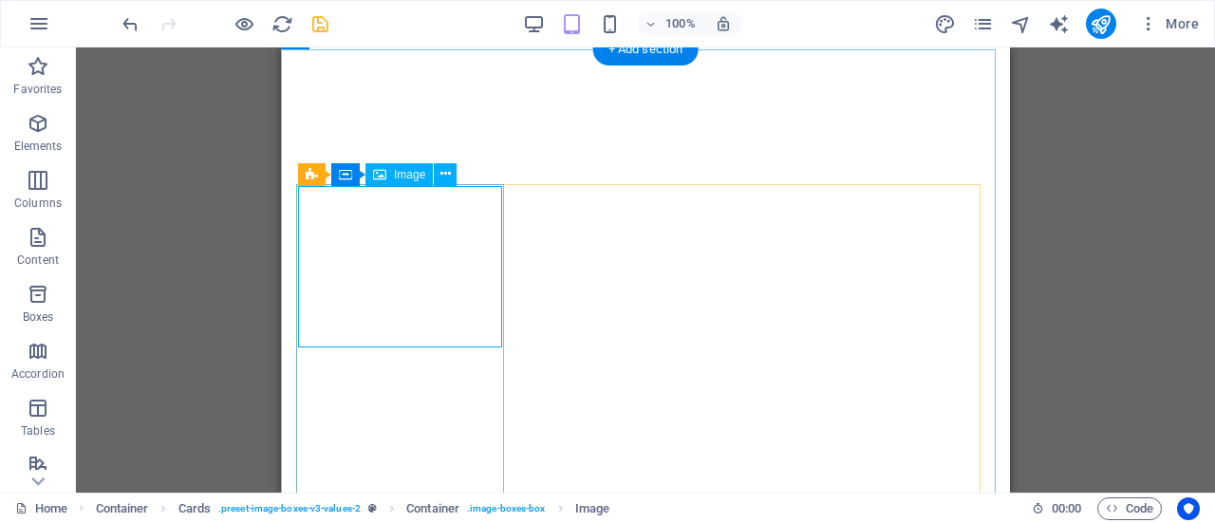
select select "vw"
select select "px"
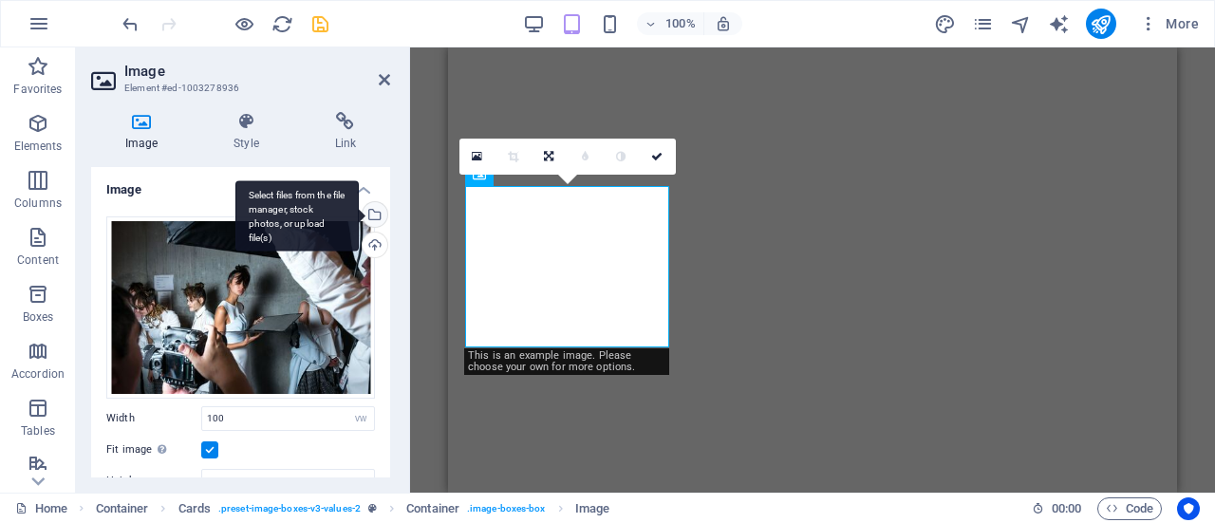
click at [359, 215] on div "Select files from the file manager, stock photos, or upload file(s)" at bounding box center [296, 215] width 123 height 71
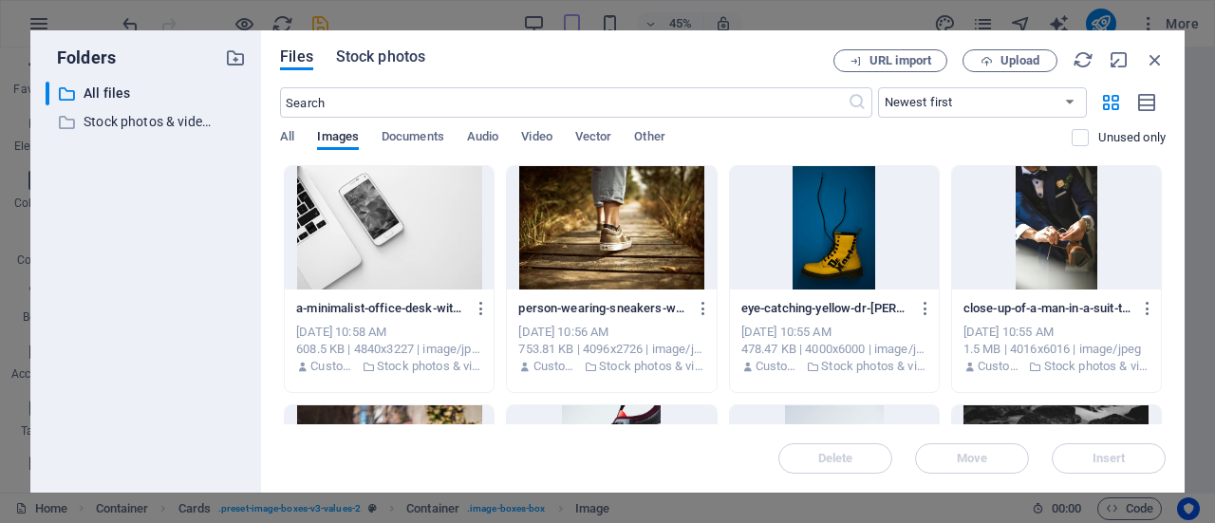
click at [379, 50] on span "Stock photos" at bounding box center [380, 57] width 89 height 23
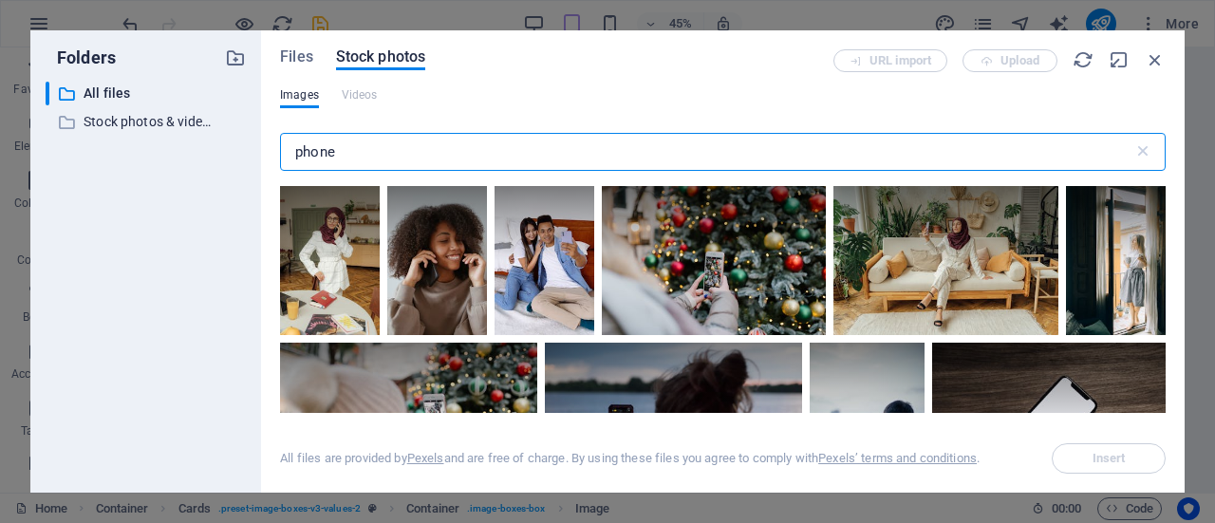
drag, startPoint x: 427, startPoint y: 149, endPoint x: 273, endPoint y: 157, distance: 153.9
click at [273, 157] on div "Files Stock photos URL import Upload Images Videos phone ​ All files are provid…" at bounding box center [722, 261] width 923 height 462
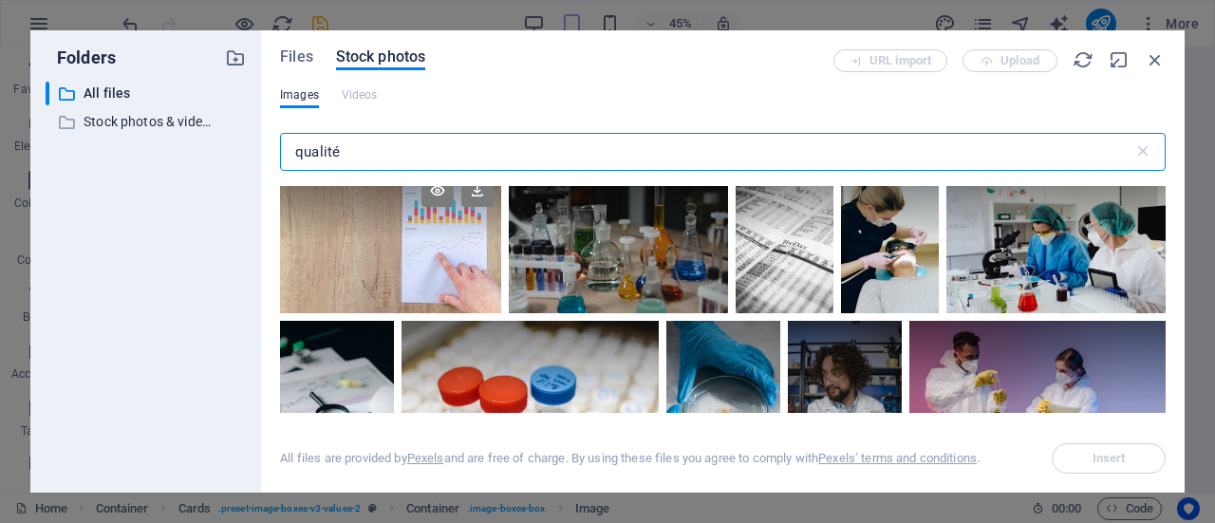
scroll to position [0, 0]
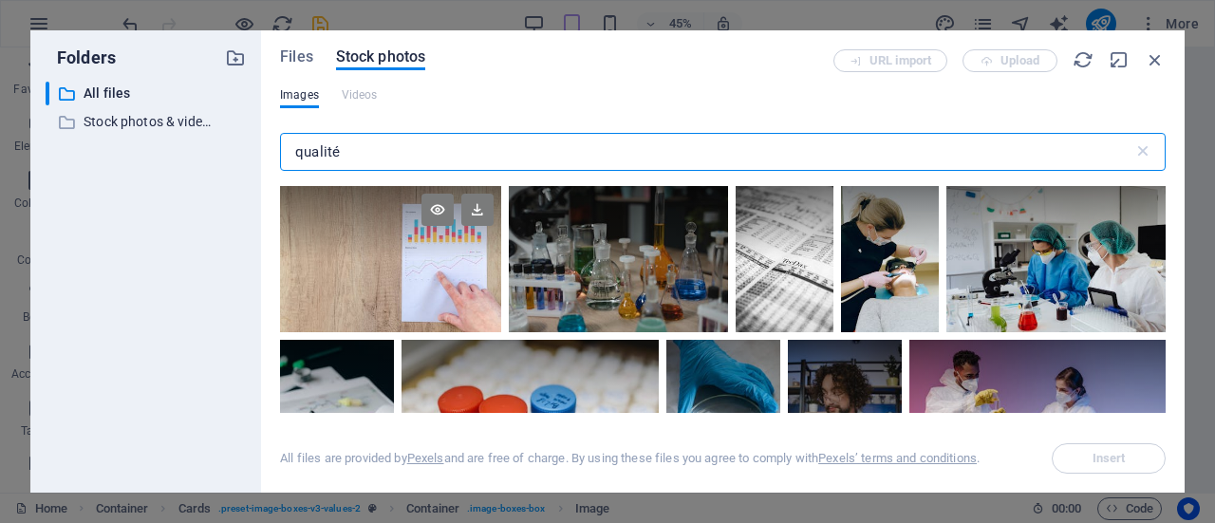
type input "qualité"
click at [454, 315] on div at bounding box center [390, 259] width 221 height 146
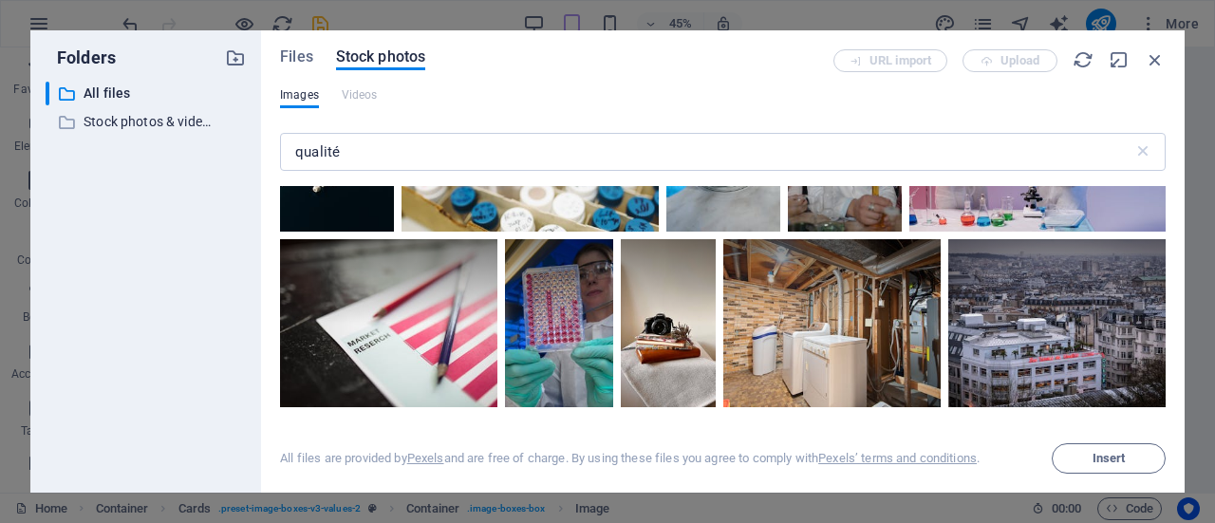
scroll to position [323, 0]
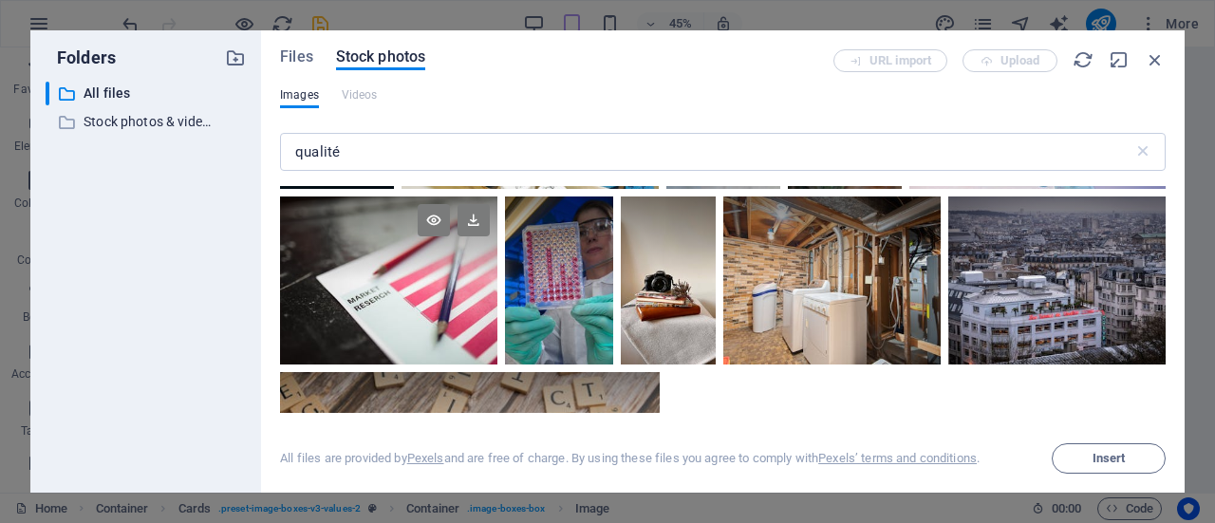
click at [395, 302] on div at bounding box center [388, 280] width 217 height 168
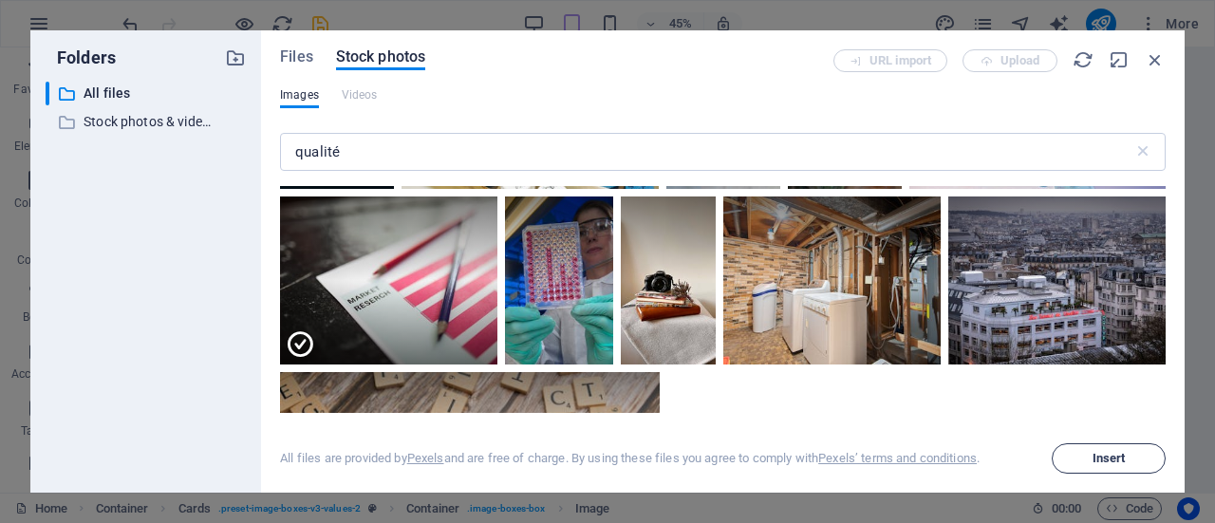
click at [1095, 466] on button "Insert" at bounding box center [1108, 458] width 114 height 30
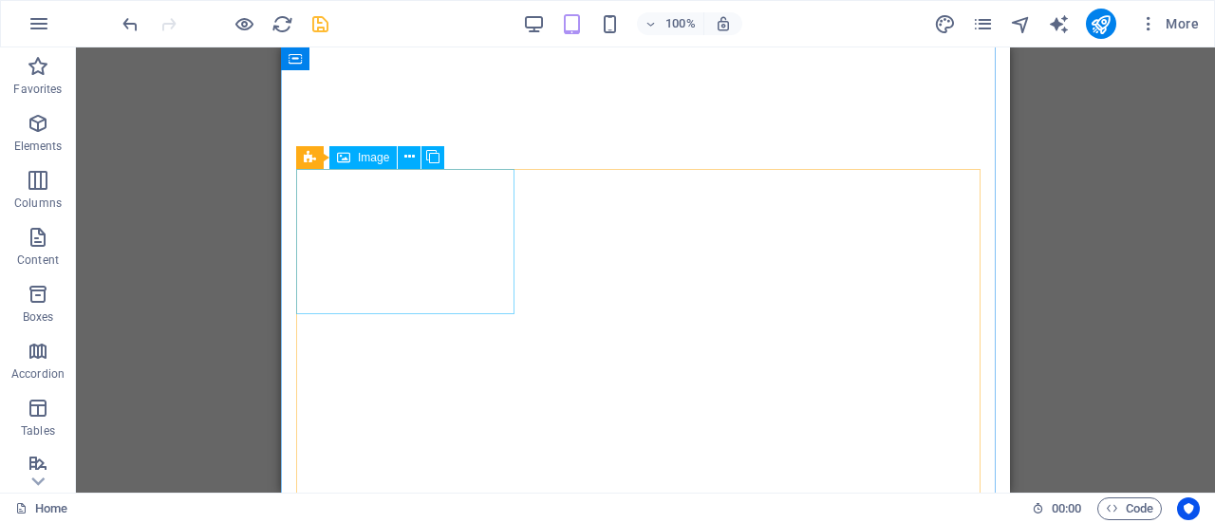
click at [363, 155] on span "Image" at bounding box center [373, 157] width 31 height 11
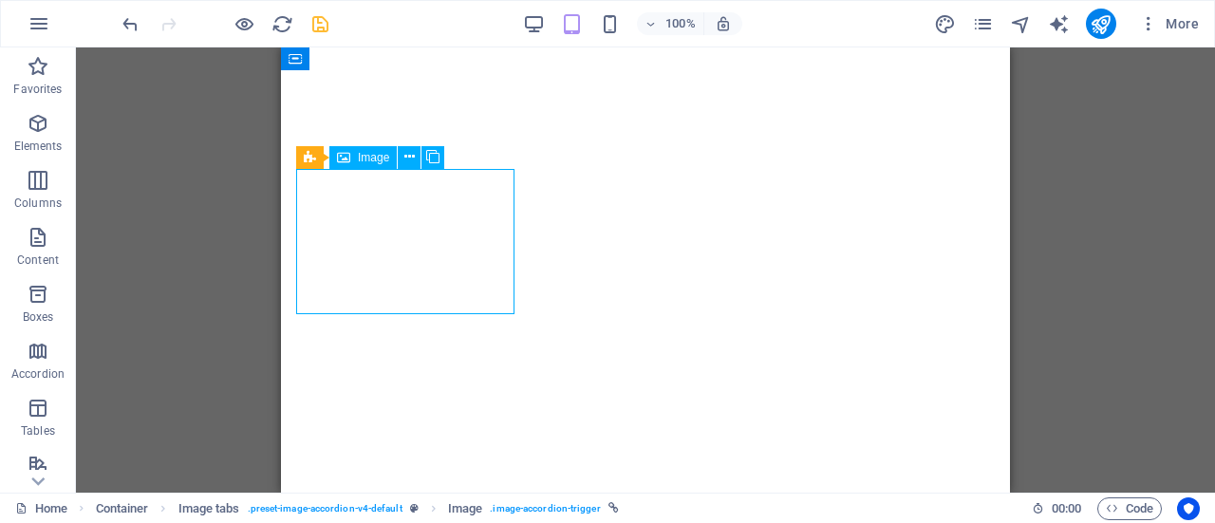
click at [363, 155] on span "Image" at bounding box center [373, 157] width 31 height 11
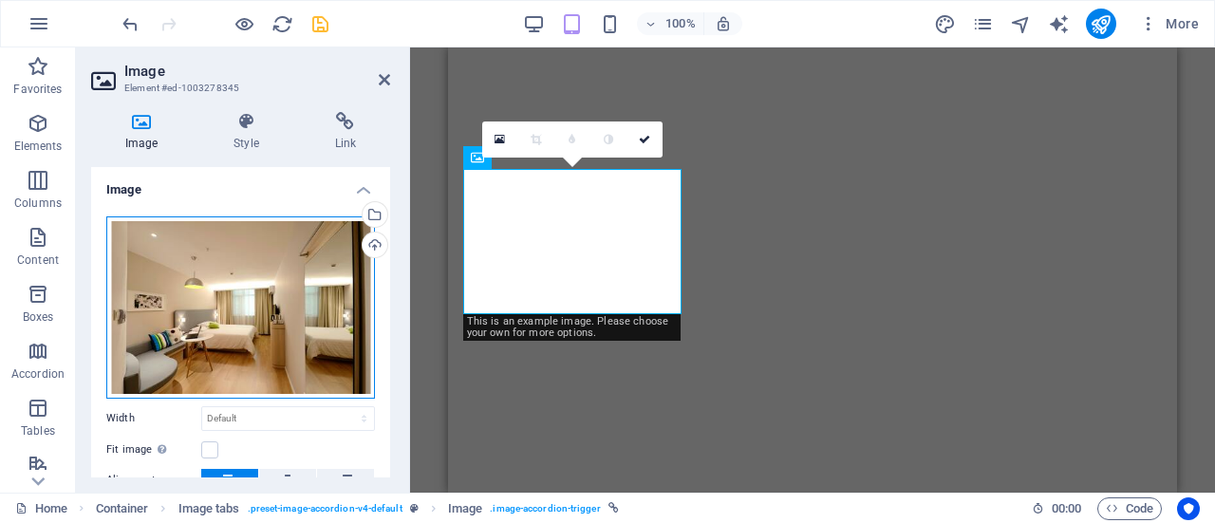
click at [227, 308] on div "Drag files here, click to choose files or select files from Files or our free s…" at bounding box center [240, 307] width 269 height 182
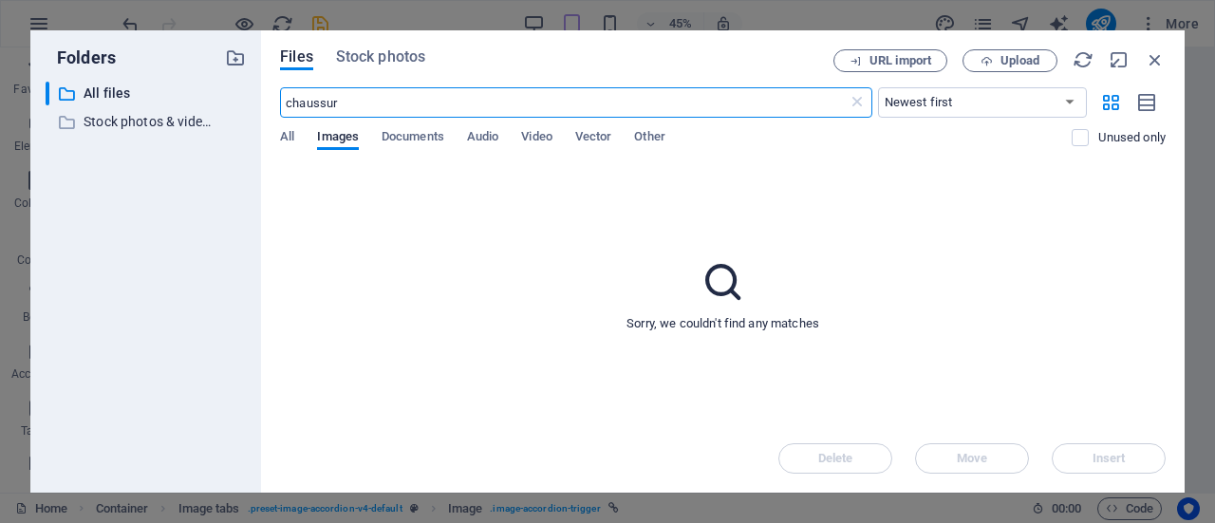
type input "chaussure"
drag, startPoint x: 404, startPoint y: 92, endPoint x: 220, endPoint y: 115, distance: 185.5
click at [220, 115] on div "Folders ​ All files All files ​ Stock photos & videos Stock photos & videos Fil…" at bounding box center [607, 261] width 1154 height 462
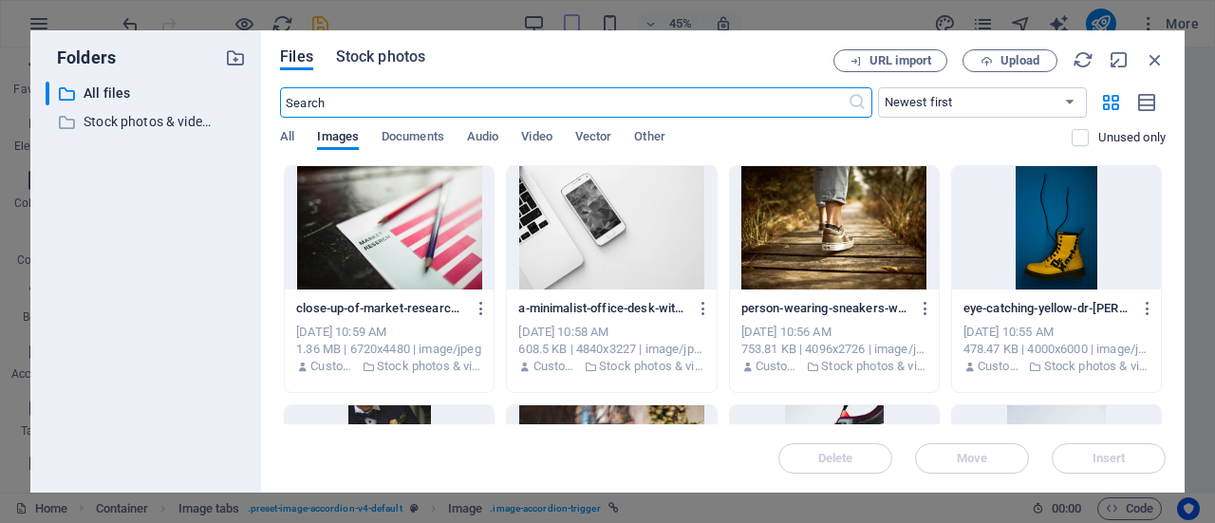
click at [361, 62] on span "Stock photos" at bounding box center [380, 57] width 89 height 23
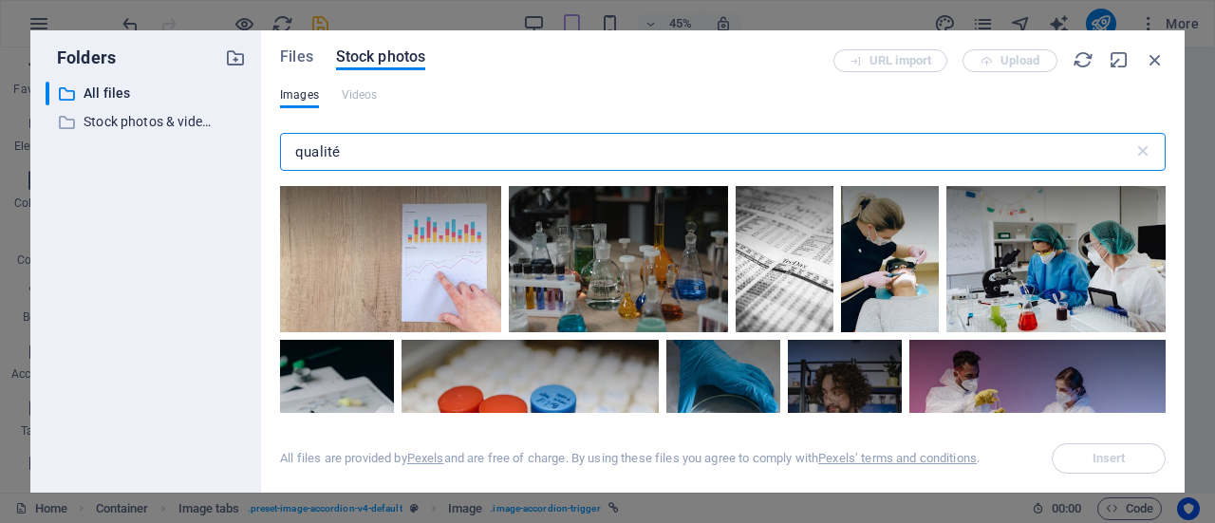
drag, startPoint x: 364, startPoint y: 157, endPoint x: 270, endPoint y: 167, distance: 94.5
click at [270, 167] on div "Files Stock photos URL import Upload Images Videos qualité ​ All files are prov…" at bounding box center [722, 261] width 923 height 462
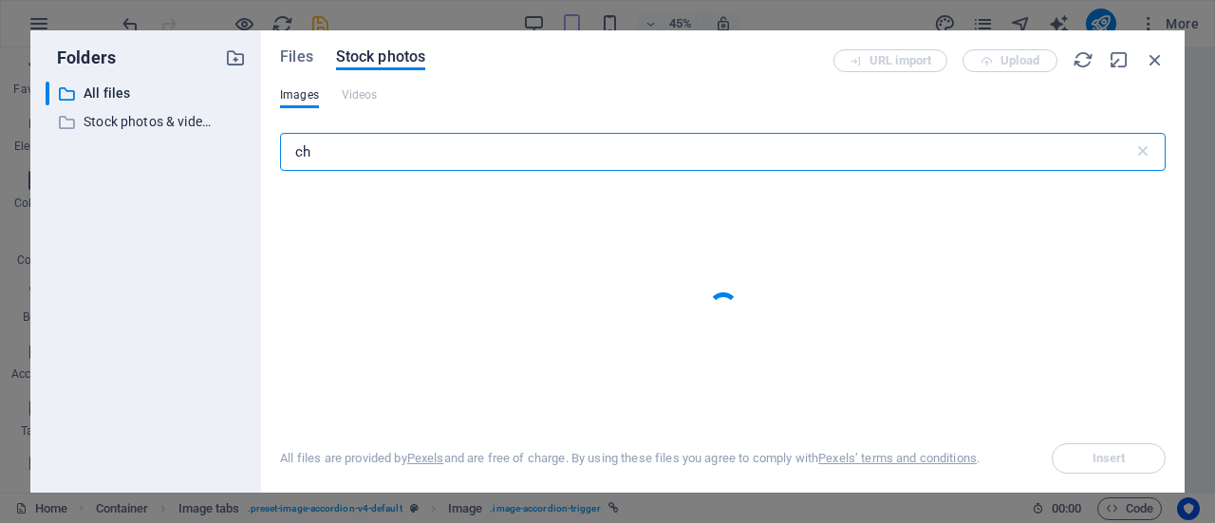
type input "c"
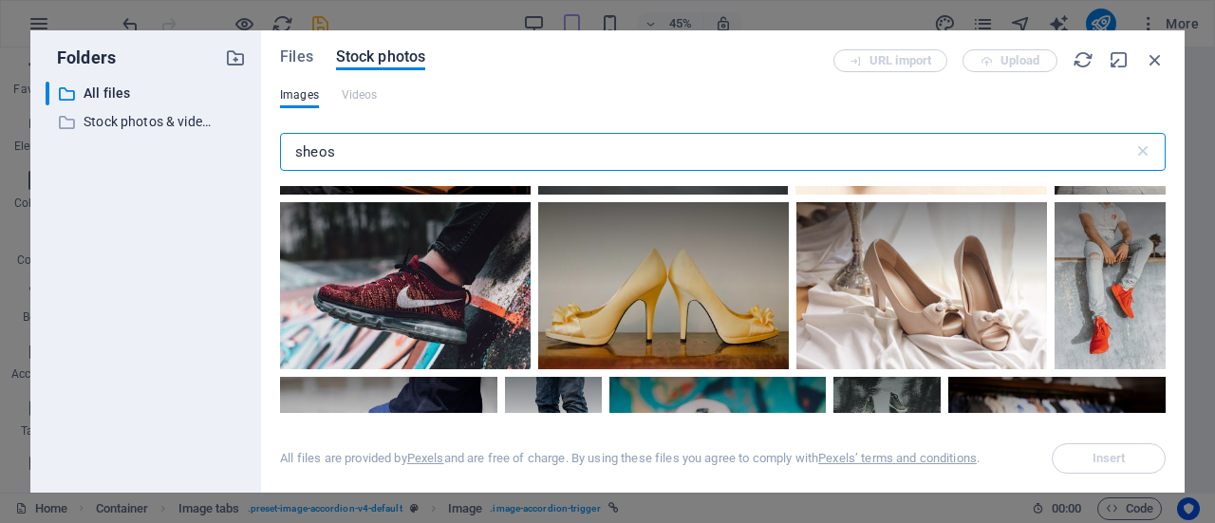
scroll to position [989, 0]
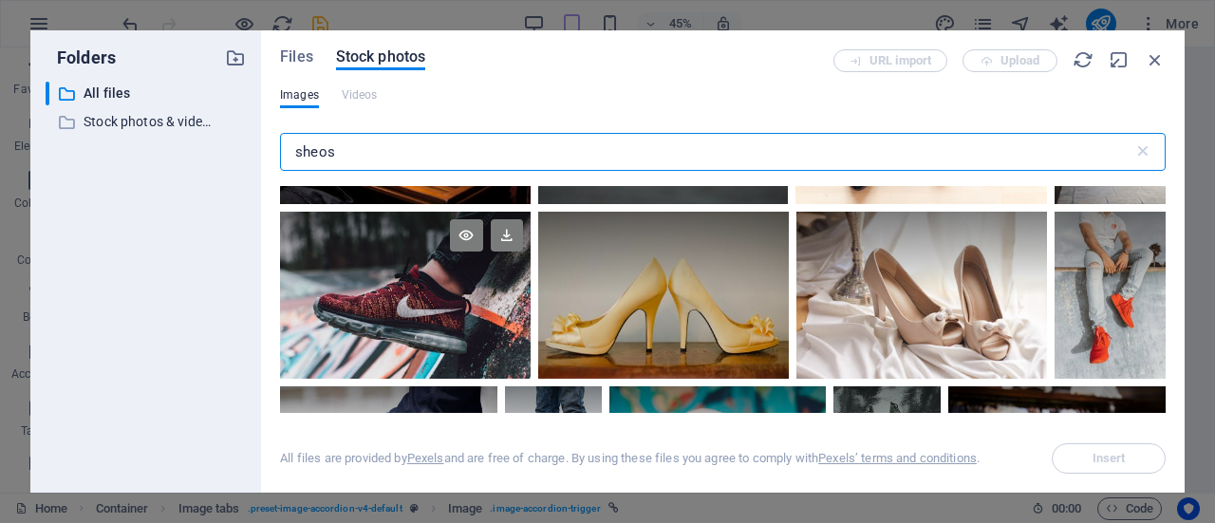
type input "sheos"
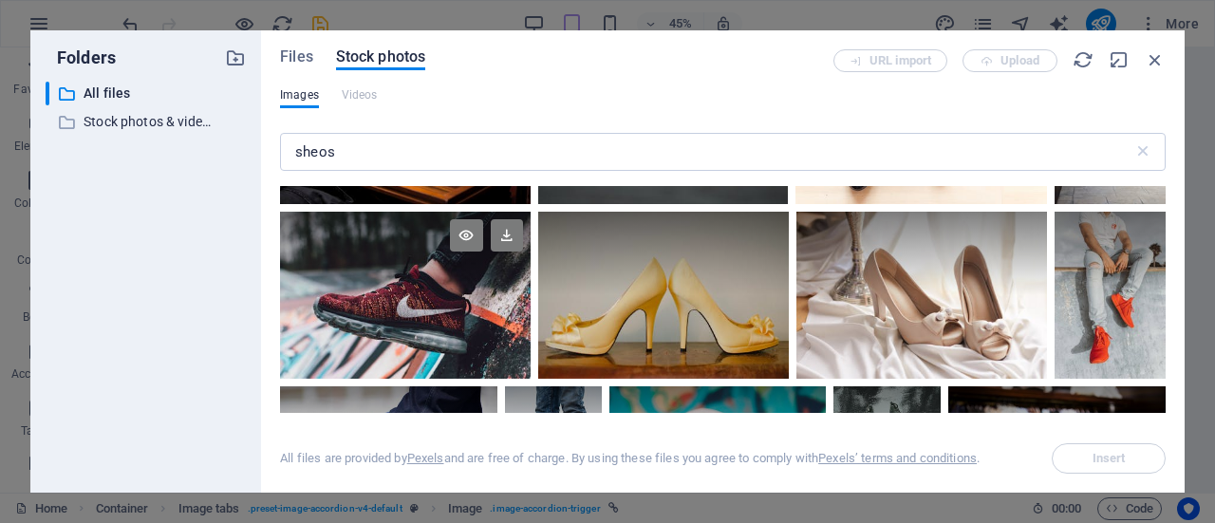
click at [442, 335] on div at bounding box center [405, 295] width 251 height 167
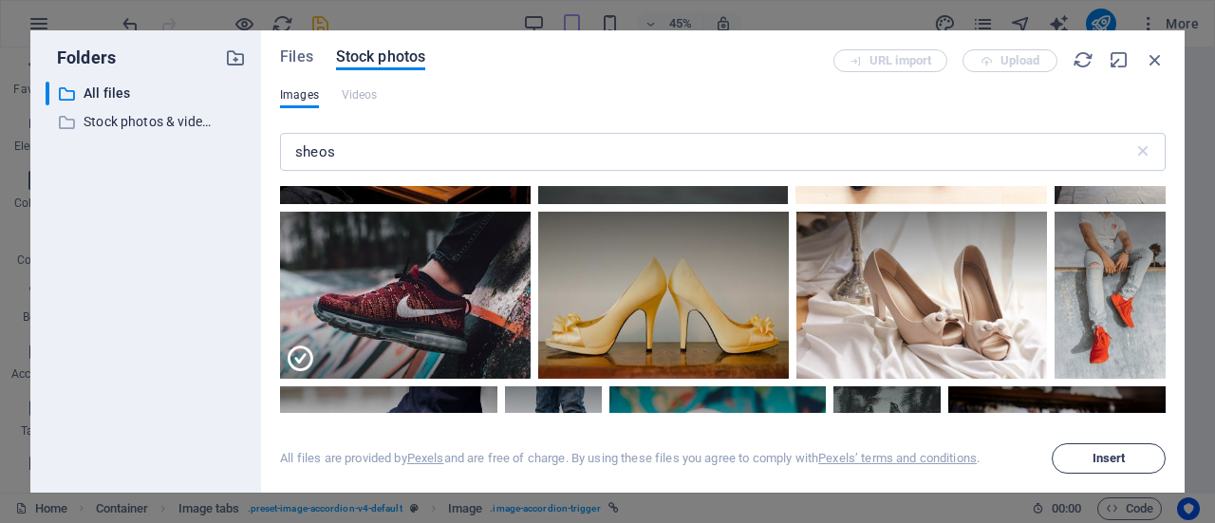
click at [1093, 457] on span "Insert" at bounding box center [1108, 458] width 33 height 11
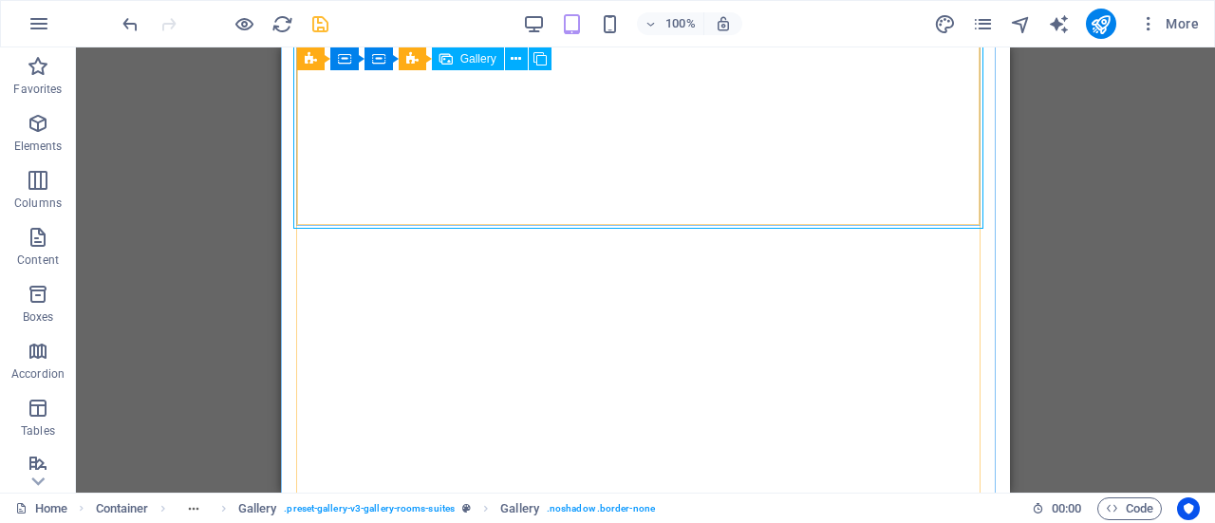
select select "4"
select select "px"
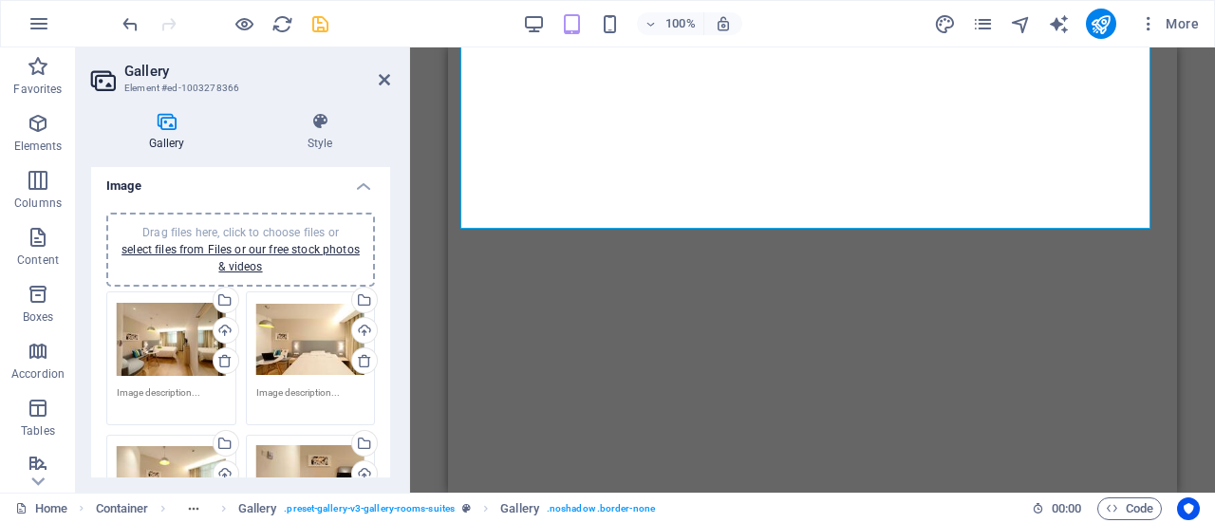
scroll to position [0, 0]
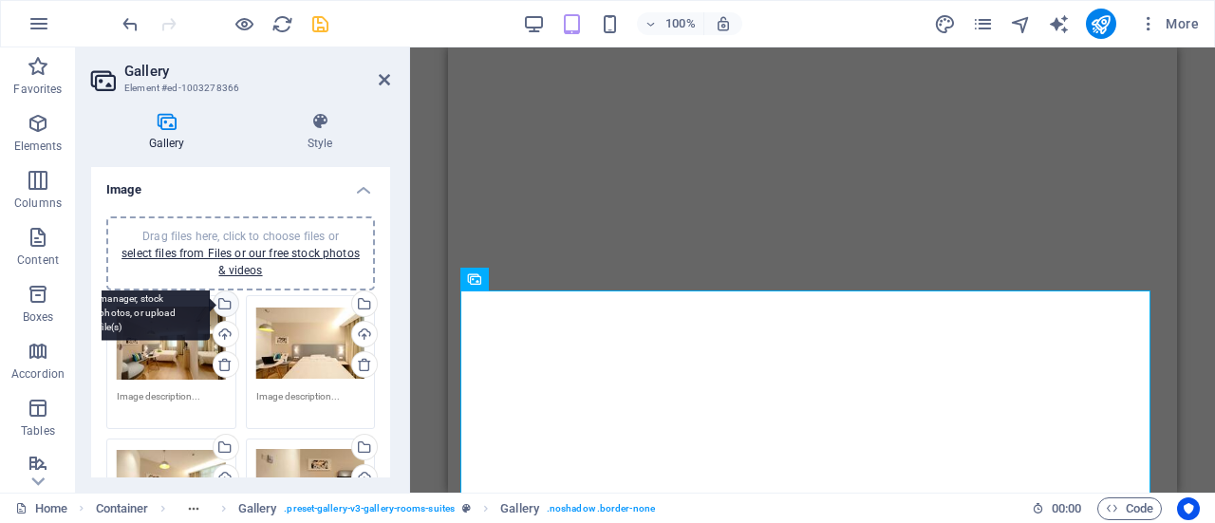
click at [225, 301] on div "Select files from the file manager, stock photos, or upload file(s)" at bounding box center [224, 305] width 28 height 28
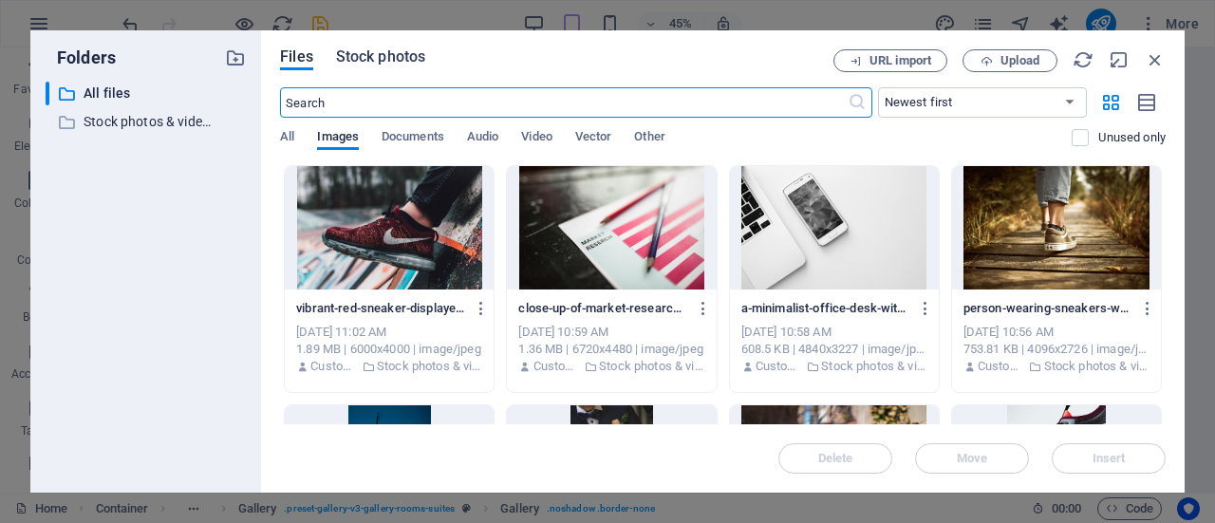
click at [402, 62] on span "Stock photos" at bounding box center [380, 57] width 89 height 23
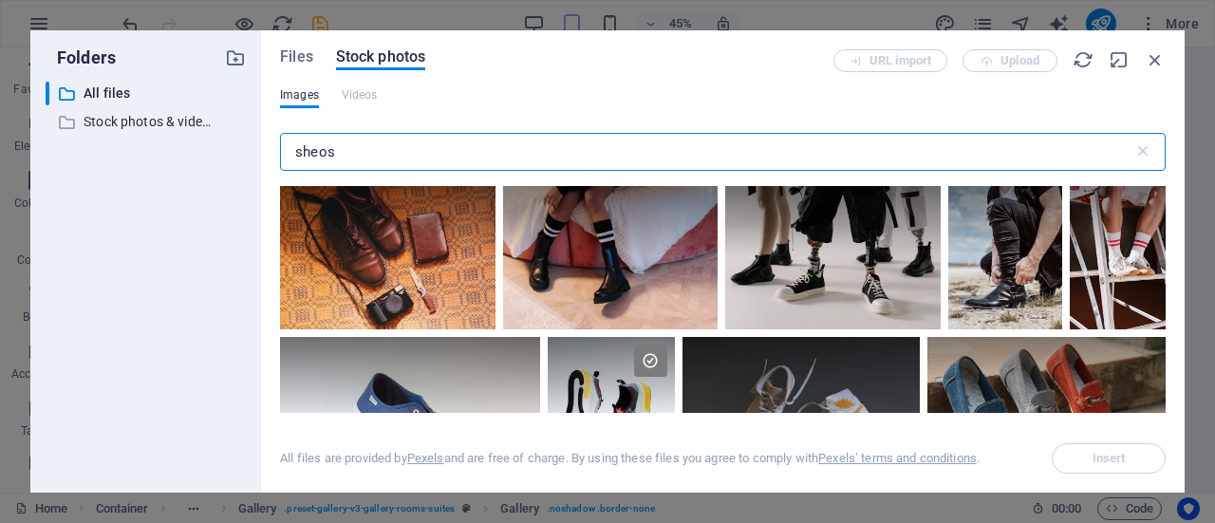
drag, startPoint x: 471, startPoint y: 149, endPoint x: 254, endPoint y: 139, distance: 216.6
click at [254, 139] on div "Folders ​ All files All files ​ Stock photos & videos Stock photos & videos Fil…" at bounding box center [607, 261] width 1154 height 462
click at [607, 389] on div at bounding box center [611, 377] width 127 height 80
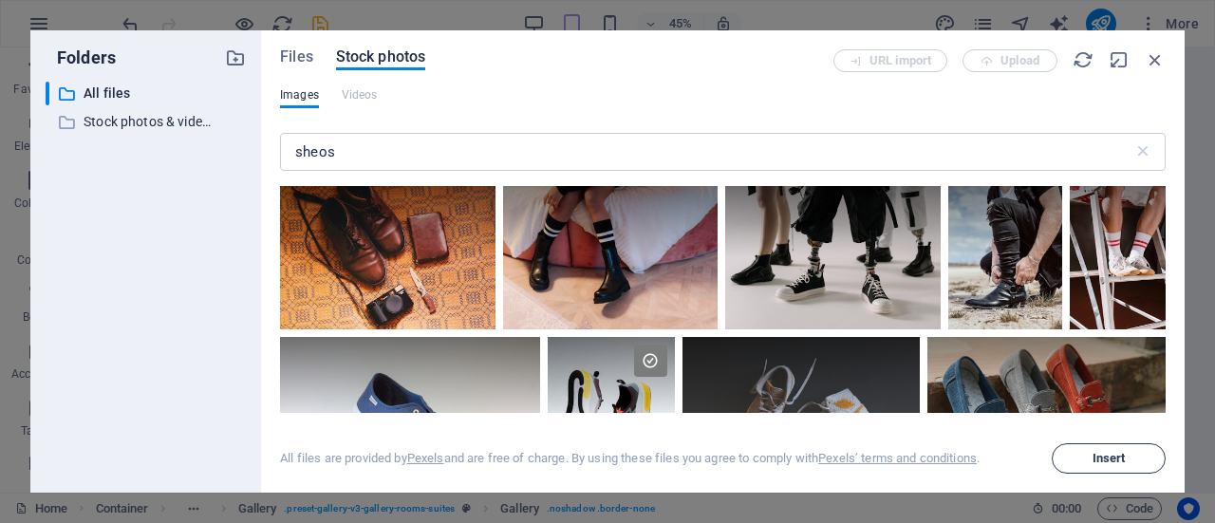
click at [1099, 455] on span "Insert" at bounding box center [1108, 458] width 33 height 11
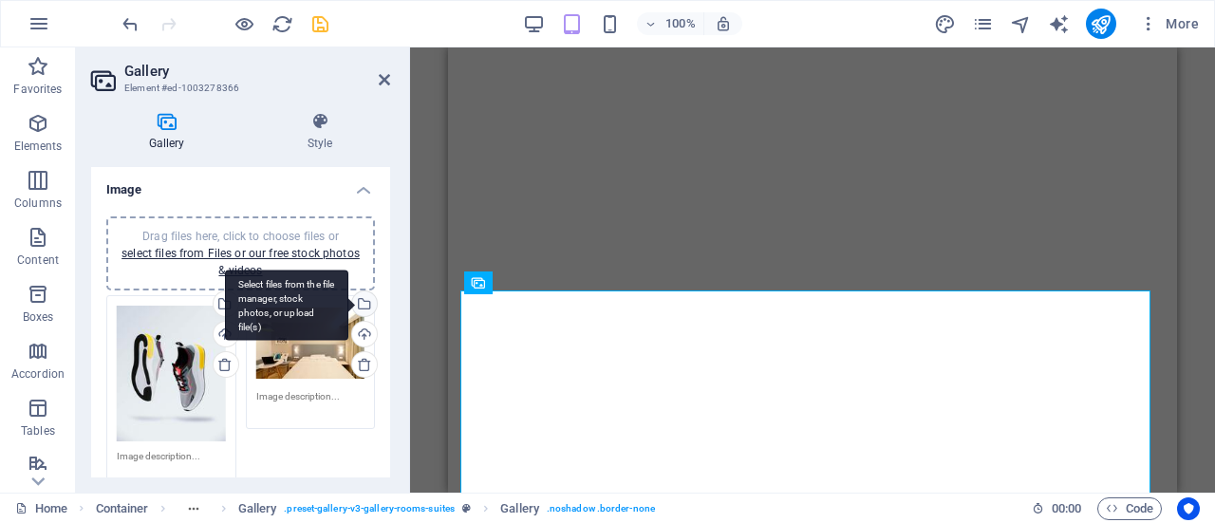
click at [363, 302] on div "Select files from the file manager, stock photos, or upload file(s)" at bounding box center [362, 305] width 28 height 28
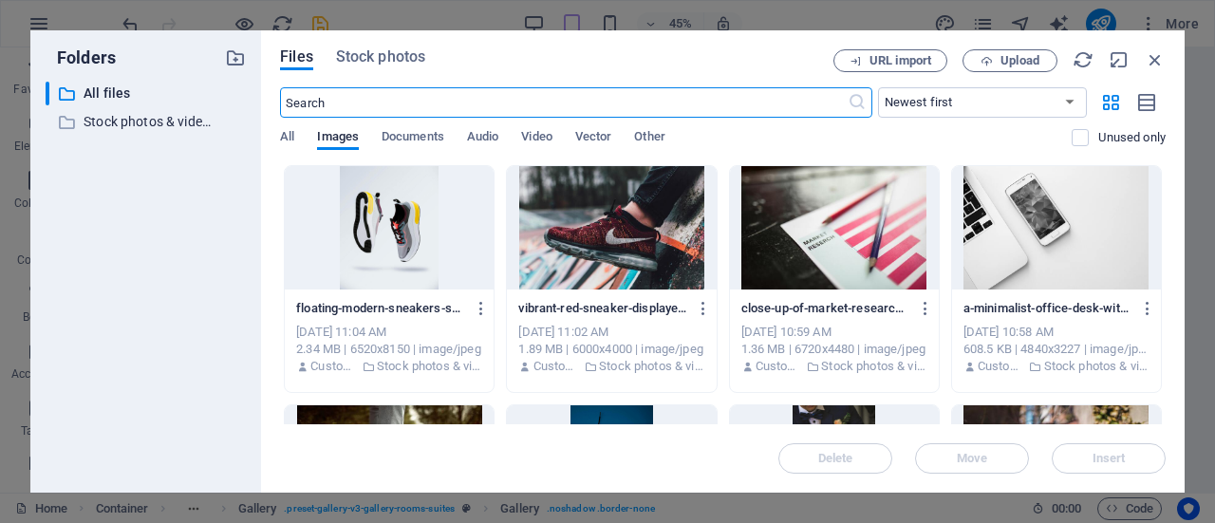
click at [623, 222] on div at bounding box center [611, 227] width 209 height 123
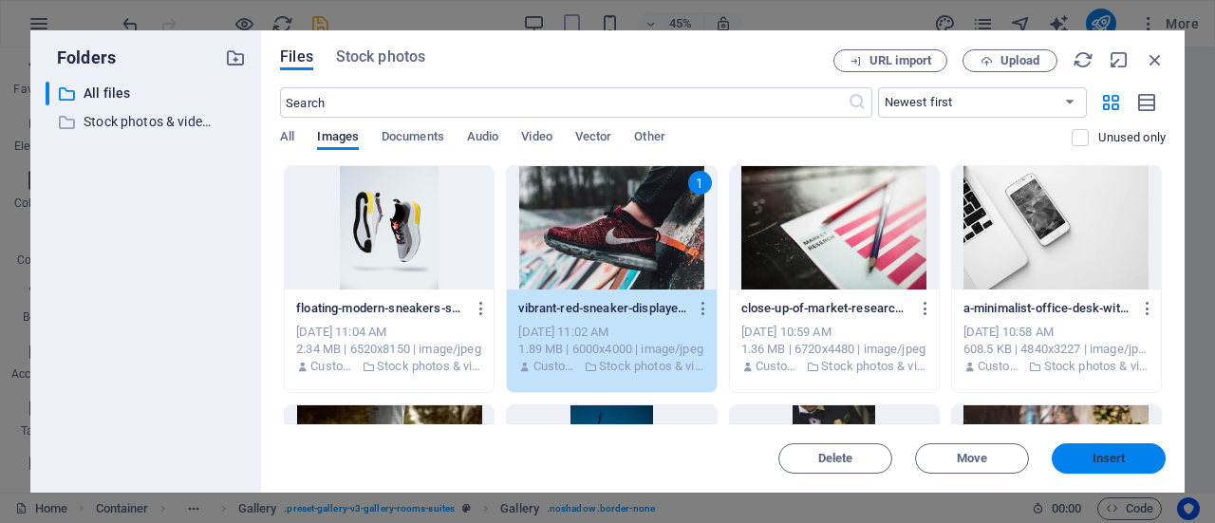
click at [1088, 455] on span "Insert" at bounding box center [1108, 458] width 99 height 11
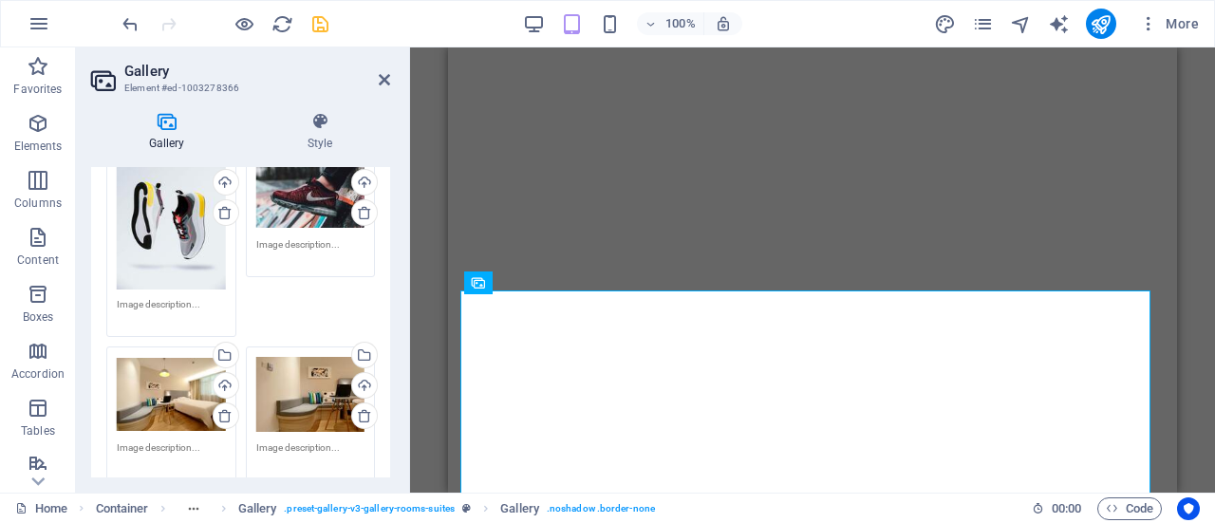
scroll to position [195, 0]
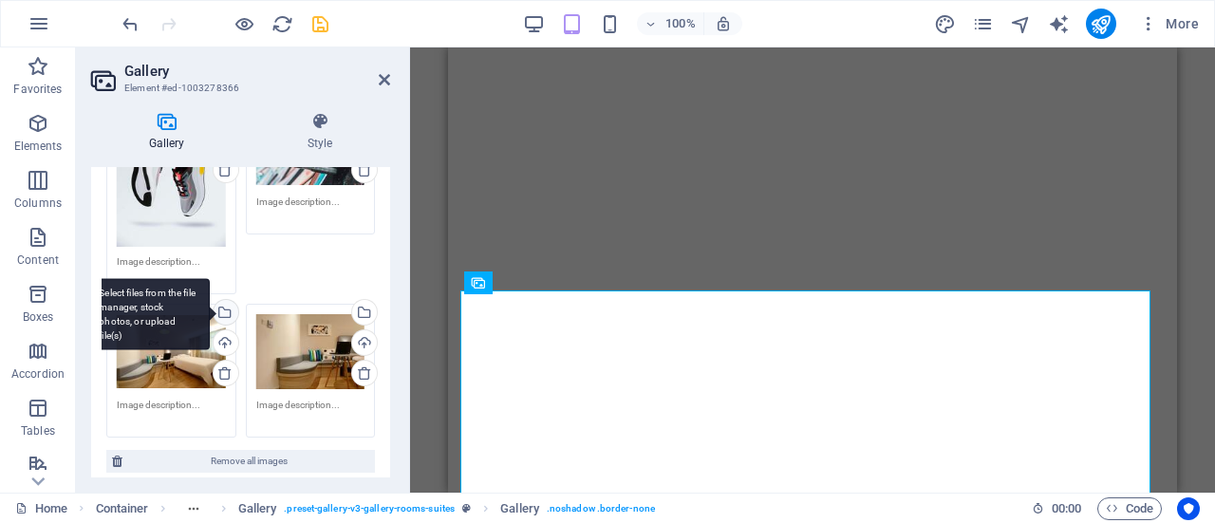
click at [228, 314] on div "Select files from the file manager, stock photos, or upload file(s)" at bounding box center [224, 314] width 28 height 28
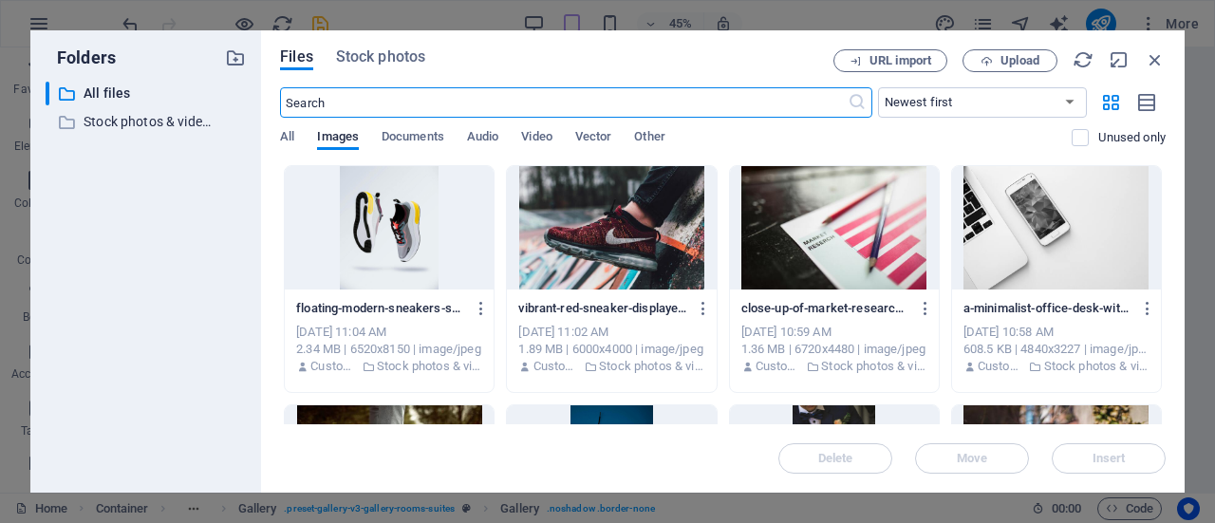
click at [338, 94] on input "text" at bounding box center [563, 102] width 566 height 30
click at [387, 64] on span "Stock photos" at bounding box center [380, 57] width 89 height 23
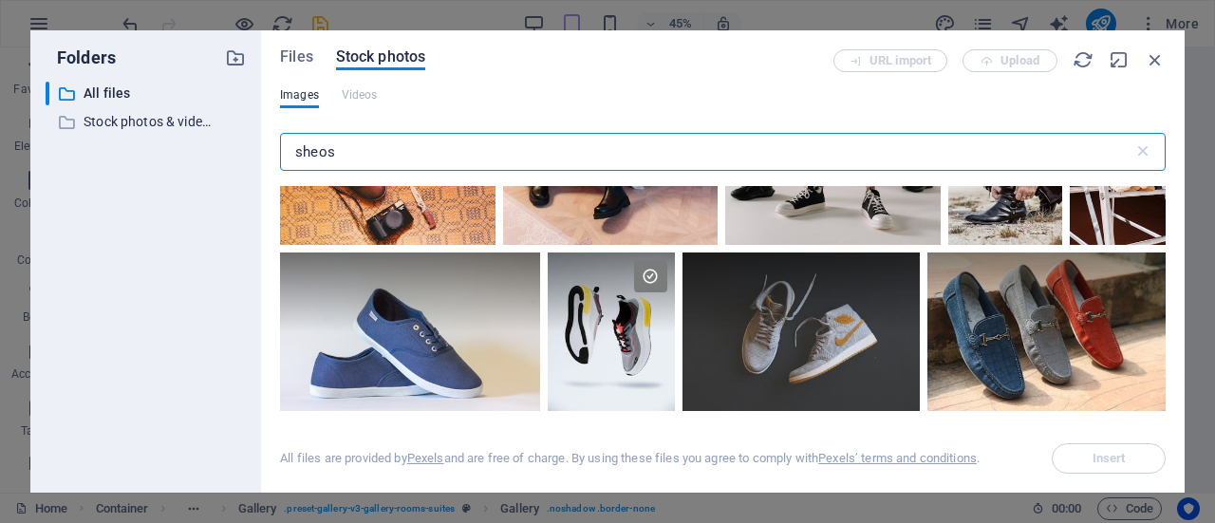
scroll to position [158, 0]
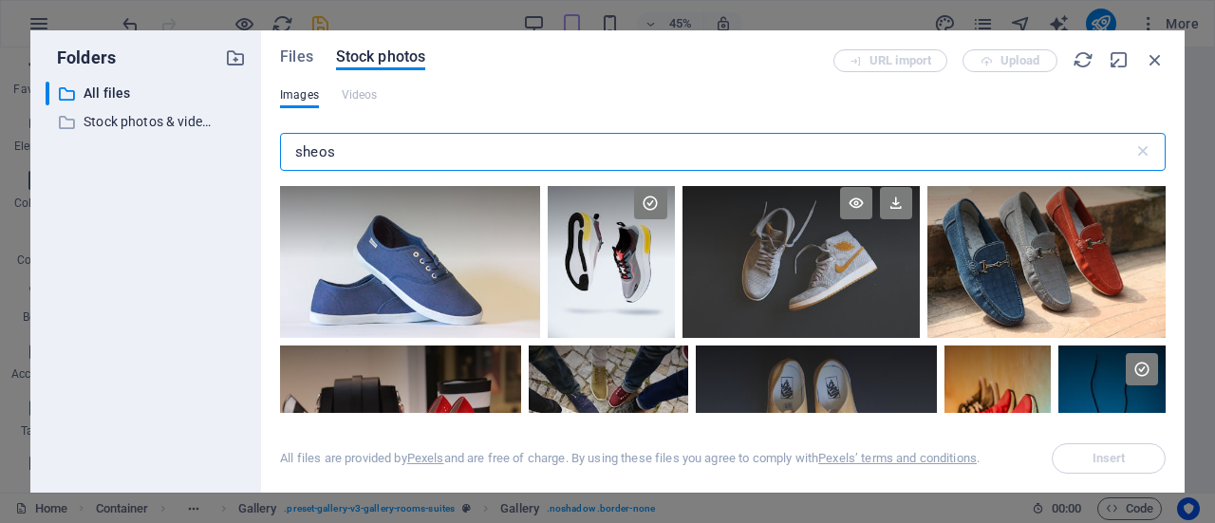
click at [837, 239] on div at bounding box center [801, 219] width 238 height 80
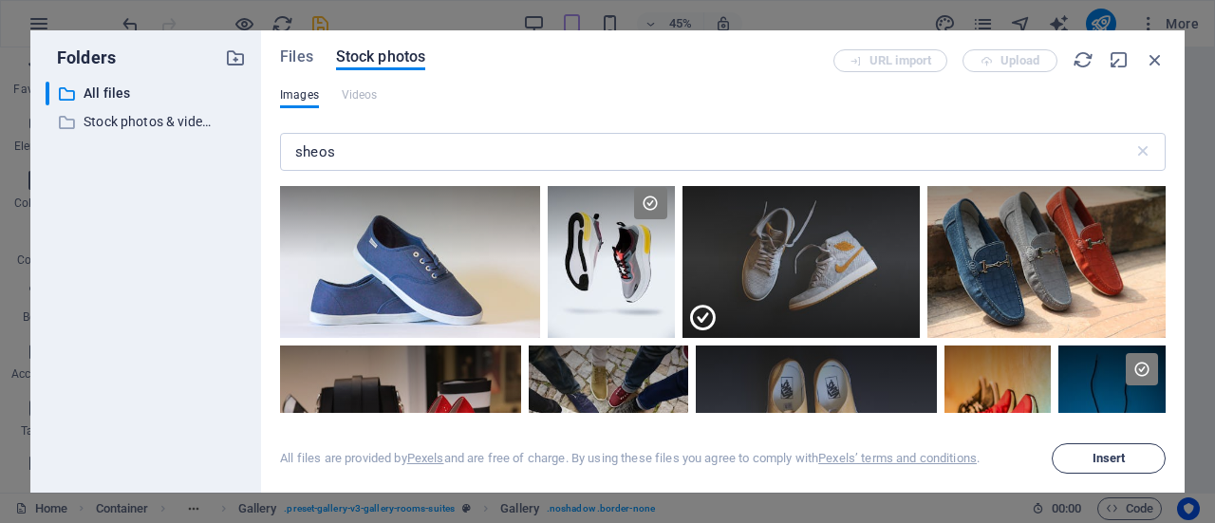
click at [1131, 454] on span "Insert" at bounding box center [1108, 458] width 97 height 11
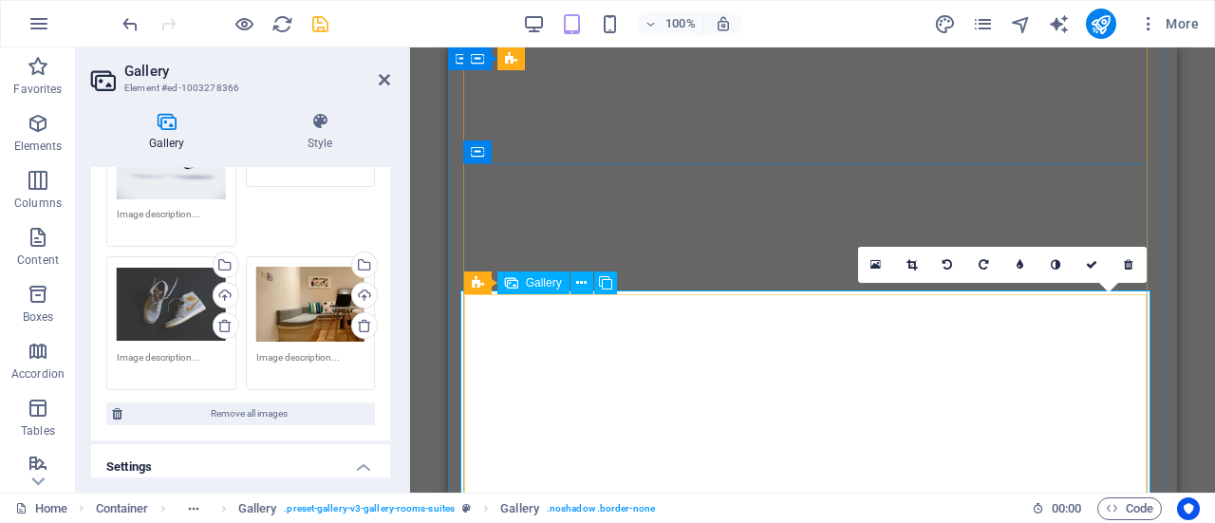
scroll to position [233, 0]
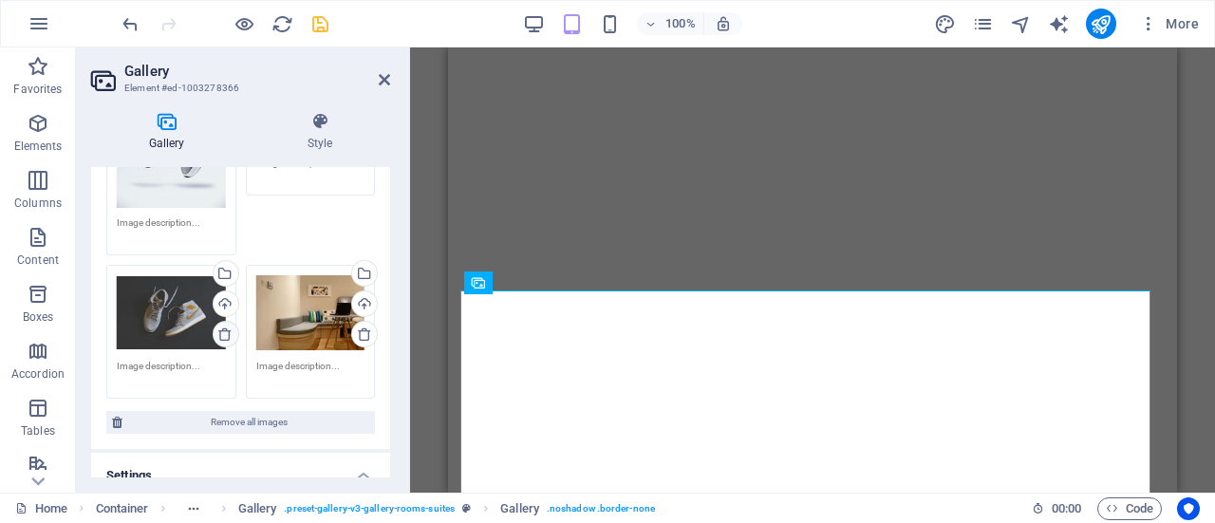
click at [224, 335] on icon at bounding box center [224, 333] width 15 height 15
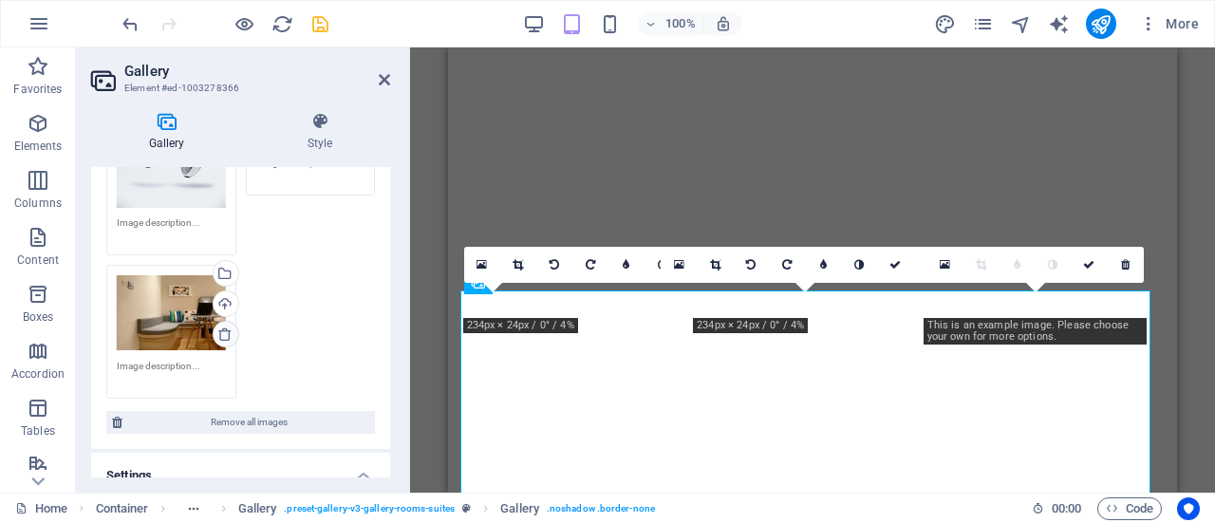
click at [223, 335] on icon at bounding box center [224, 333] width 15 height 15
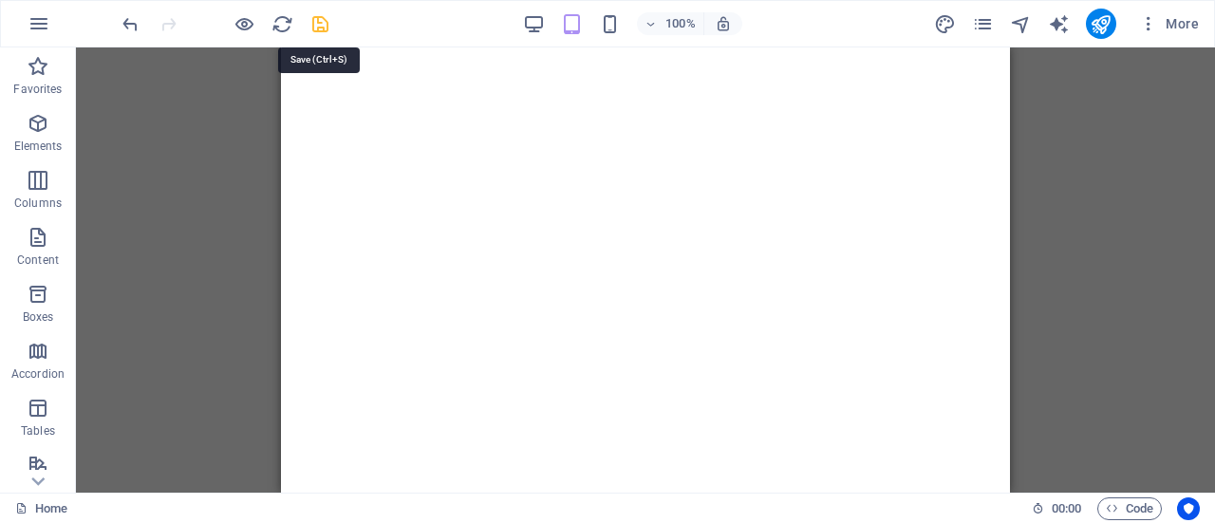
click at [317, 23] on icon "save" at bounding box center [320, 24] width 22 height 22
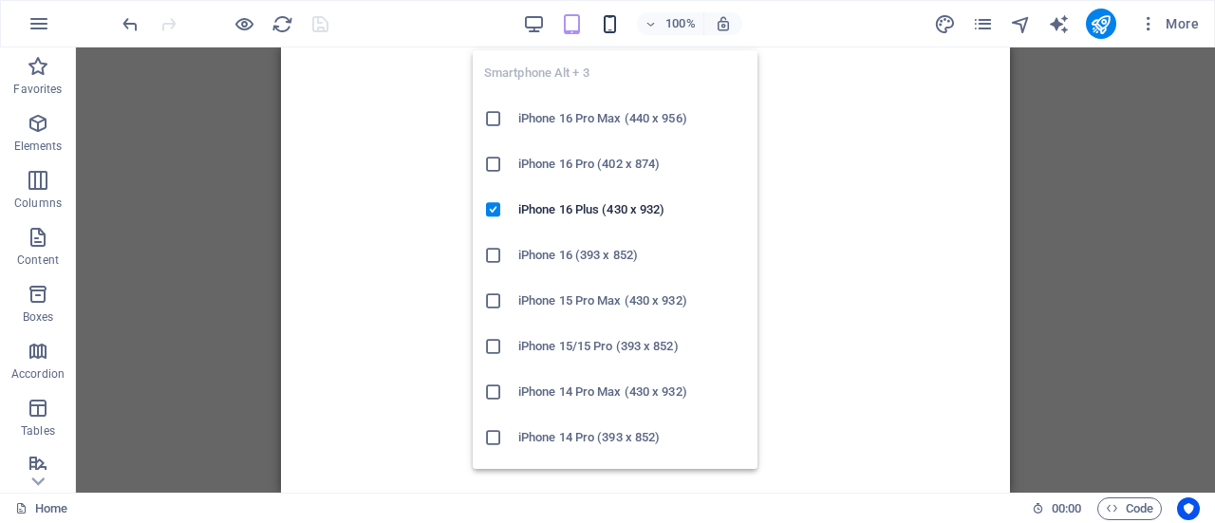
click at [613, 31] on icon "button" at bounding box center [610, 24] width 22 height 22
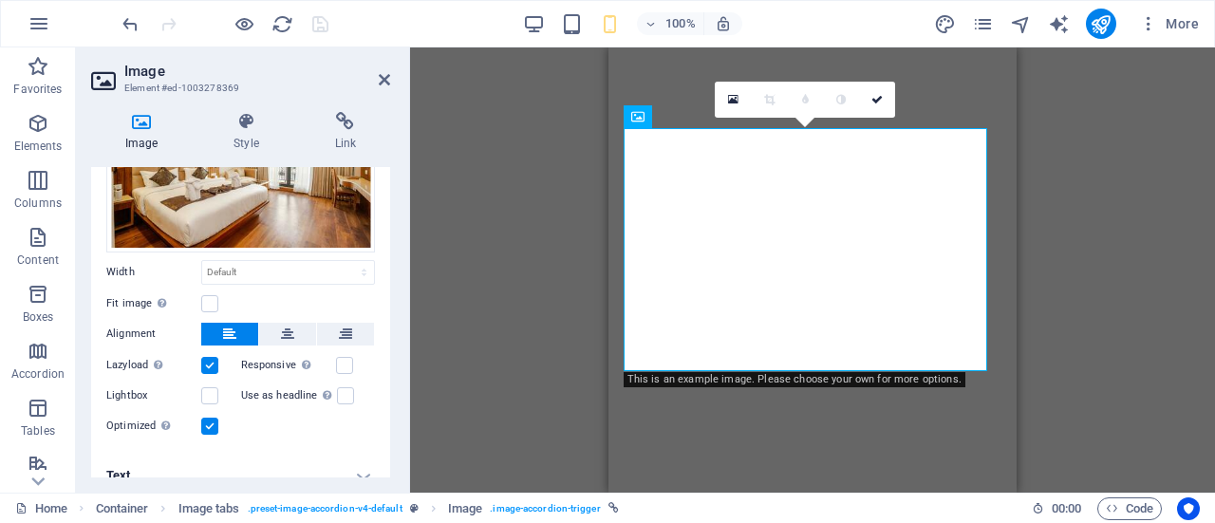
scroll to position [163, 0]
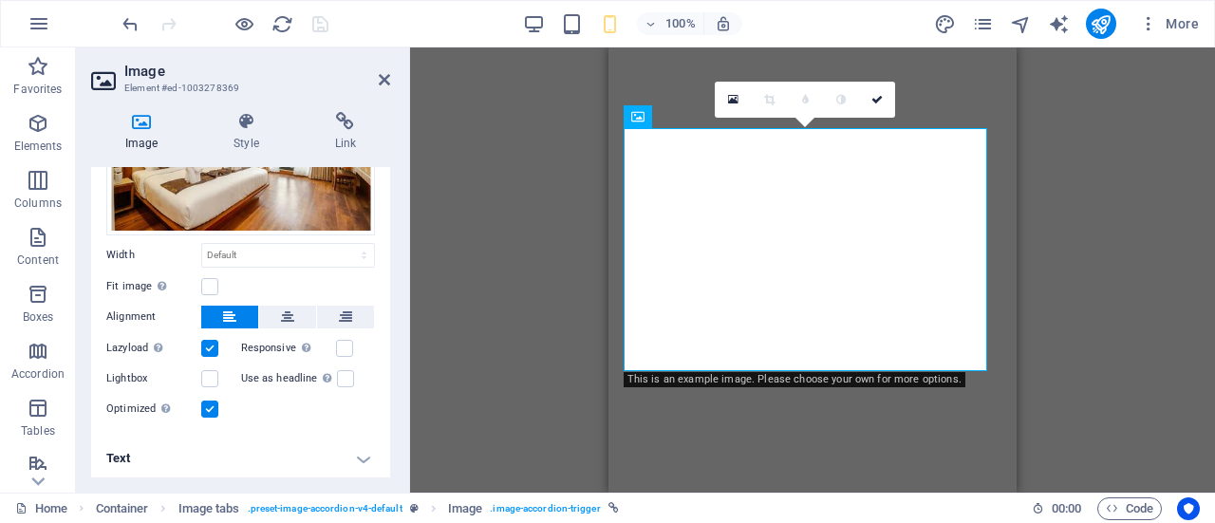
click at [361, 459] on h4 "Text" at bounding box center [240, 459] width 299 height 46
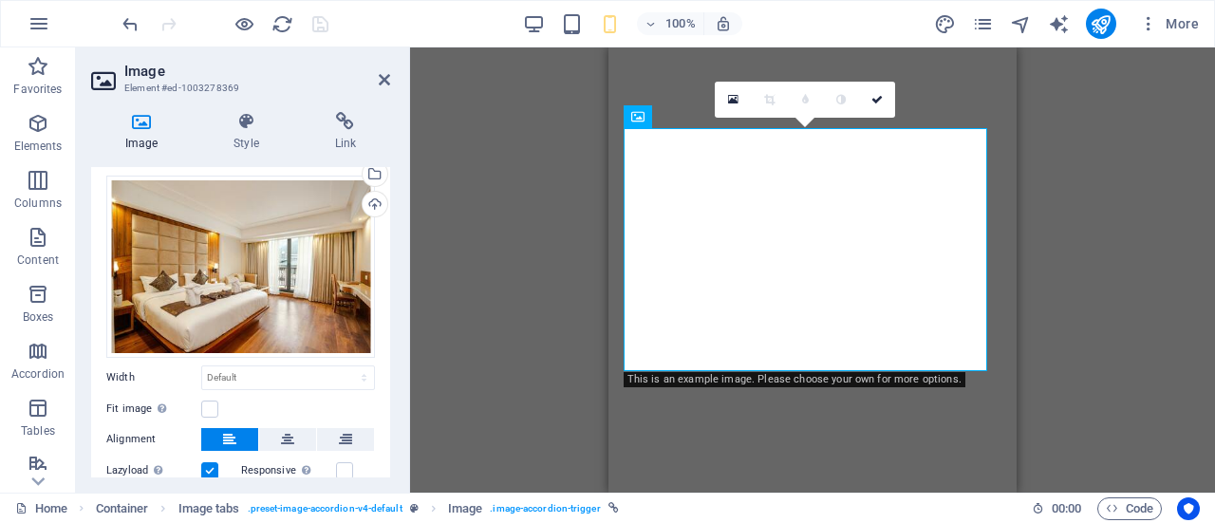
scroll to position [0, 0]
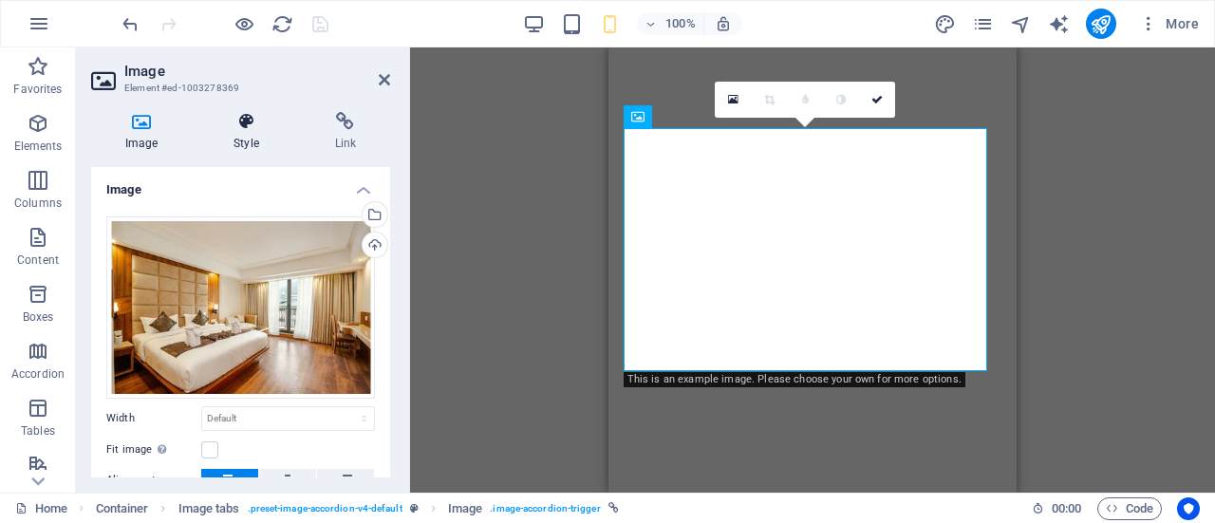
click at [271, 121] on icon at bounding box center [245, 121] width 93 height 19
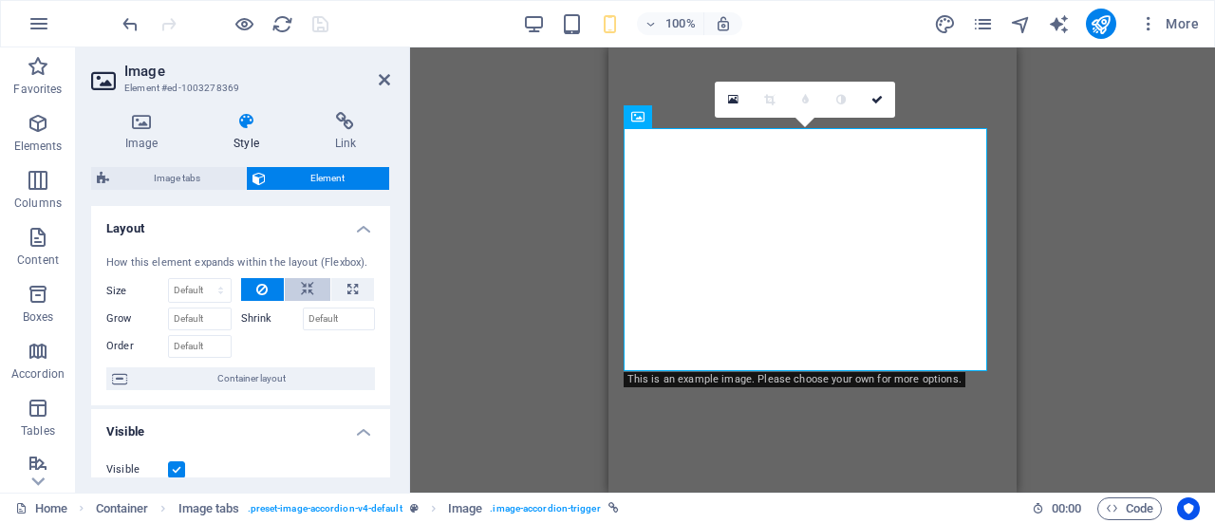
click at [309, 287] on icon at bounding box center [307, 289] width 13 height 23
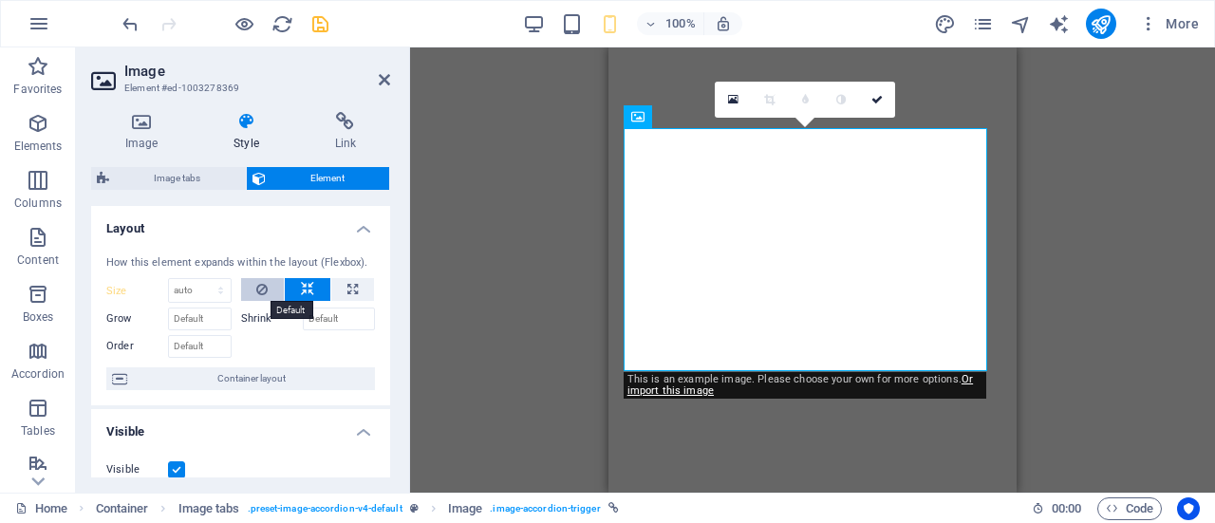
click at [258, 286] on icon at bounding box center [261, 289] width 11 height 23
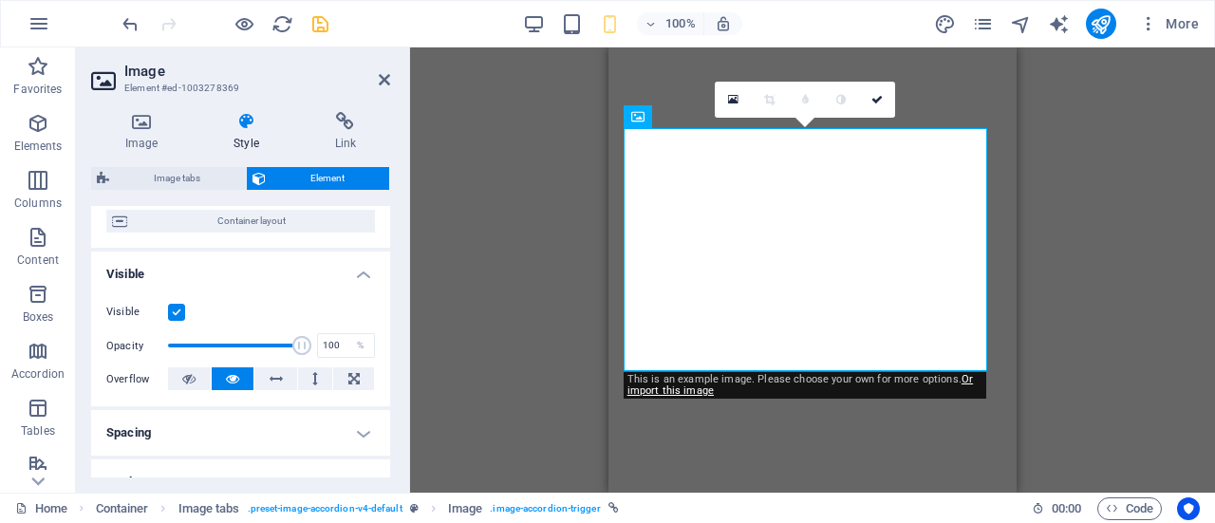
scroll to position [160, 0]
type input "100"
drag, startPoint x: 300, startPoint y: 339, endPoint x: 338, endPoint y: 335, distance: 38.1
click at [338, 335] on div "Opacity 100 %" at bounding box center [240, 342] width 269 height 28
click at [275, 306] on div "Visible" at bounding box center [240, 309] width 269 height 23
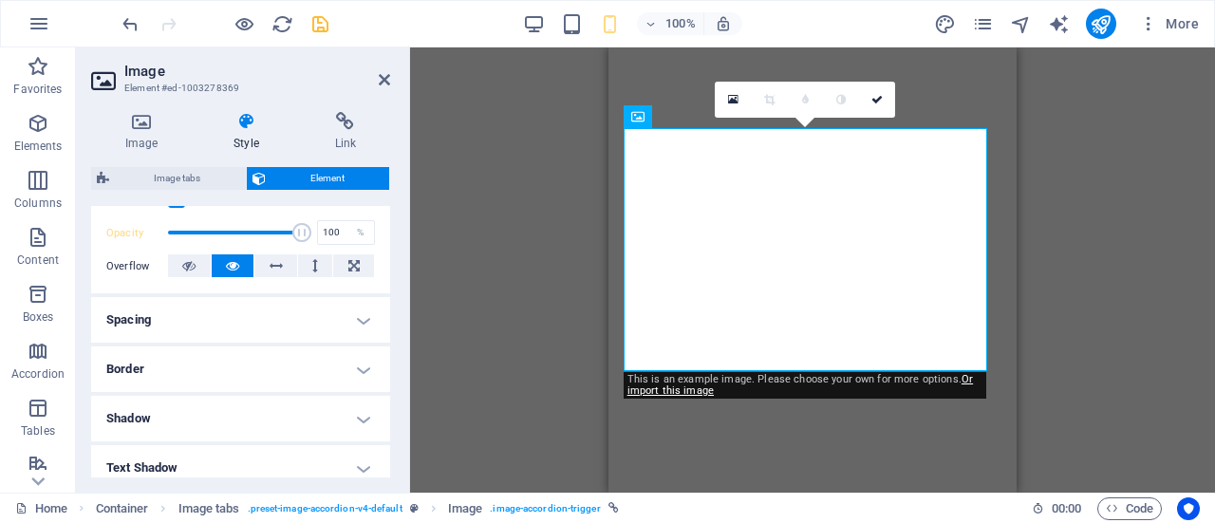
scroll to position [274, 0]
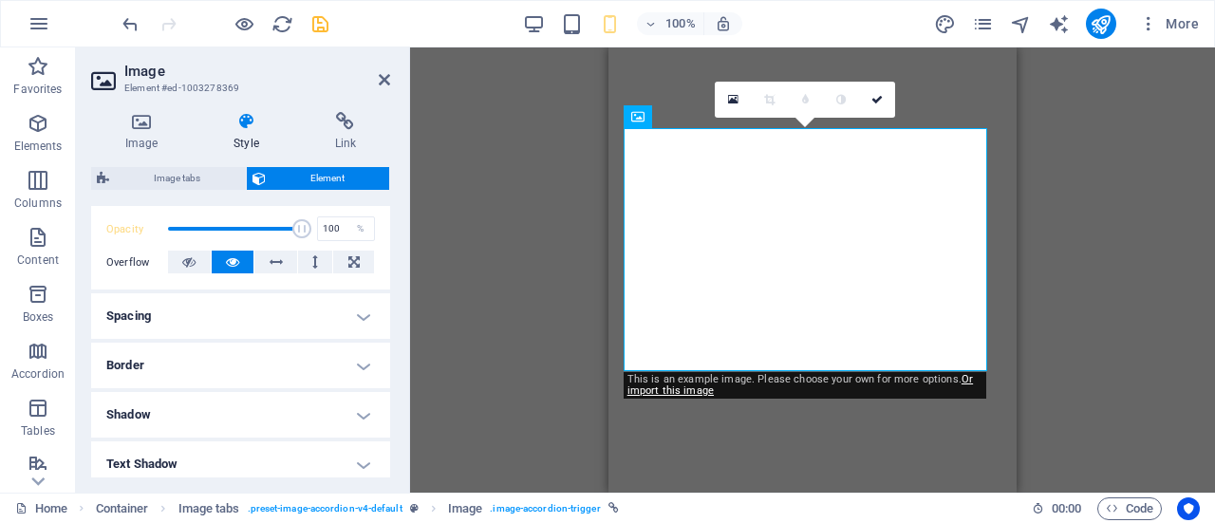
click at [362, 324] on h4 "Spacing" at bounding box center [240, 316] width 299 height 46
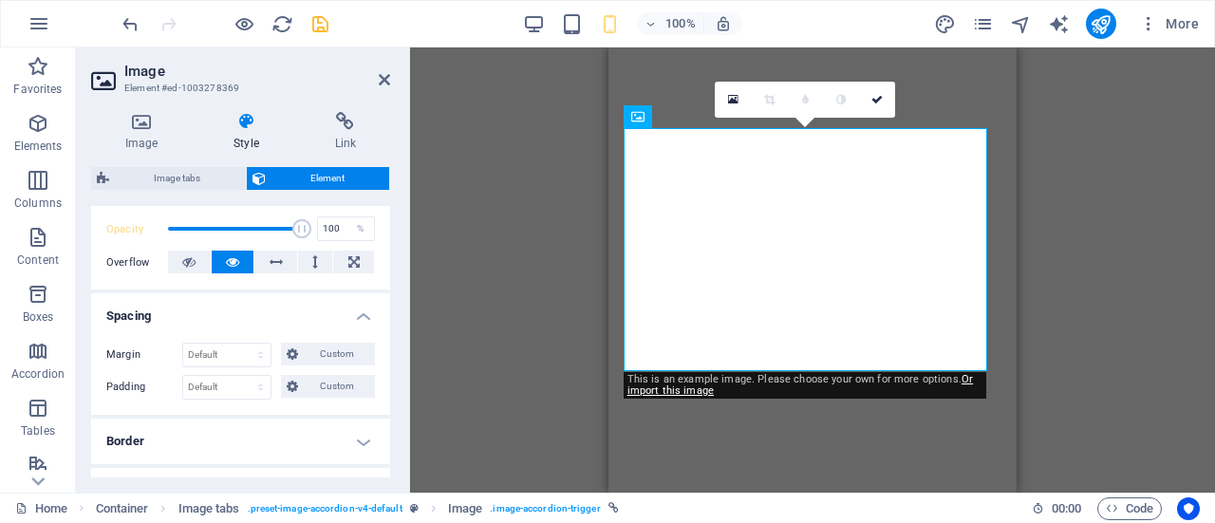
click at [362, 324] on h4 "Spacing" at bounding box center [240, 310] width 299 height 34
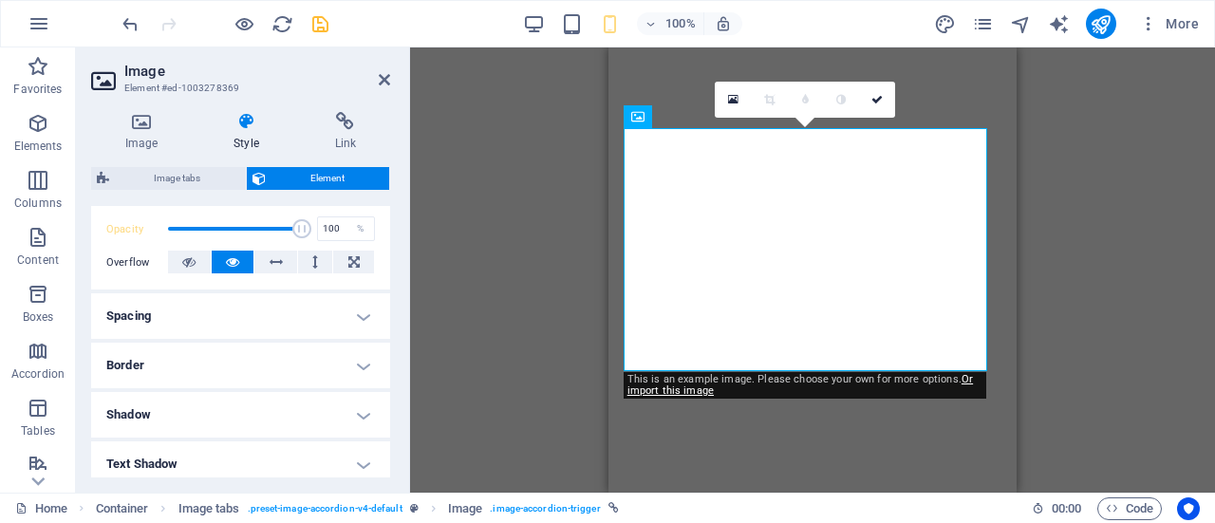
click at [361, 360] on h4 "Border" at bounding box center [240, 366] width 299 height 46
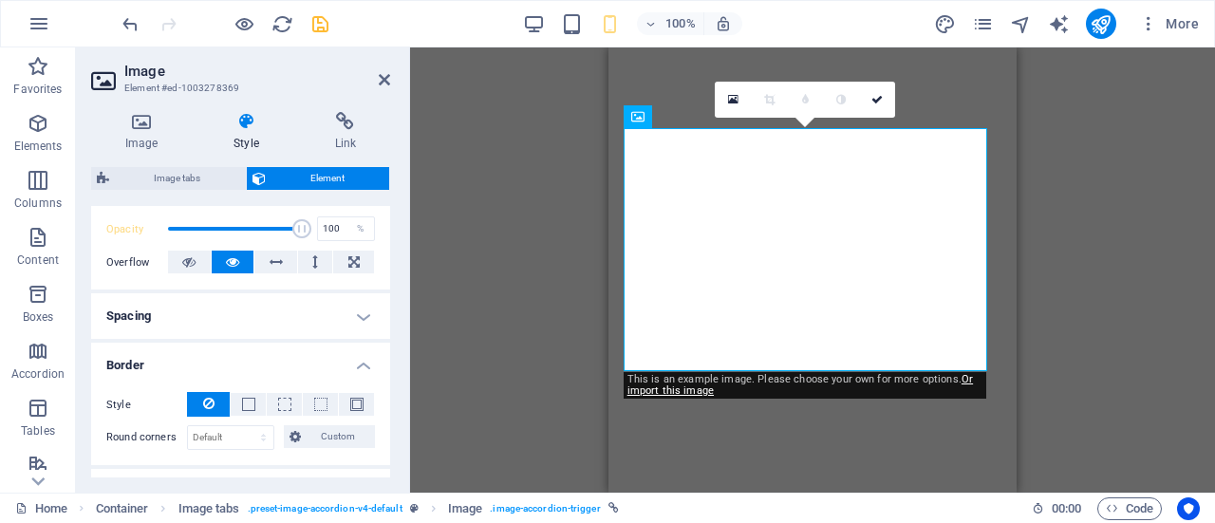
click at [361, 360] on h4 "Border" at bounding box center [240, 360] width 299 height 34
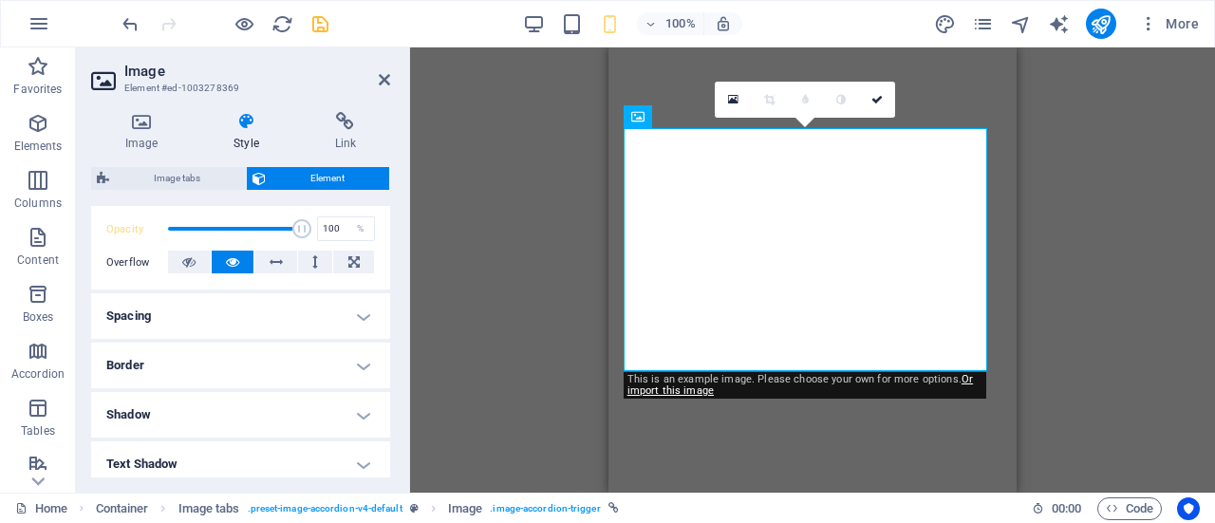
click at [359, 409] on h4 "Shadow" at bounding box center [240, 415] width 299 height 46
click at [359, 409] on h4 "Shadow" at bounding box center [240, 409] width 299 height 34
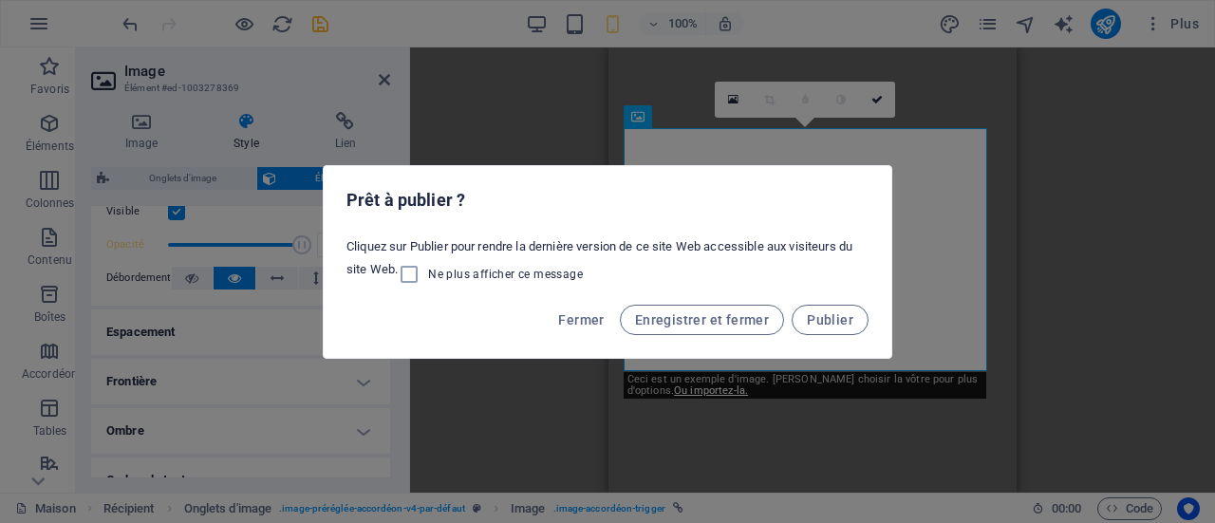
scroll to position [290, 0]
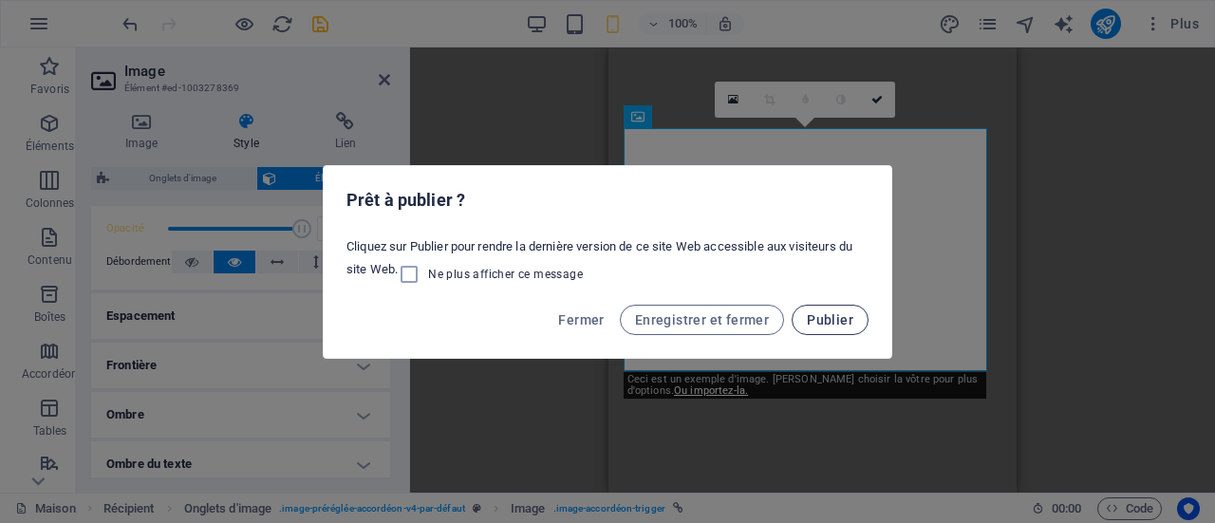
click at [854, 327] on button "Publier" at bounding box center [829, 320] width 77 height 30
